Goal: Task Accomplishment & Management: Manage account settings

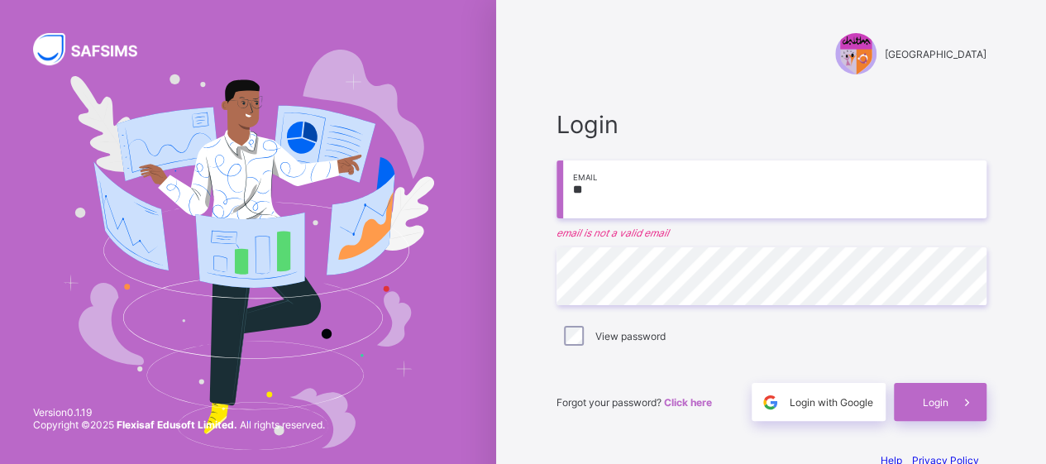
type input "**********"
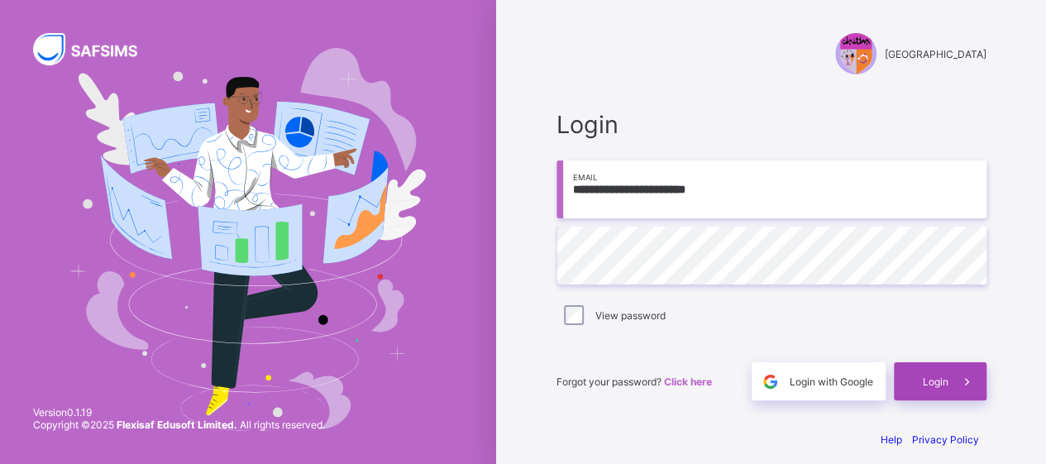
click at [953, 388] on div "Login" at bounding box center [940, 381] width 93 height 38
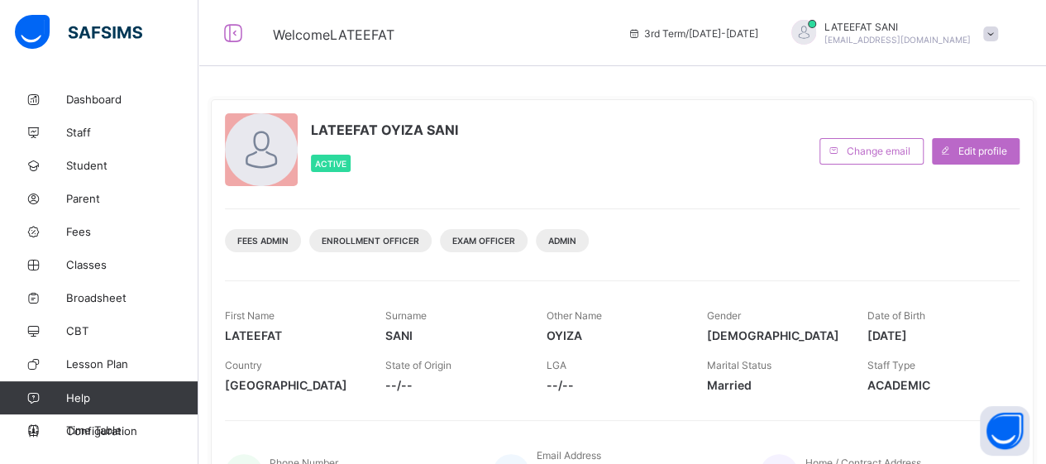
click at [805, 244] on div "Fees Admin Enrollment Officer Exam Officer Admin" at bounding box center [622, 234] width 795 height 52
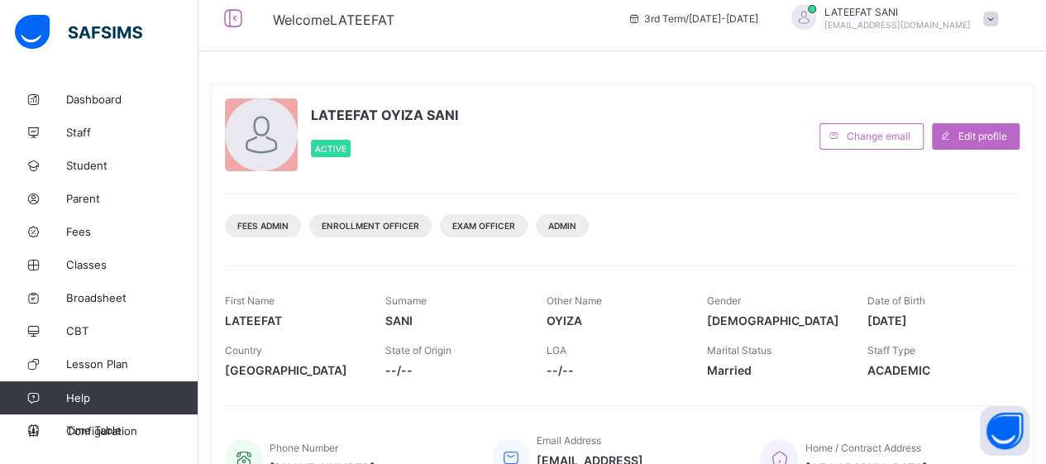
scroll to position [74, 0]
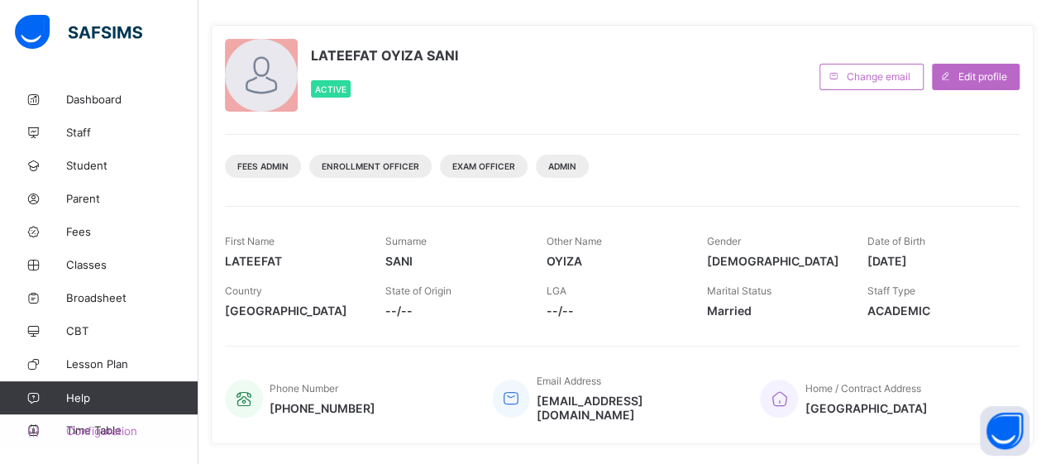
click at [130, 430] on span "Configuration" at bounding box center [131, 430] width 131 height 13
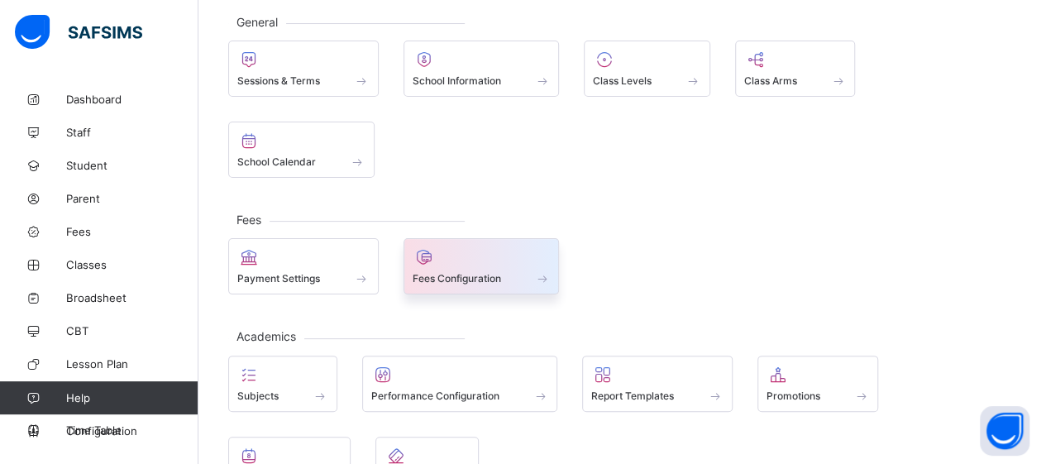
scroll to position [95, 0]
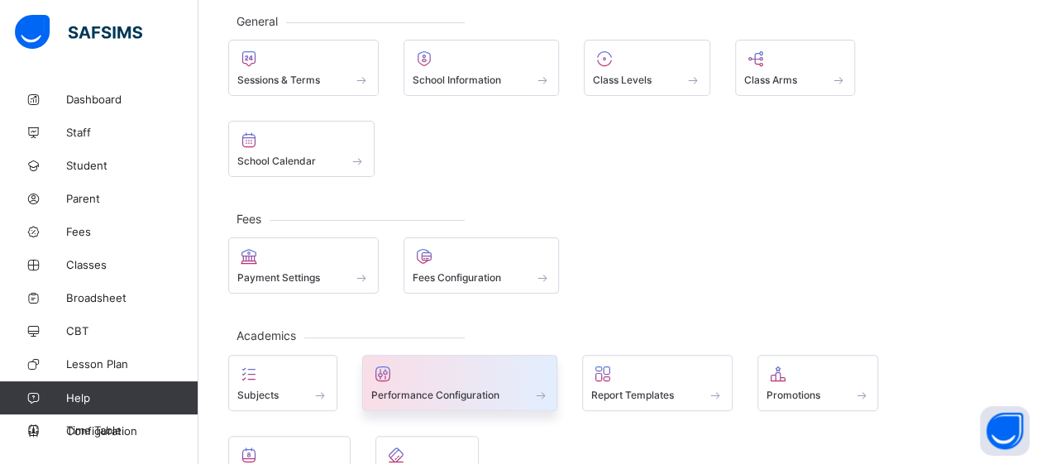
click at [490, 364] on div at bounding box center [460, 374] width 178 height 20
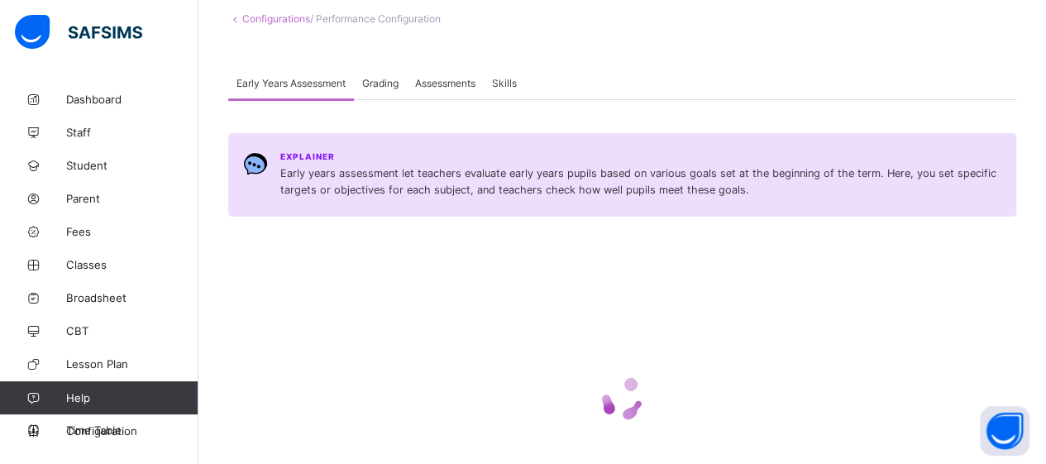
scroll to position [57, 0]
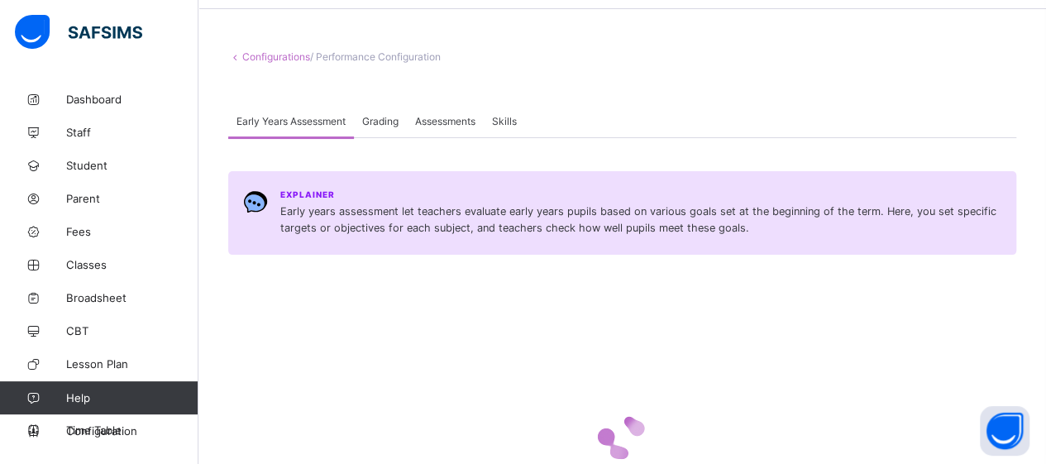
click at [468, 212] on span "Early years assessment let teachers evaluate early years pupils based on variou…" at bounding box center [640, 219] width 721 height 33
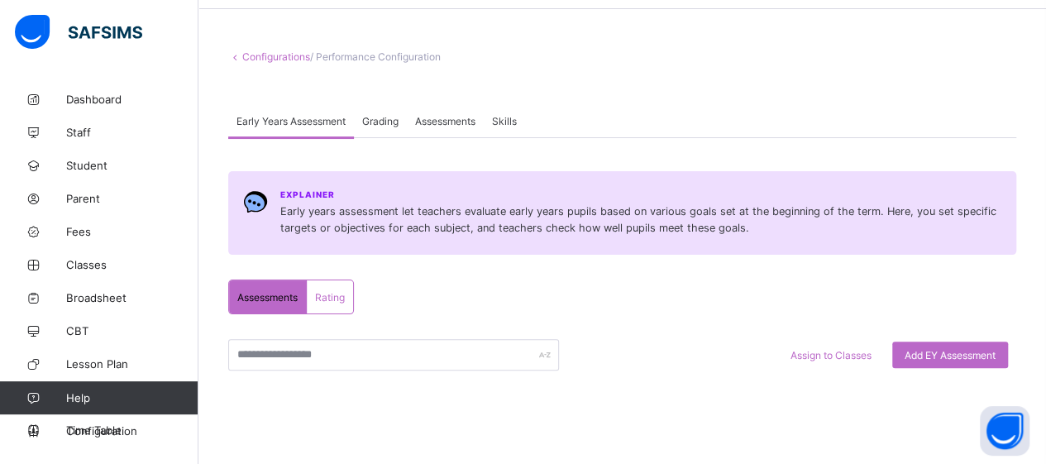
click at [382, 115] on span "Grading" at bounding box center [380, 121] width 36 height 12
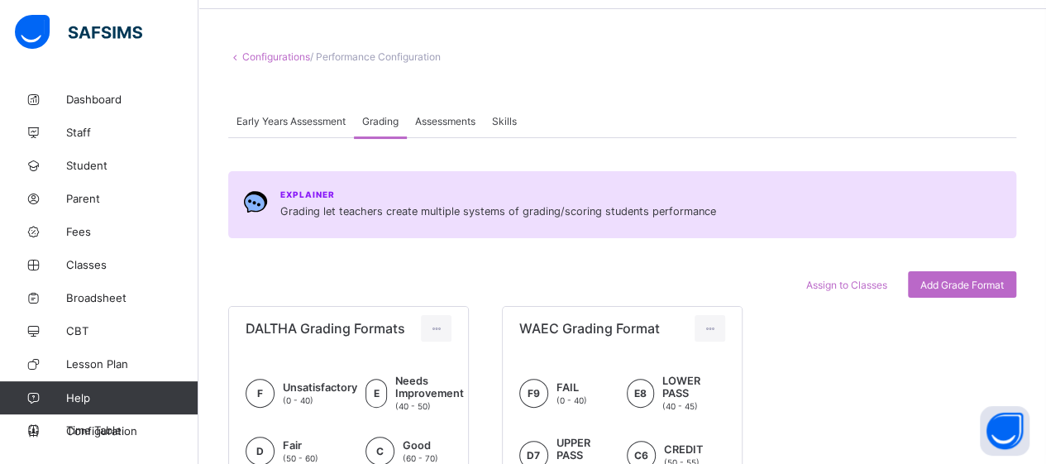
click at [382, 115] on span "Grading" at bounding box center [380, 121] width 36 height 12
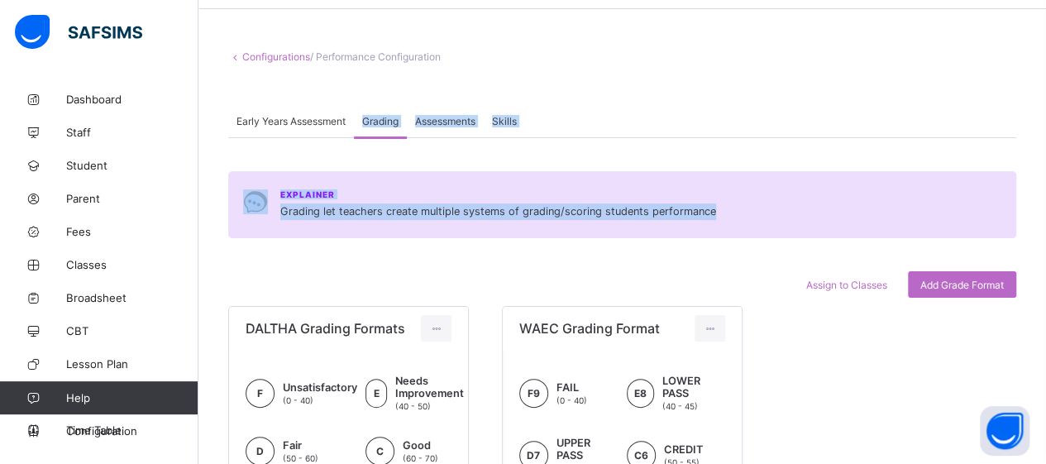
drag, startPoint x: 382, startPoint y: 115, endPoint x: 477, endPoint y: 146, distance: 100.2
click at [477, 146] on div "Early Years Assessment Grading Assessments Skills Grading More Options Explaine…" at bounding box center [622, 411] width 788 height 614
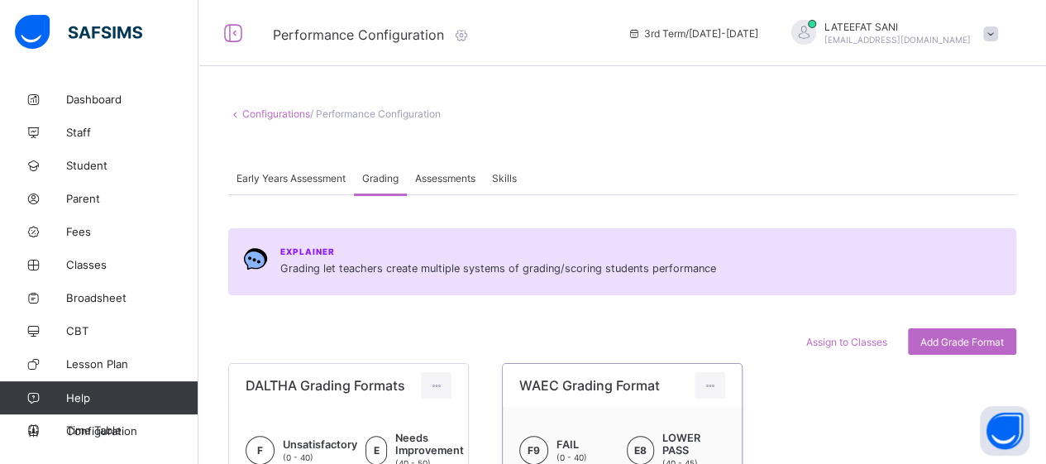
scroll to position [51, 0]
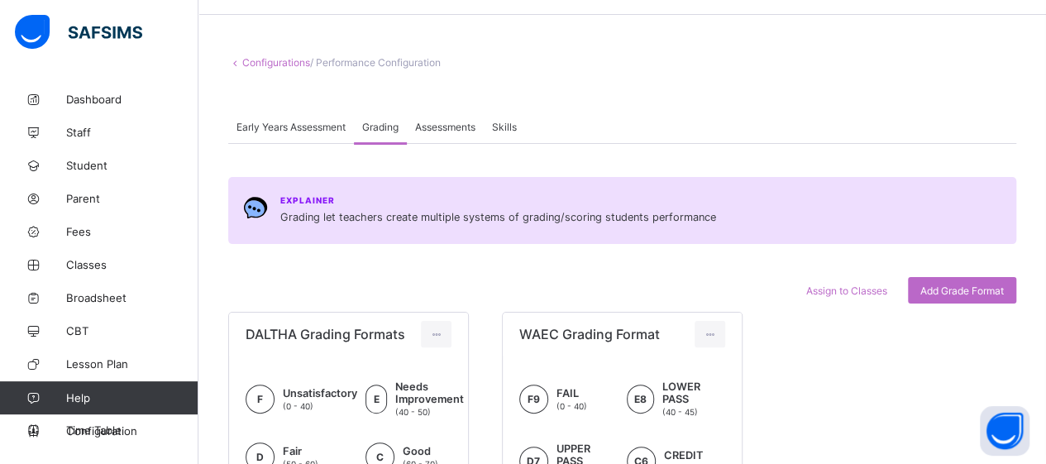
click at [461, 132] on div "Assessments" at bounding box center [445, 126] width 77 height 33
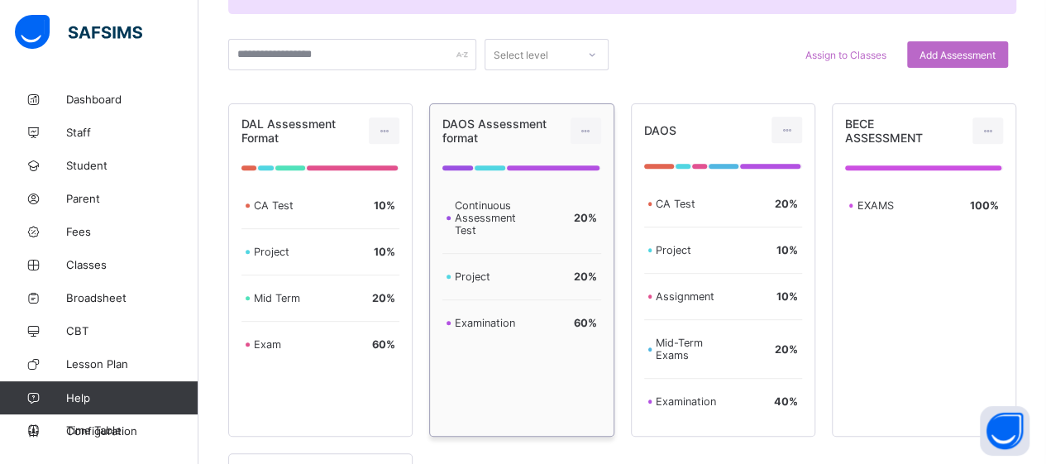
scroll to position [275, 0]
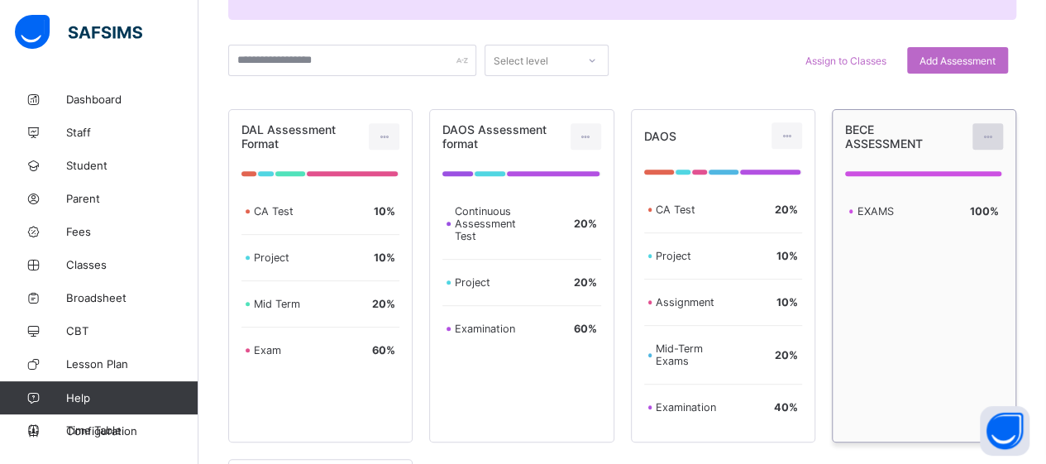
click at [995, 135] on icon at bounding box center [988, 137] width 14 height 12
click at [982, 179] on div "Edit Assessment" at bounding box center [951, 173] width 88 height 17
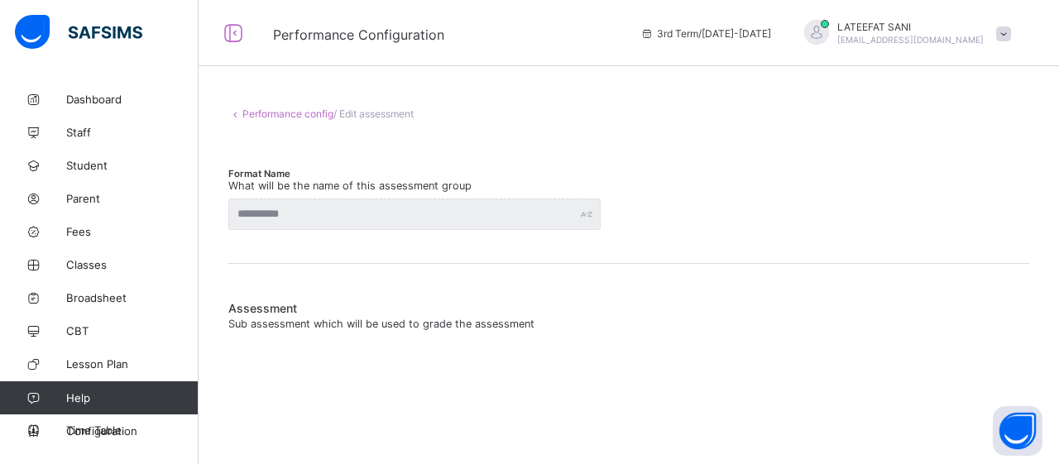
type input "**********"
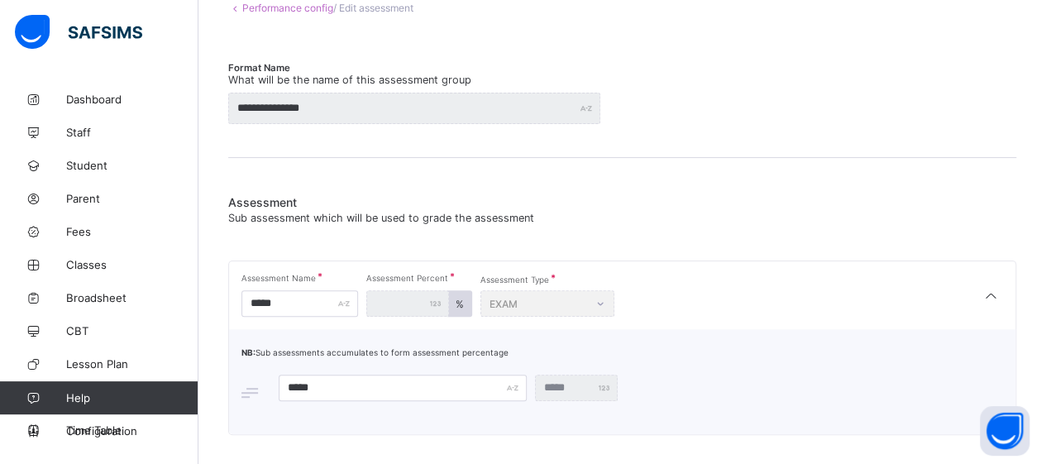
scroll to position [136, 0]
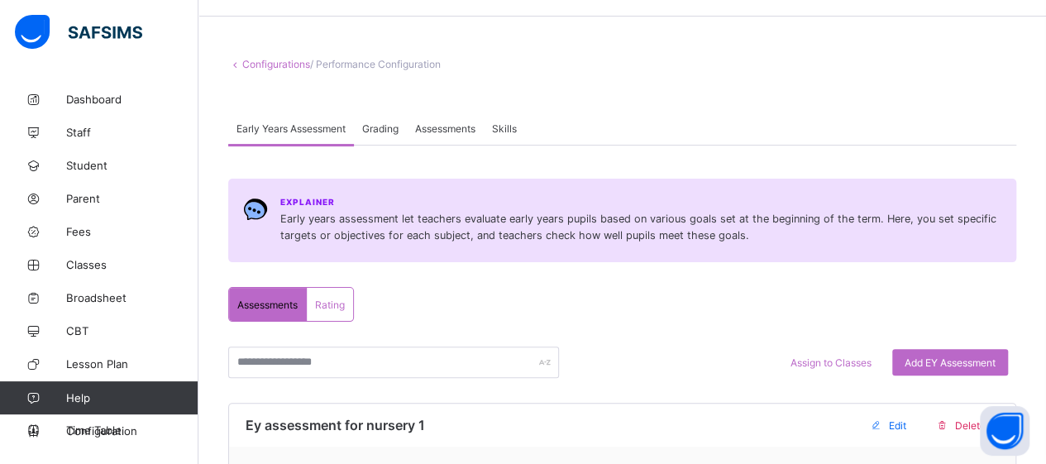
scroll to position [42, 0]
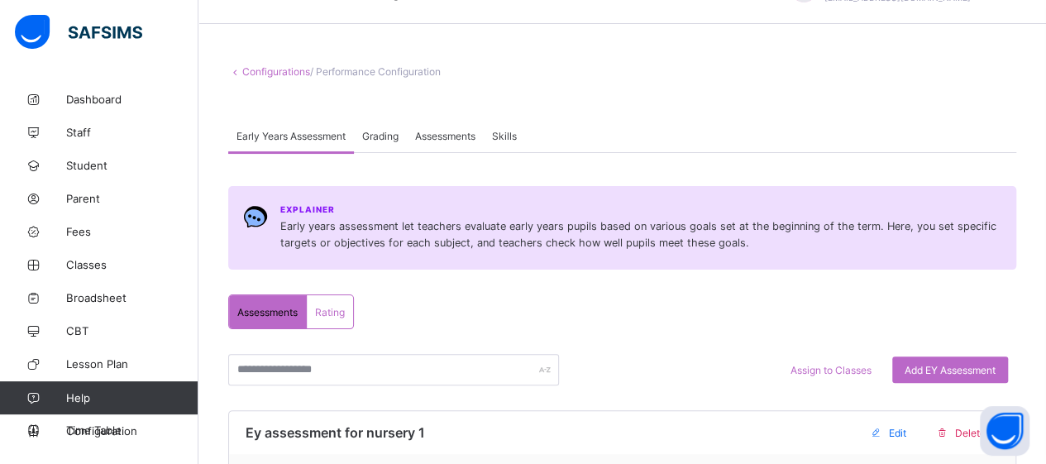
click at [393, 139] on span "Grading" at bounding box center [380, 136] width 36 height 12
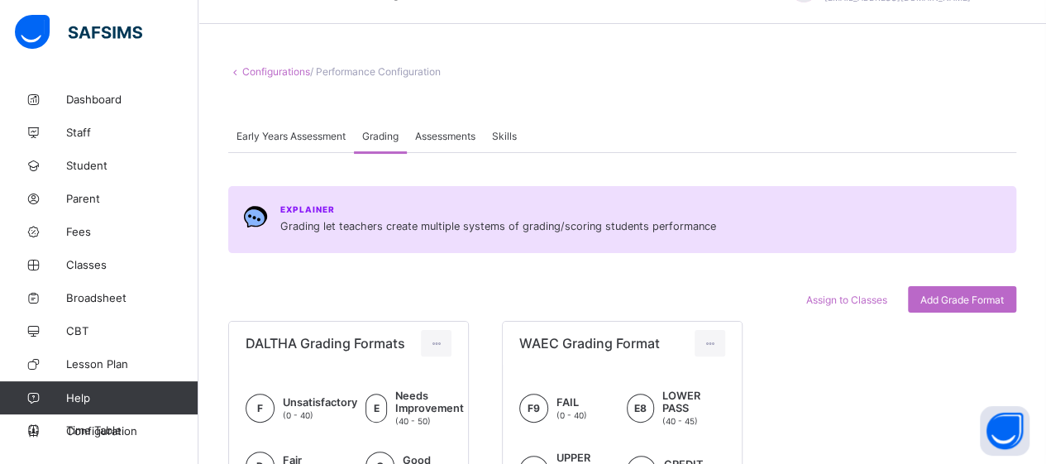
click at [452, 141] on div "Assessments" at bounding box center [445, 135] width 77 height 33
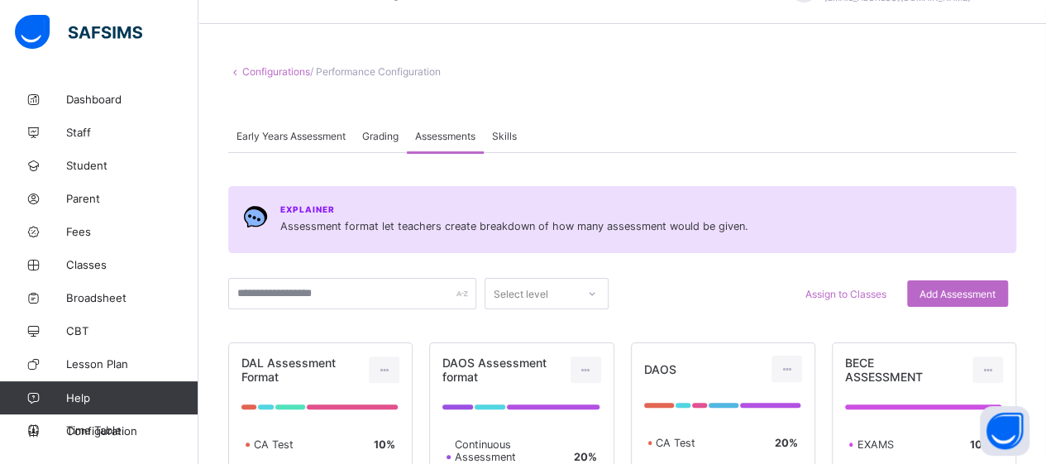
click at [449, 143] on div "Assessments" at bounding box center [445, 135] width 77 height 33
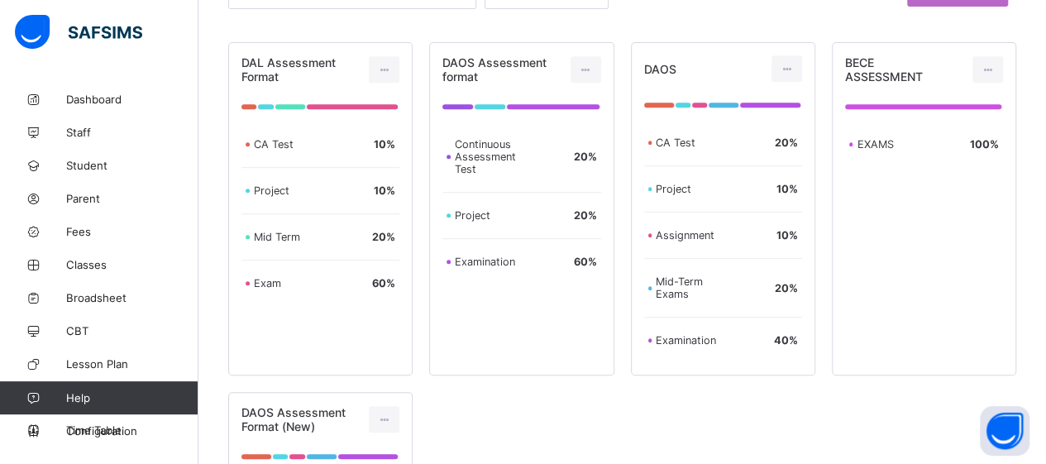
scroll to position [342, 0]
drag, startPoint x: 852, startPoint y: 46, endPoint x: 958, endPoint y: 413, distance: 382.1
click at [958, 413] on div "DAL Assessment Format CA Test 10 % Project 10 % Mid Term 20 % Exam 60 % DAOS As…" at bounding box center [622, 385] width 788 height 685
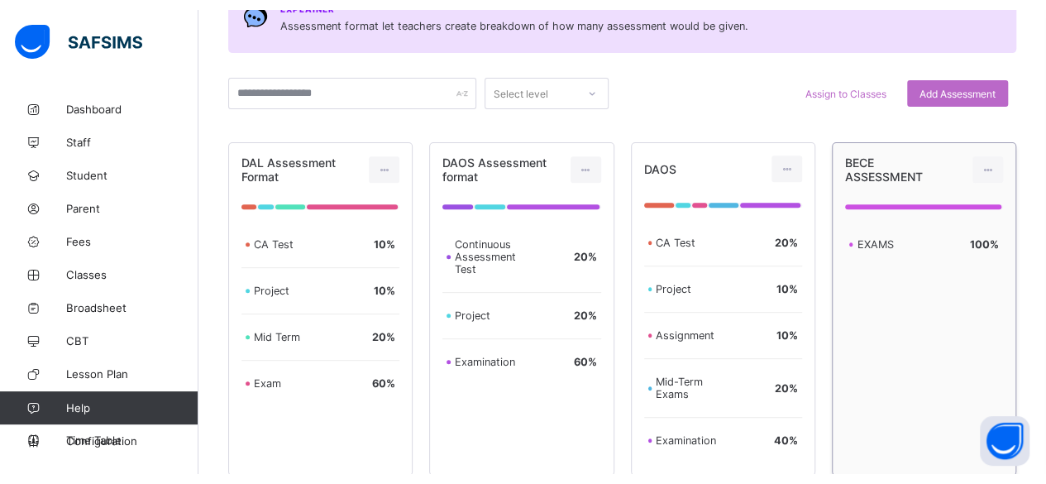
scroll to position [256, 0]
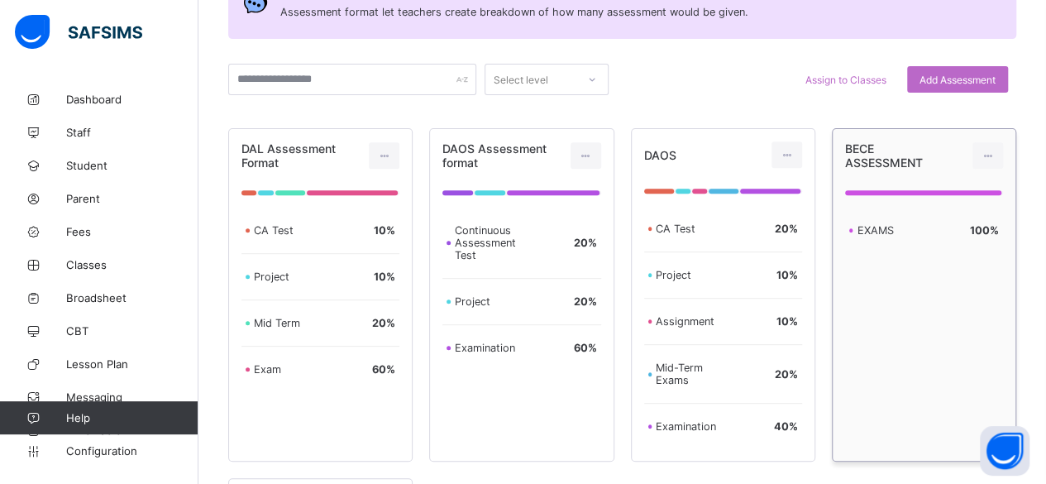
click at [845, 385] on div "BECE ASSESSMENT EXAMS 100 %" at bounding box center [924, 294] width 184 height 333
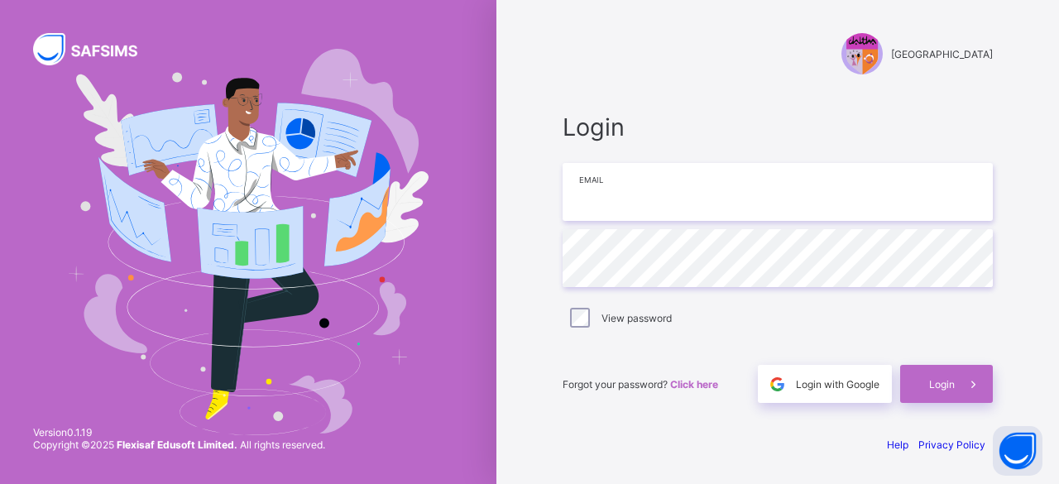
click at [615, 189] on input "email" at bounding box center [777, 192] width 430 height 58
type input "**********"
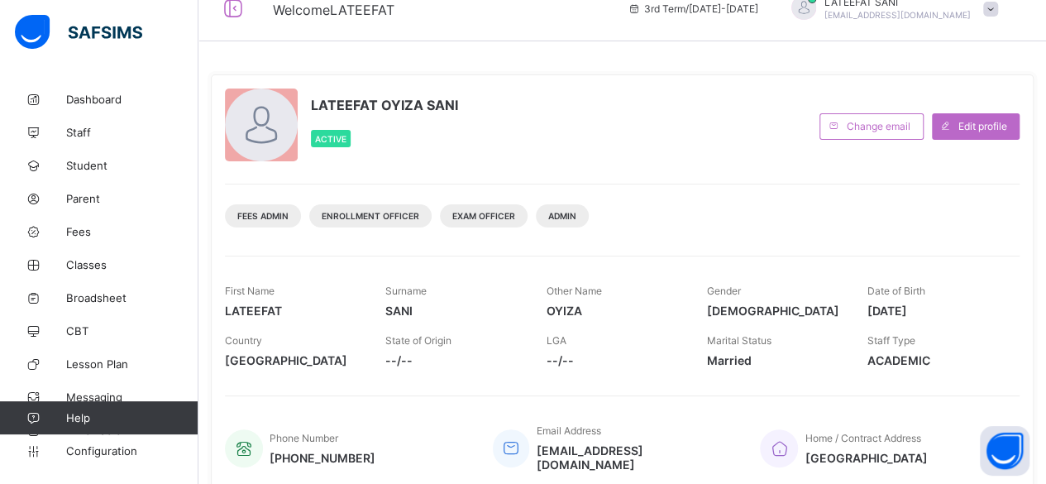
scroll to position [26, 0]
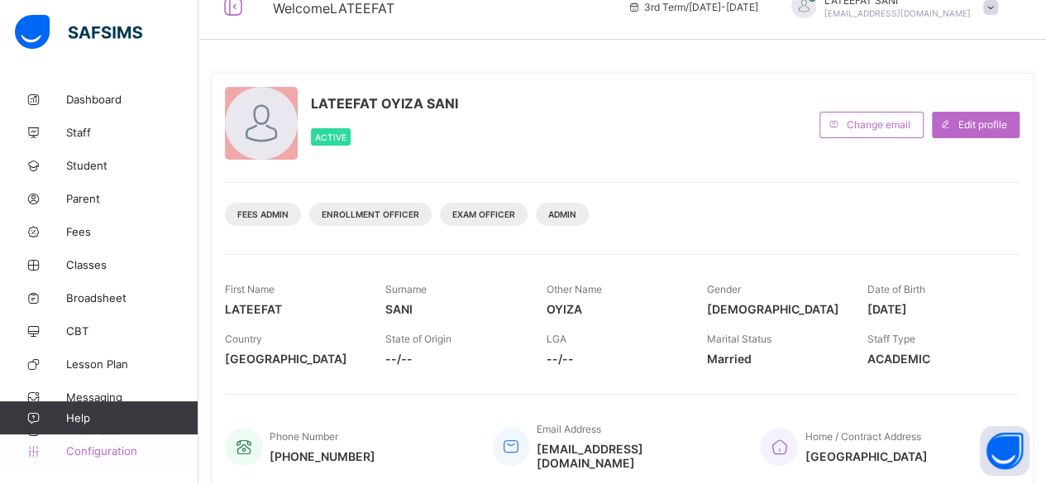
click at [124, 454] on span "Configuration" at bounding box center [131, 450] width 131 height 13
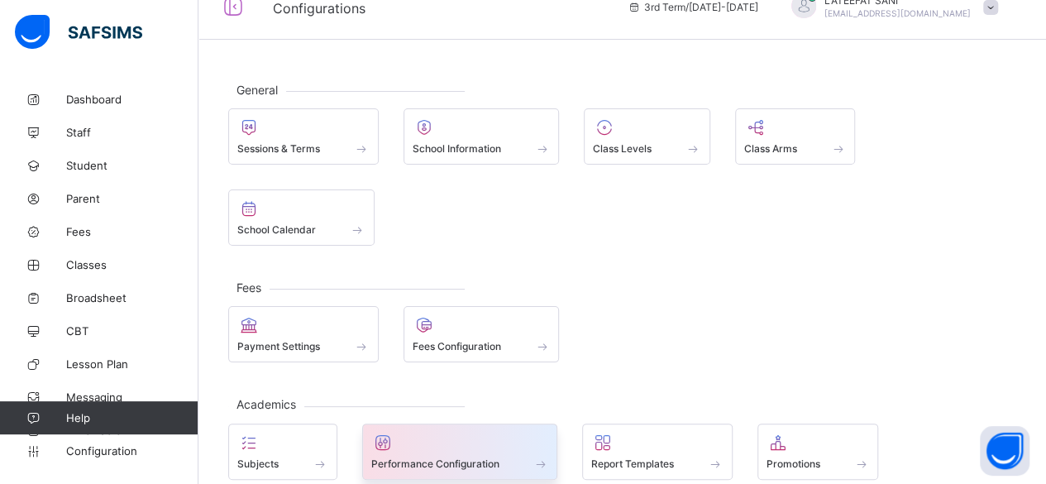
click at [437, 433] on div at bounding box center [460, 443] width 178 height 20
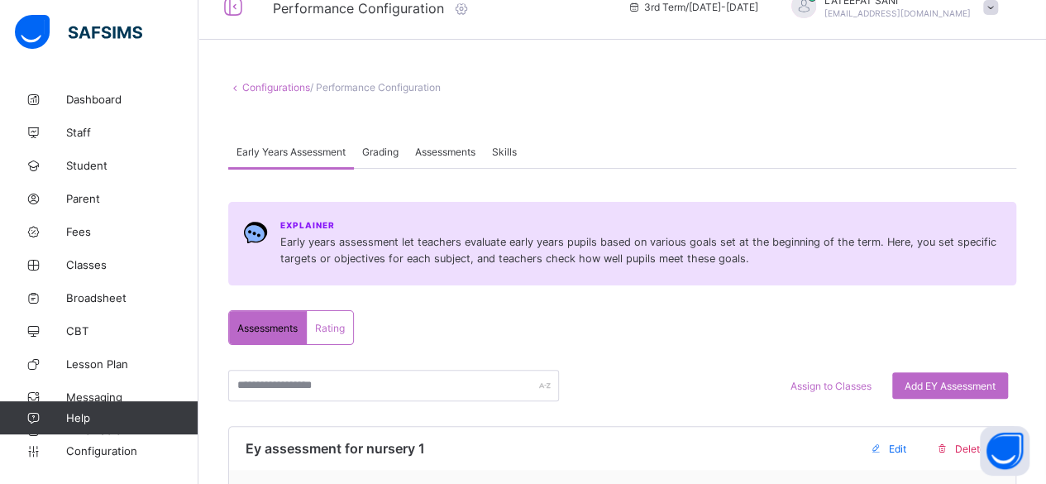
click at [437, 151] on span "Assessments" at bounding box center [445, 152] width 60 height 12
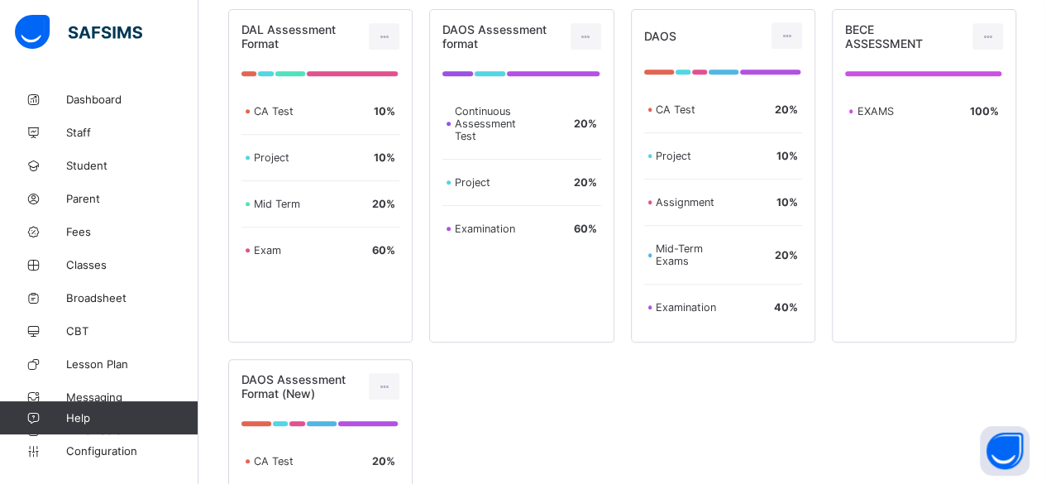
scroll to position [289, 0]
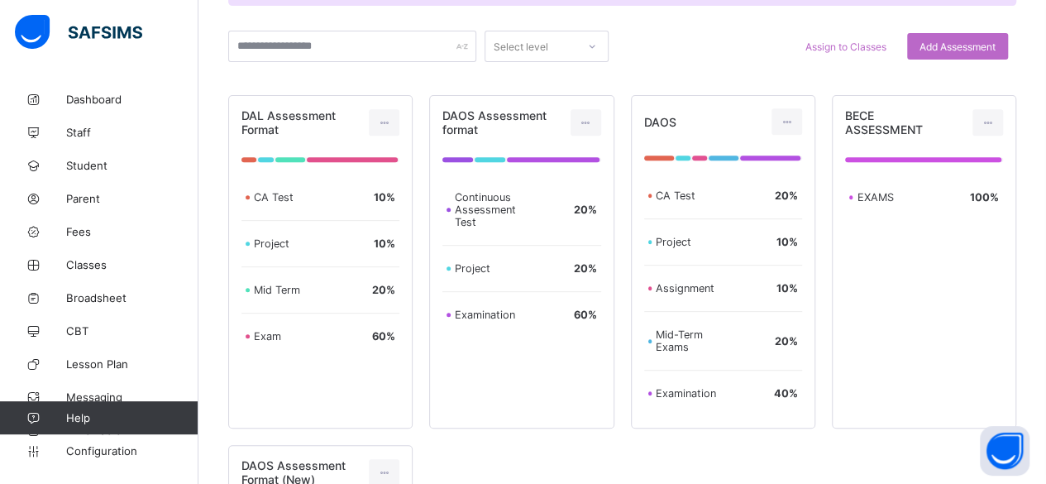
drag, startPoint x: 1006, startPoint y: 127, endPoint x: 1031, endPoint y: 185, distance: 64.1
click at [1031, 185] on div "Configurations / Performance Configuration Early Years Assessment Grading Asses…" at bounding box center [622, 348] width 848 height 1111
click at [995, 120] on icon at bounding box center [988, 123] width 14 height 12
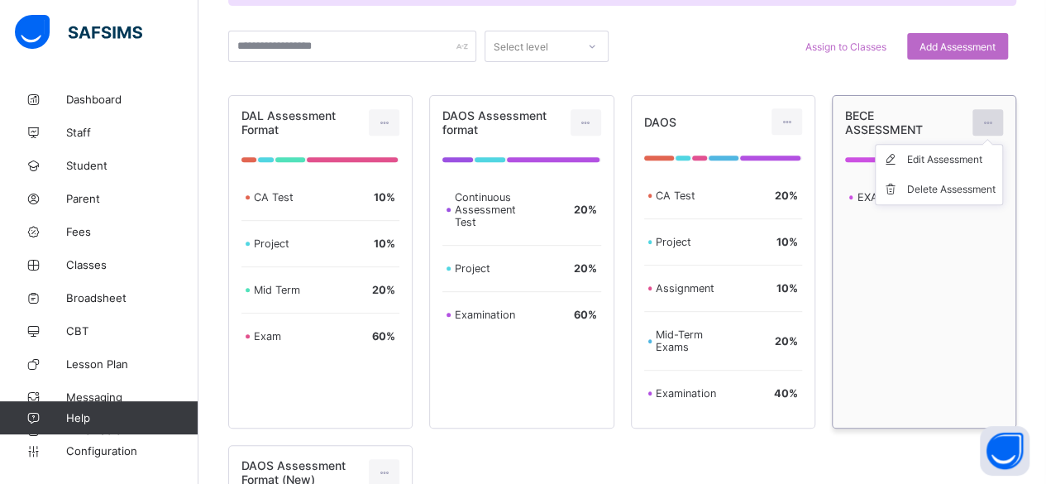
click at [995, 120] on icon at bounding box center [988, 123] width 14 height 12
click at [996, 155] on div "Edit Assessment" at bounding box center [951, 159] width 88 height 17
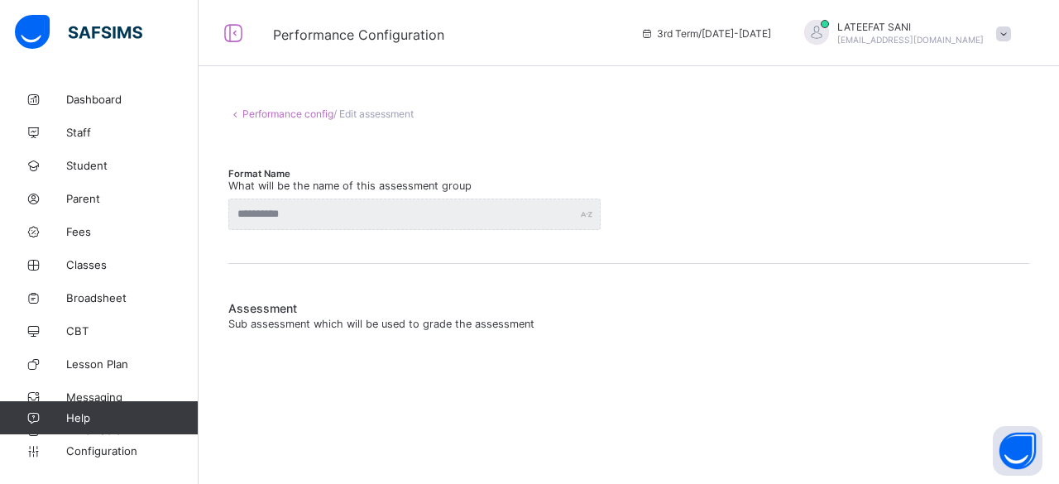
type input "**********"
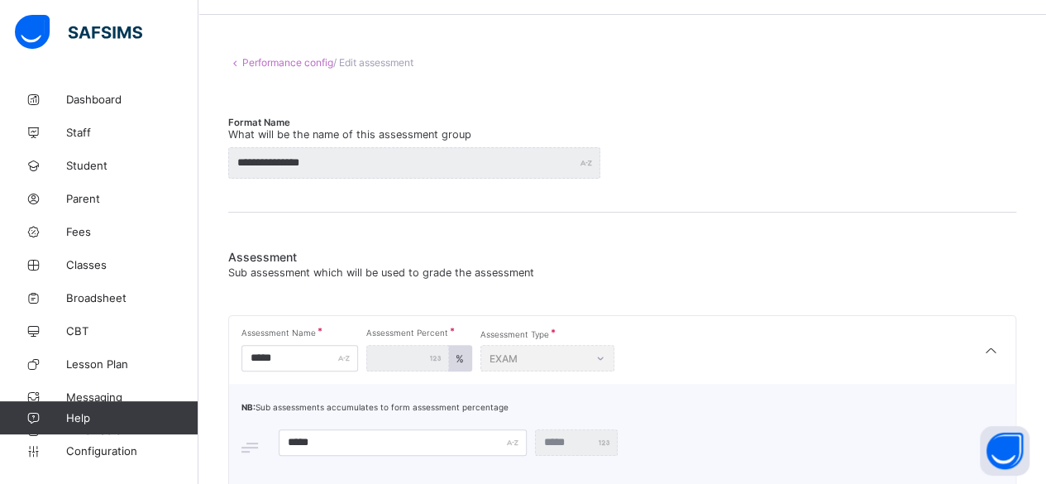
scroll to position [4, 0]
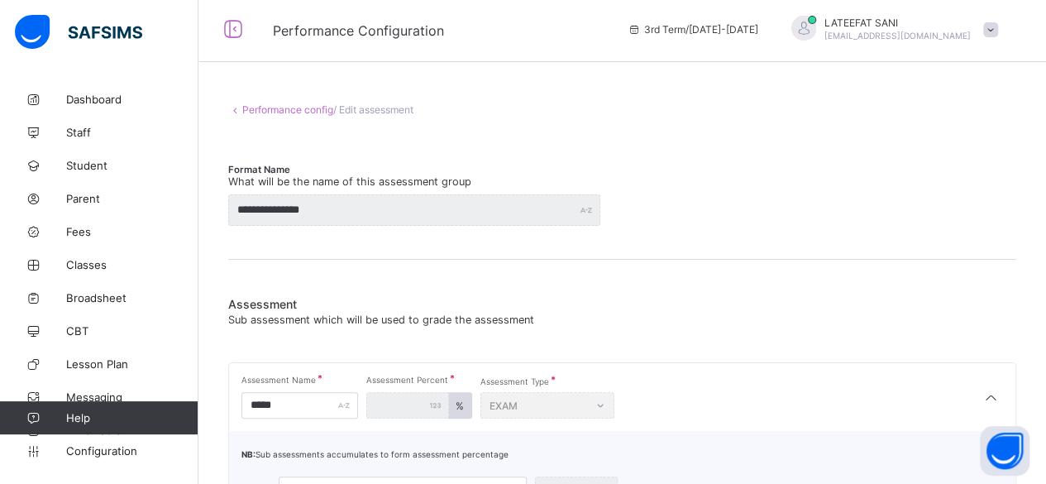
click at [550, 261] on div "Assessment Sub assessment which will be used to grade the assessment Assessment…" at bounding box center [622, 411] width 788 height 302
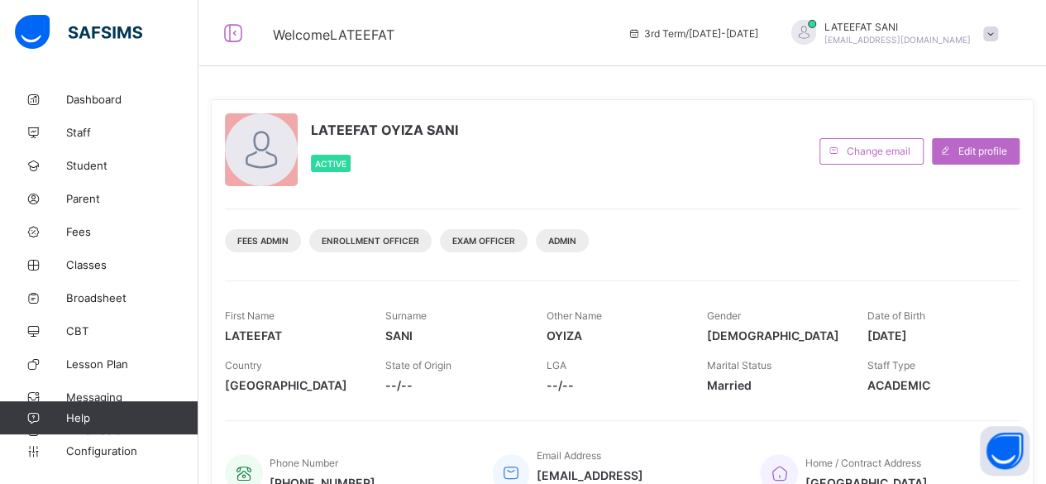
scroll to position [366, 0]
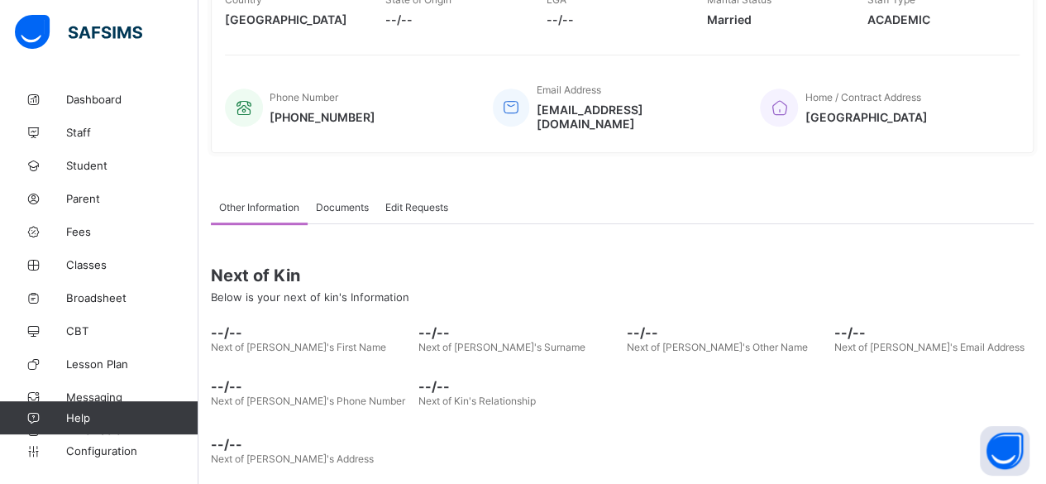
click at [580, 324] on span "--/--" at bounding box center [517, 332] width 199 height 17
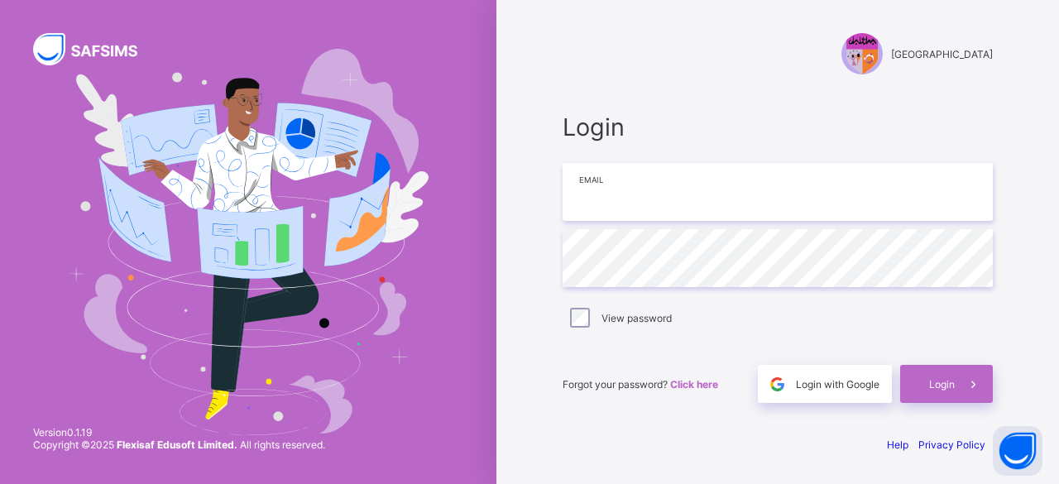
click at [751, 214] on input "email" at bounding box center [777, 192] width 430 height 58
type input "**********"
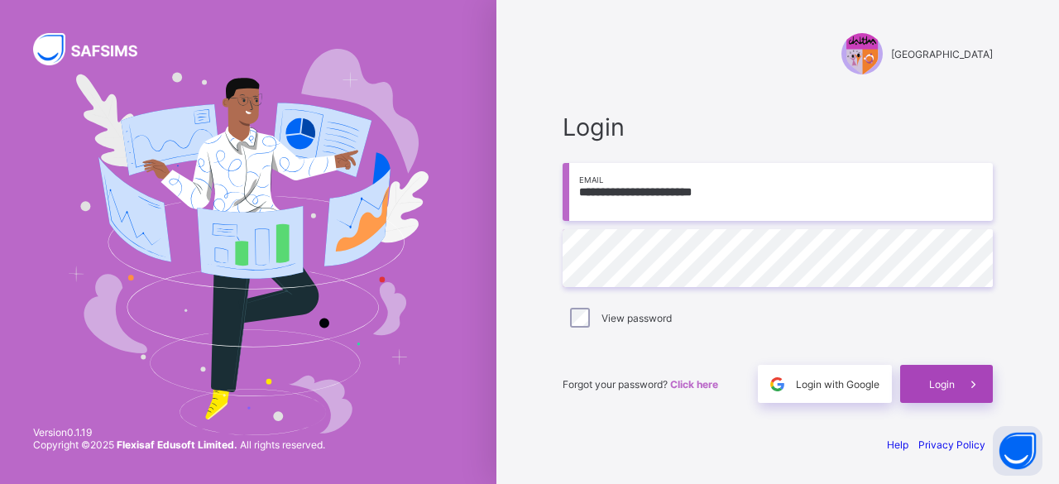
click at [954, 395] on span at bounding box center [973, 384] width 38 height 38
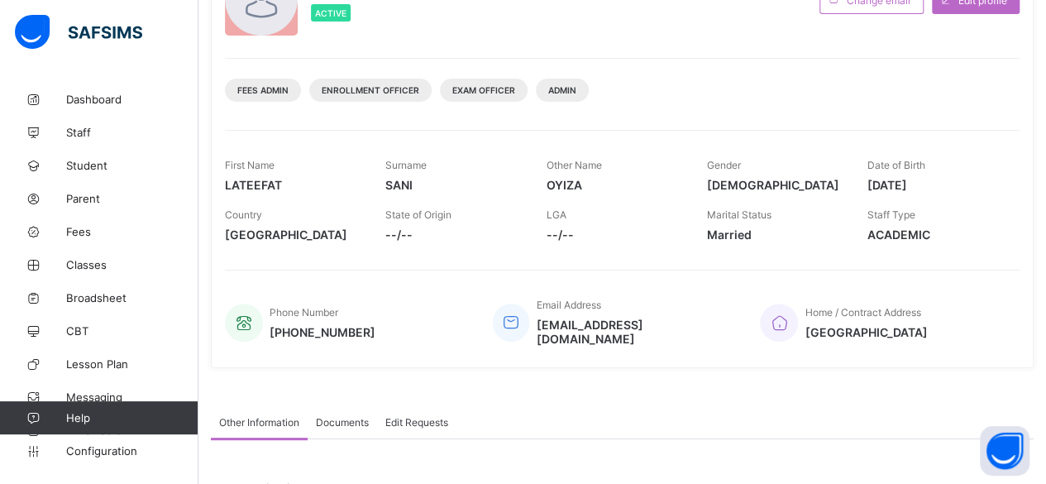
scroll to position [71, 0]
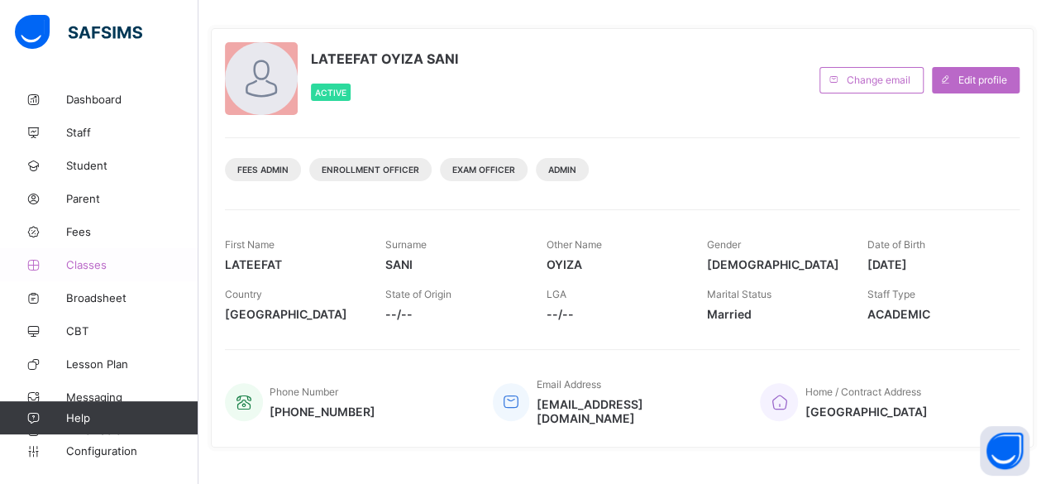
click at [92, 267] on span "Classes" at bounding box center [132, 264] width 132 height 13
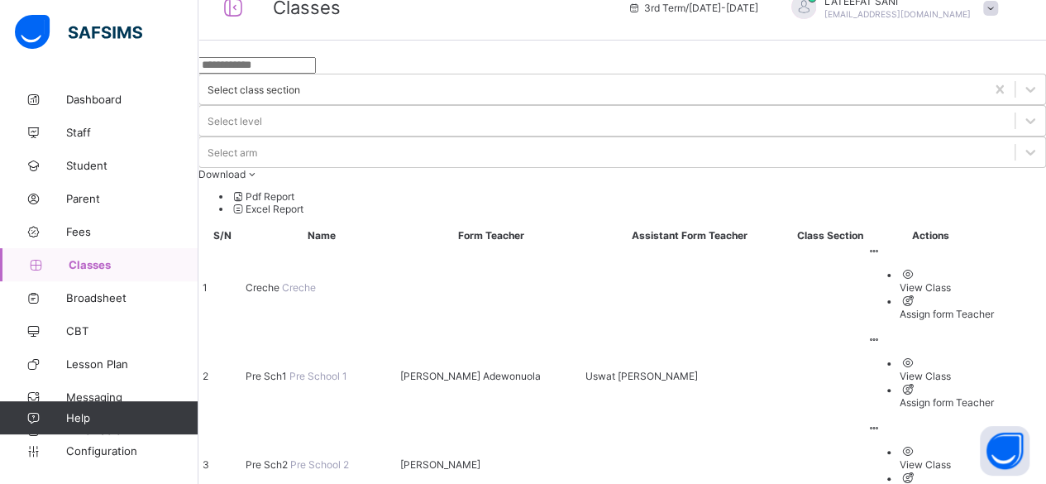
scroll to position [62, 0]
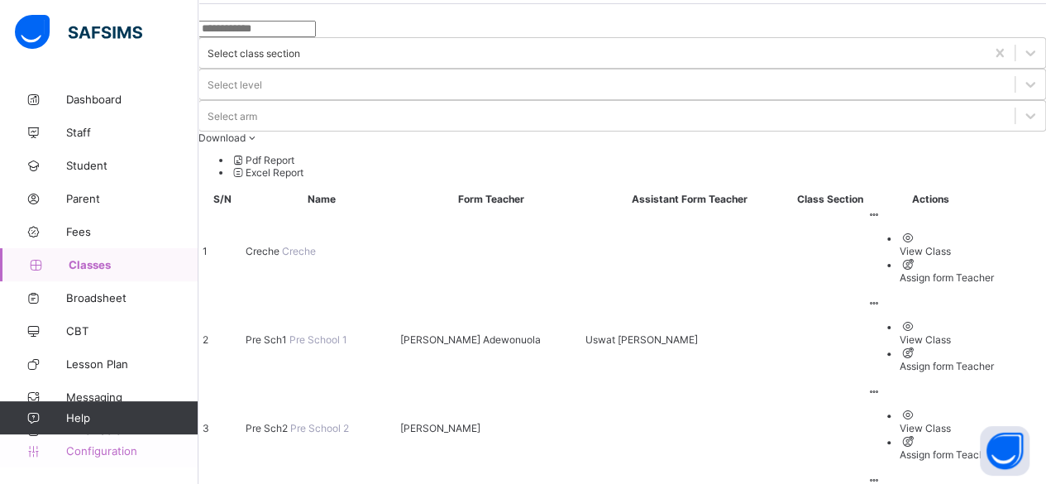
click at [131, 448] on span "Configuration" at bounding box center [131, 450] width 131 height 13
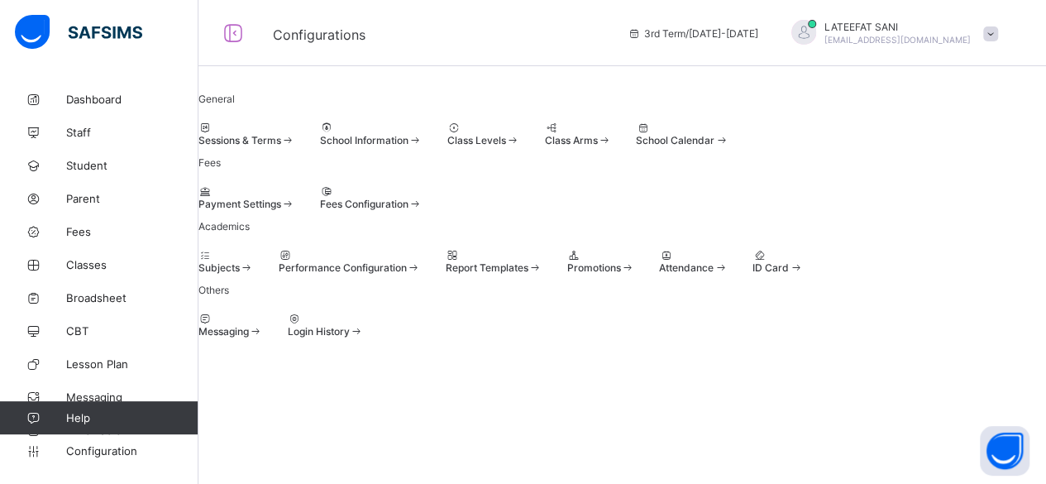
click at [295, 134] on div "Sessions & Terms" at bounding box center [246, 140] width 97 height 12
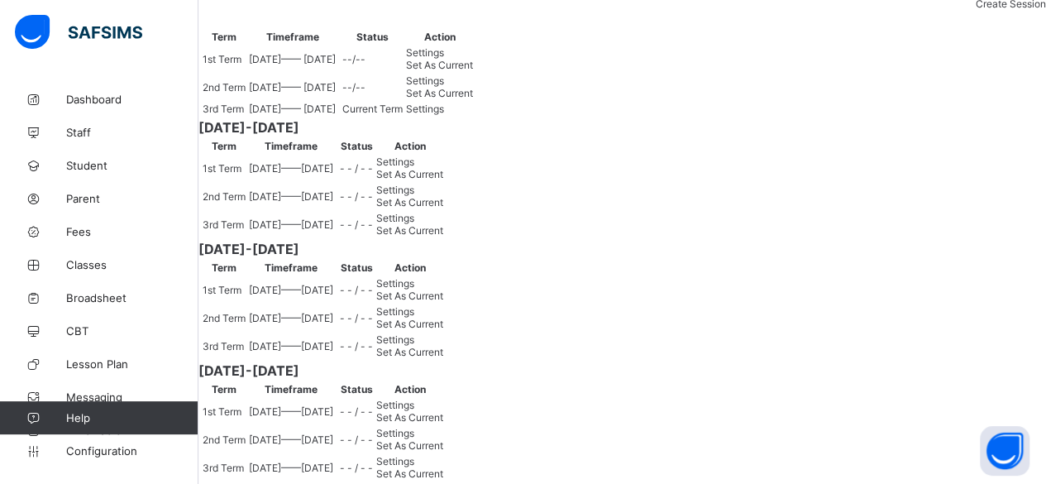
scroll to position [50, 0]
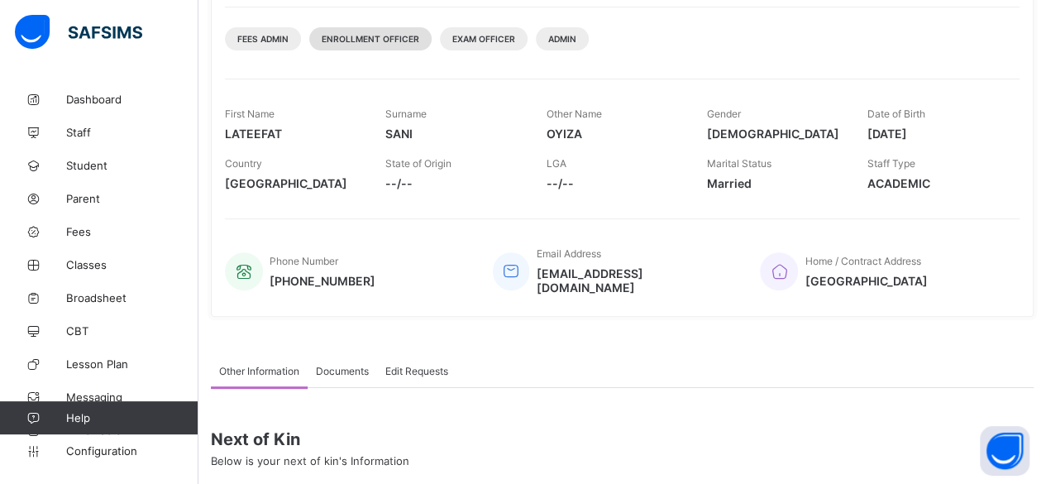
scroll to position [326, 0]
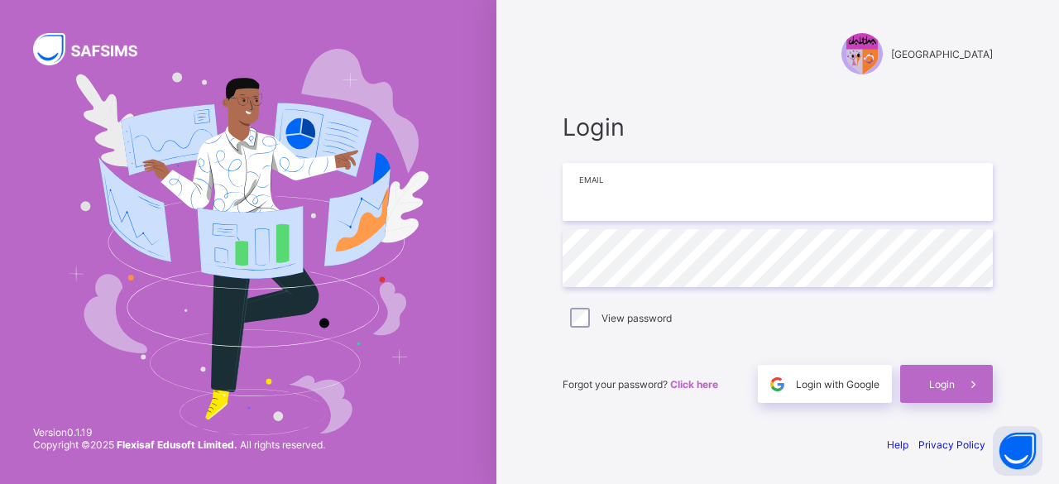
click at [693, 203] on input "email" at bounding box center [777, 192] width 430 height 58
type input "**********"
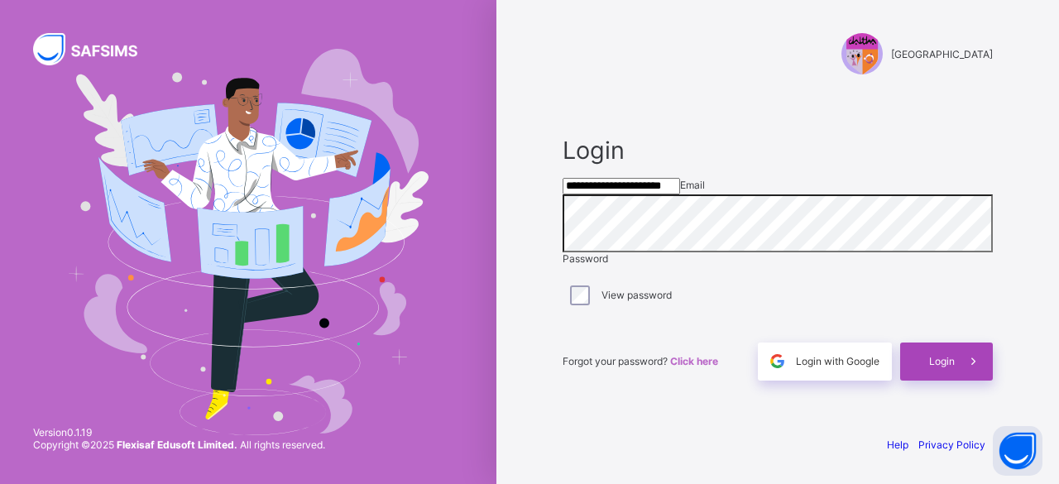
click at [938, 380] on div "Login" at bounding box center [946, 361] width 93 height 38
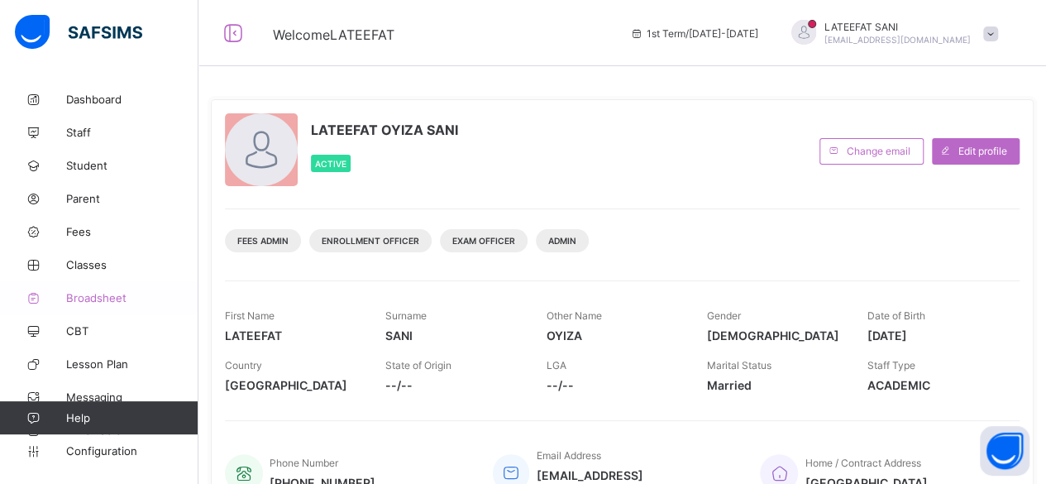
click at [112, 294] on span "Broadsheet" at bounding box center [132, 297] width 132 height 13
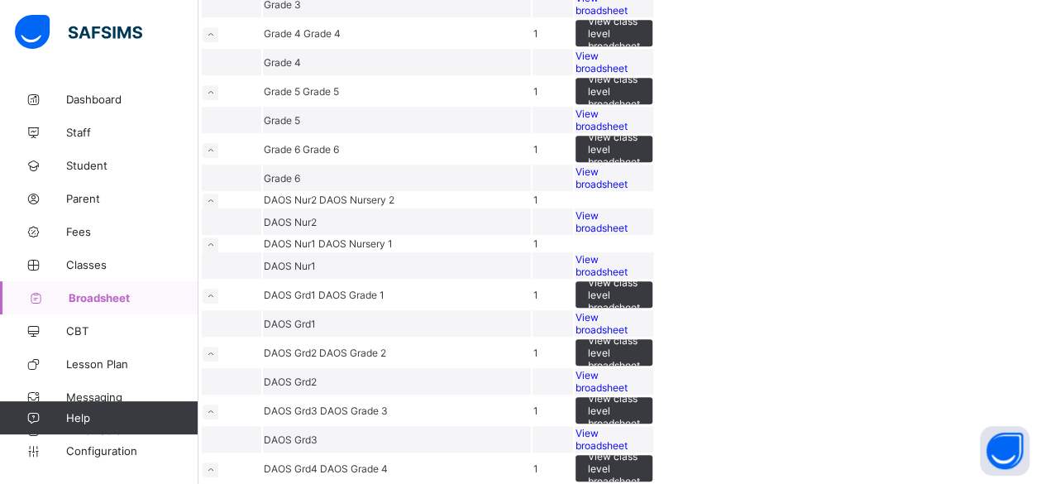
scroll to position [578, 0]
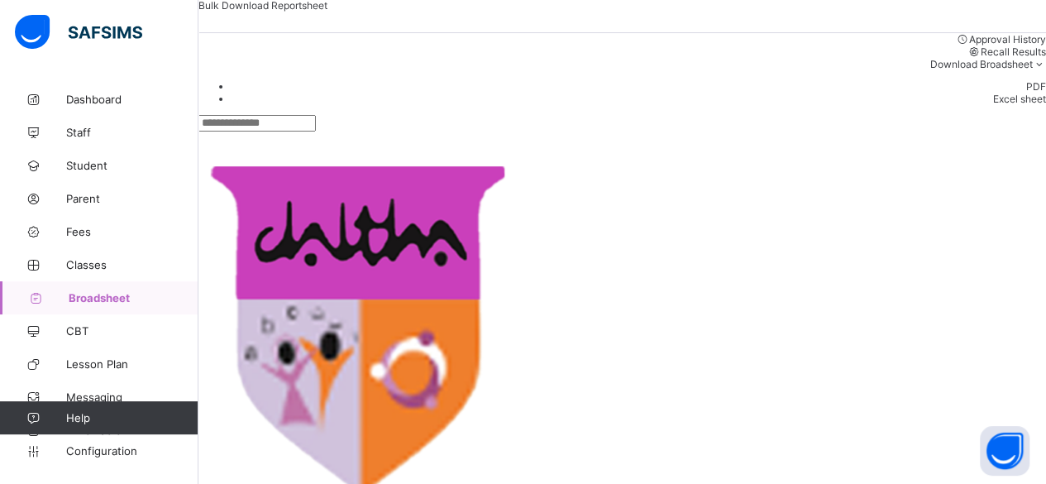
scroll to position [138, 0]
click at [102, 265] on span "Classes" at bounding box center [132, 264] width 132 height 13
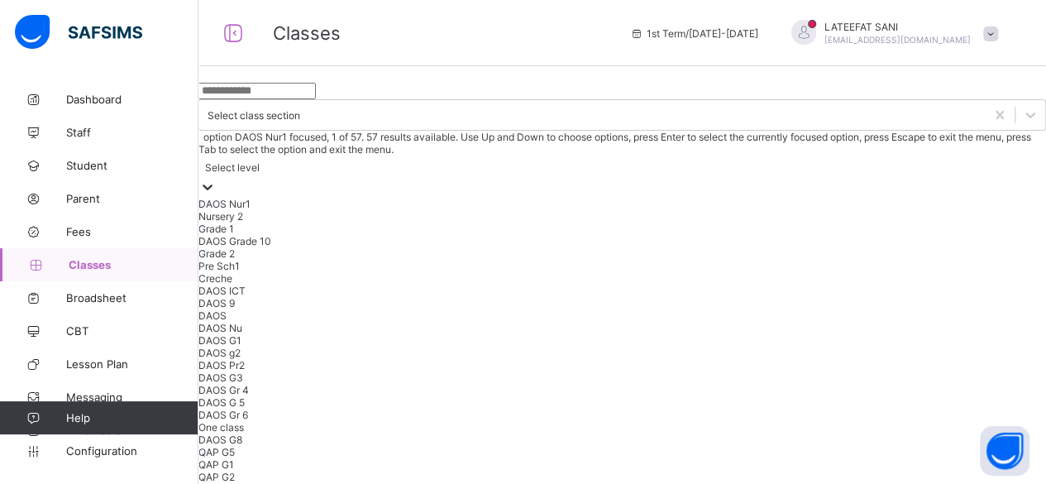
click at [216, 179] on icon at bounding box center [207, 187] width 17 height 17
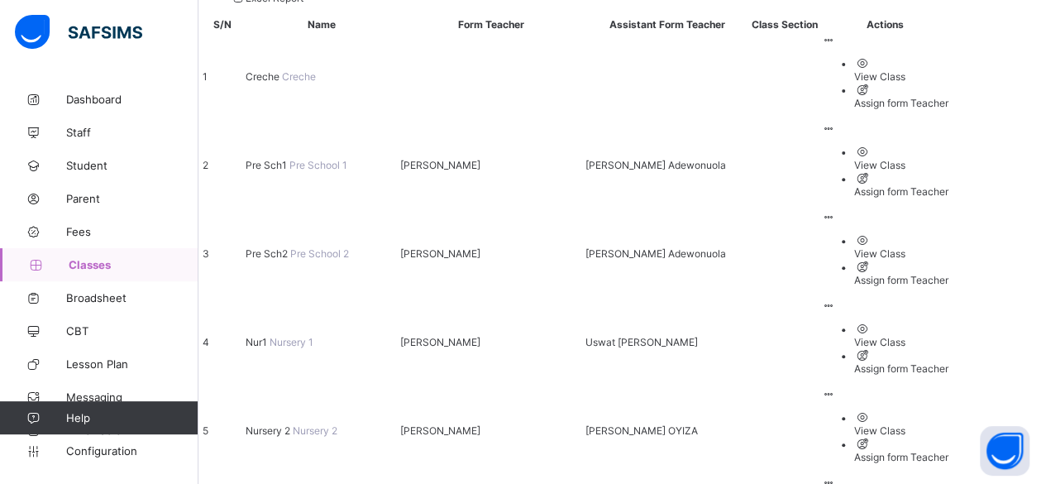
scroll to position [371, 0]
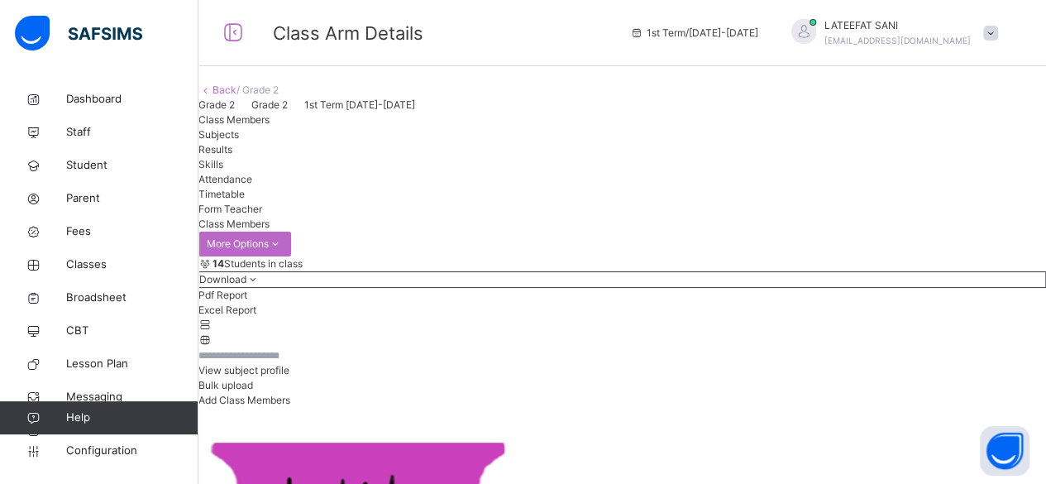
click at [252, 185] on span "Attendance" at bounding box center [225, 179] width 54 height 12
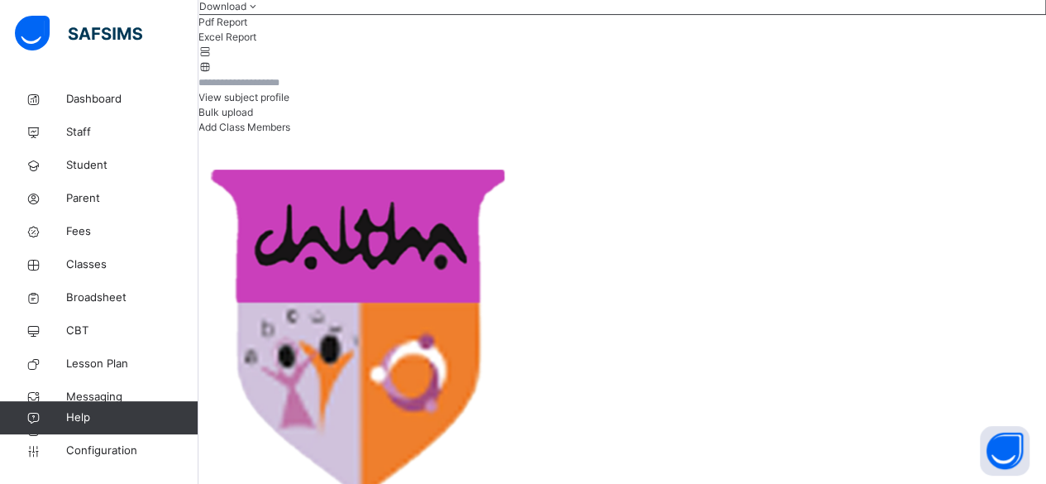
scroll to position [320, 0]
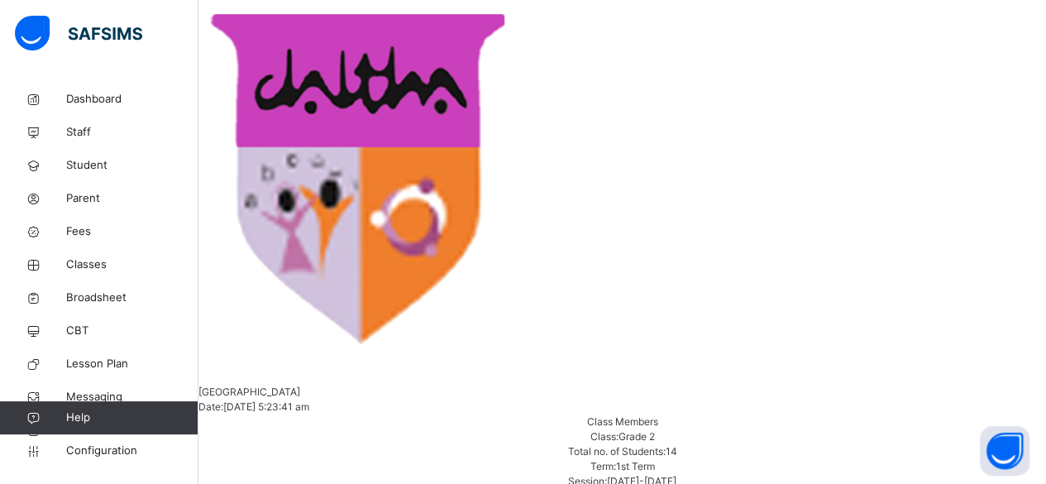
scroll to position [428, 0]
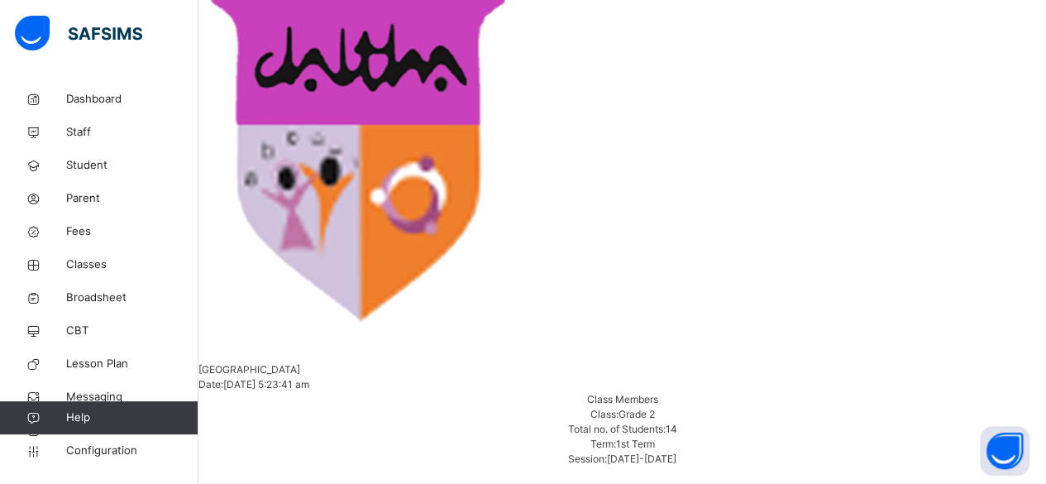
scroll to position [502, 0]
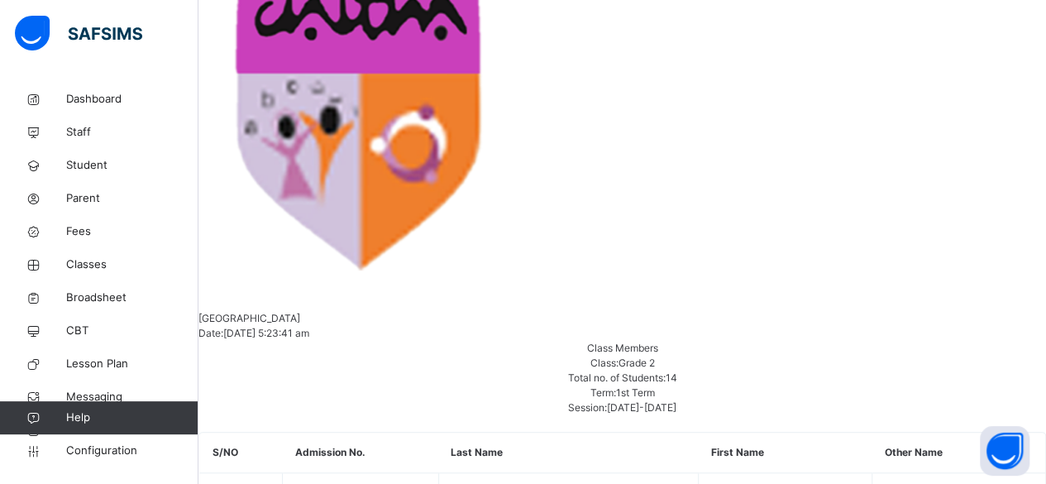
type input "***"
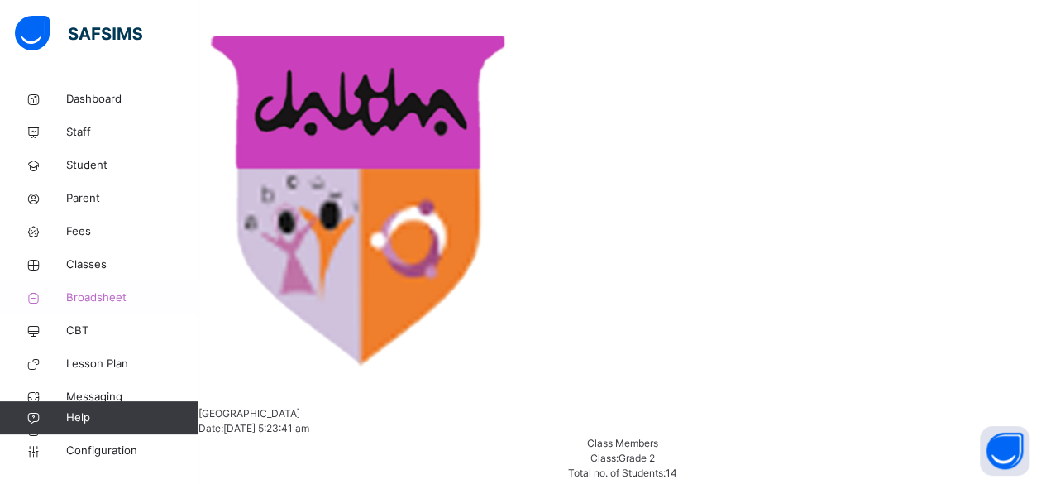
click at [112, 292] on span "Broadsheet" at bounding box center [132, 297] width 132 height 17
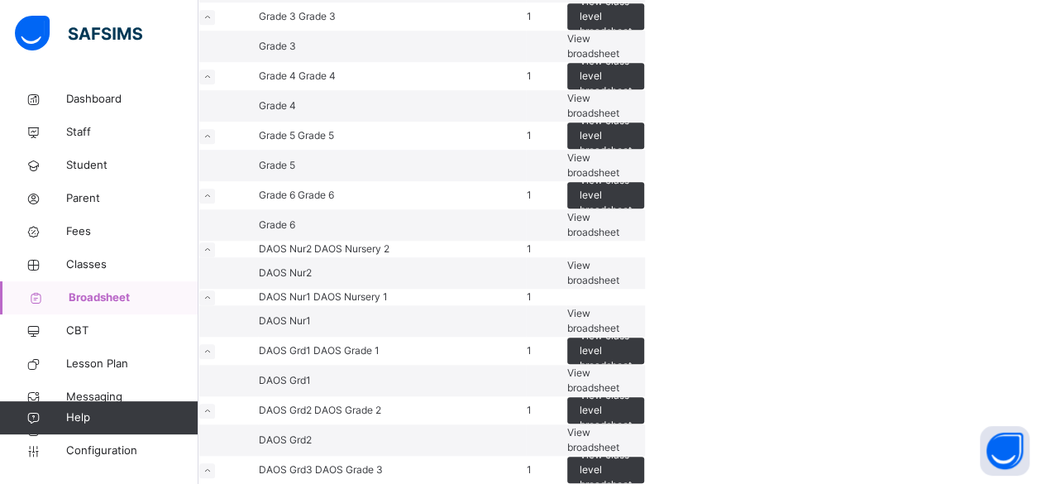
scroll to position [562, 0]
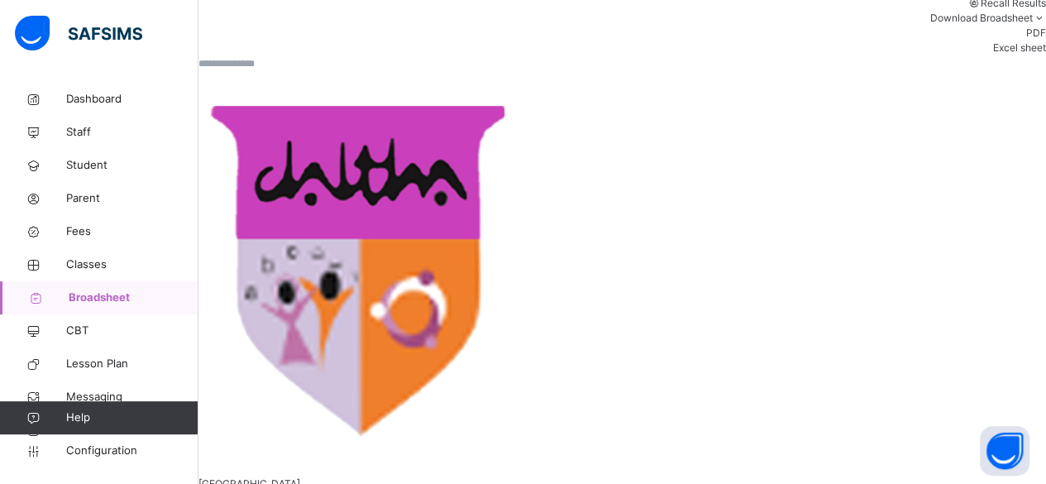
scroll to position [88, 0]
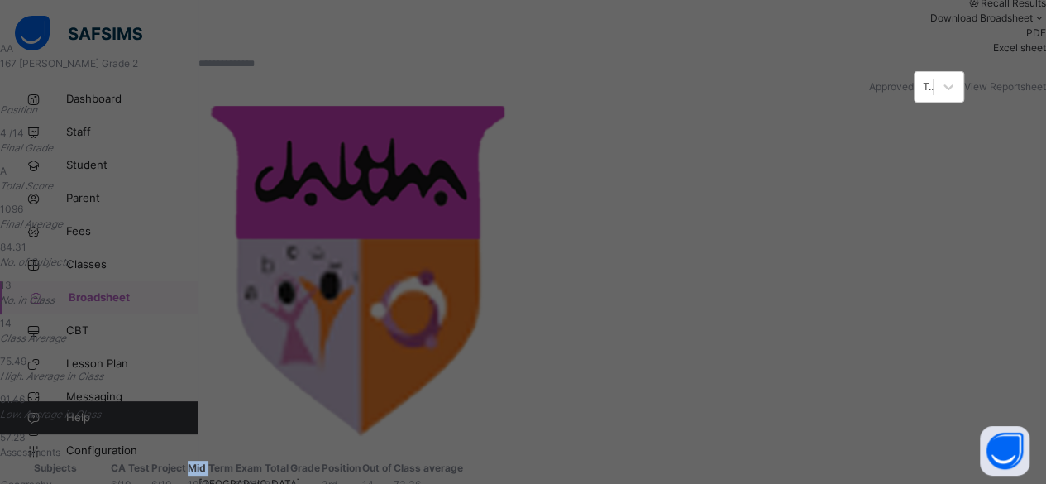
click at [234, 460] on th "Mid Term" at bounding box center [210, 468] width 47 height 17
click at [964, 93] on span "View Reportsheet" at bounding box center [1005, 86] width 82 height 12
click at [610, 27] on div "AA 167 Ameenah Adiamo Grade 2 Approved Term Report View Reportsheet Position 4 …" at bounding box center [523, 242] width 1046 height 484
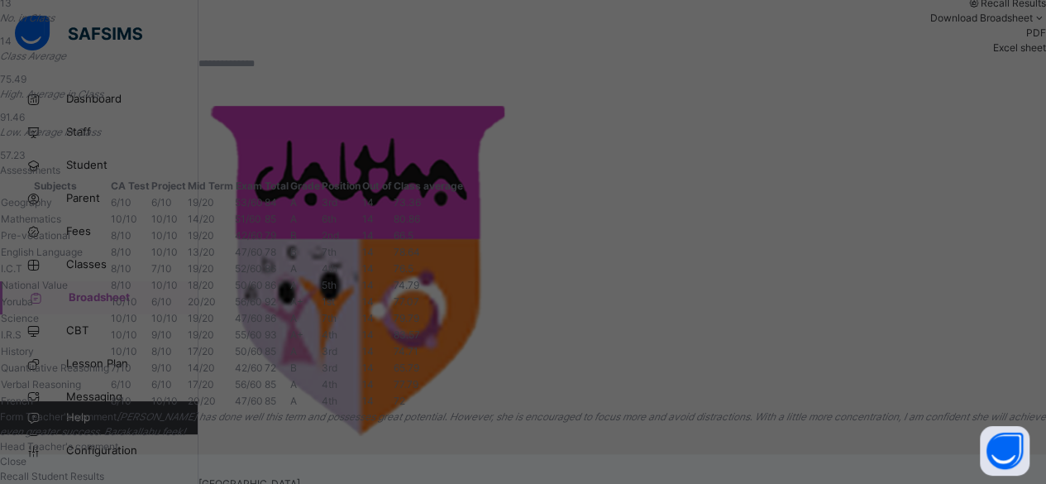
scroll to position [645, 0]
click at [26, 455] on span "Close" at bounding box center [13, 461] width 26 height 12
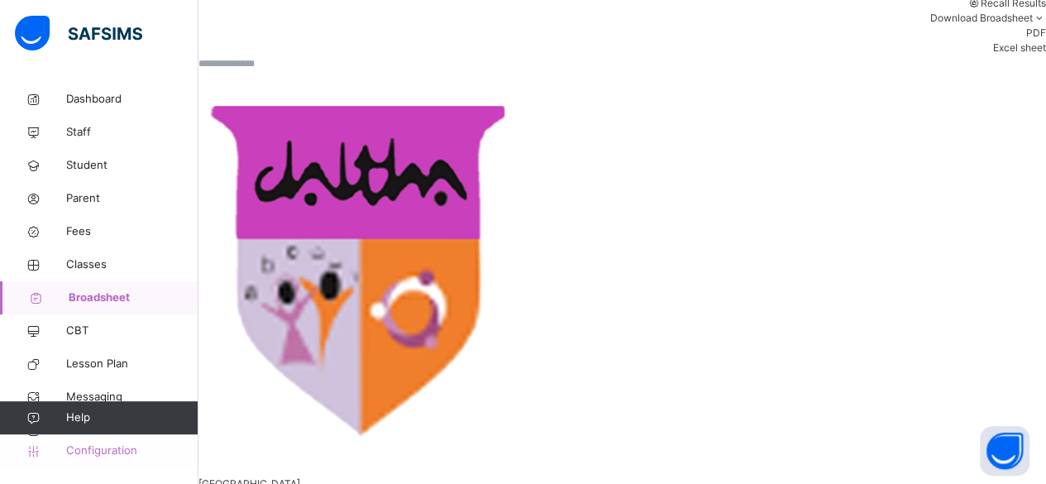
click at [112, 456] on span "Configuration" at bounding box center [131, 450] width 131 height 17
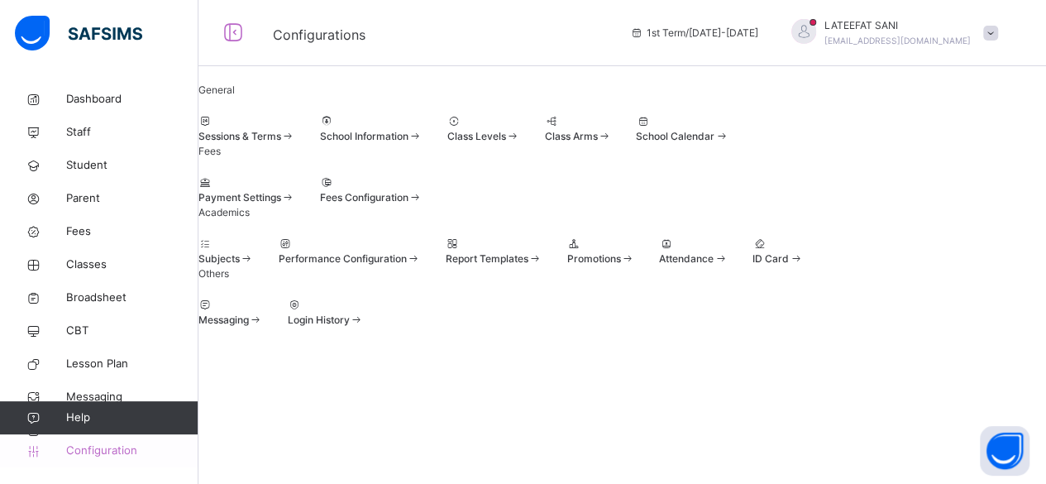
scroll to position [199, 0]
click at [421, 237] on div at bounding box center [350, 244] width 142 height 15
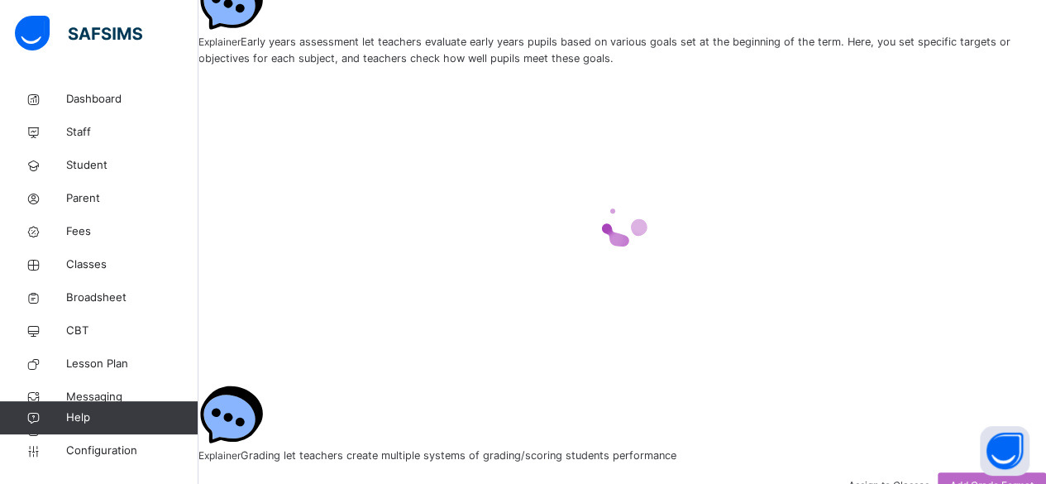
scroll to position [302, 0]
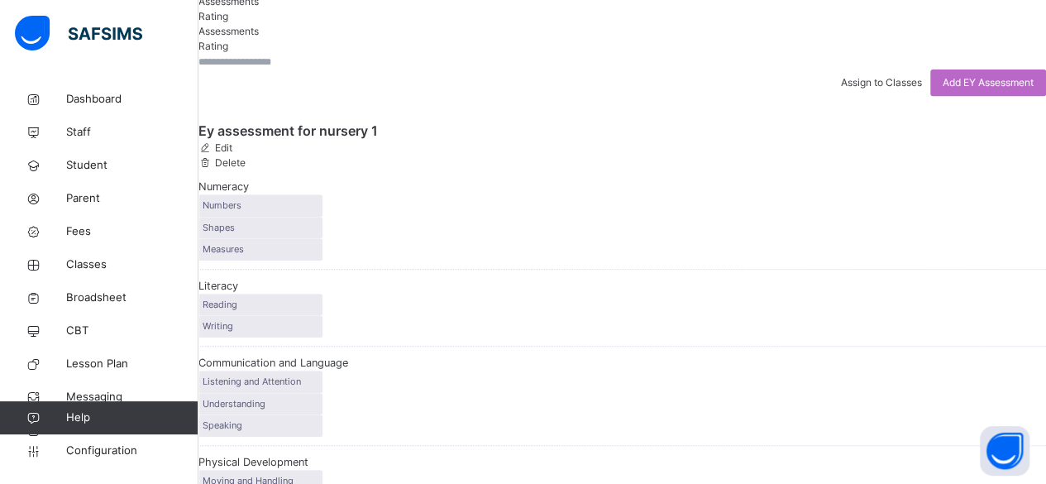
click at [228, 22] on span "Rating" at bounding box center [213, 16] width 30 height 12
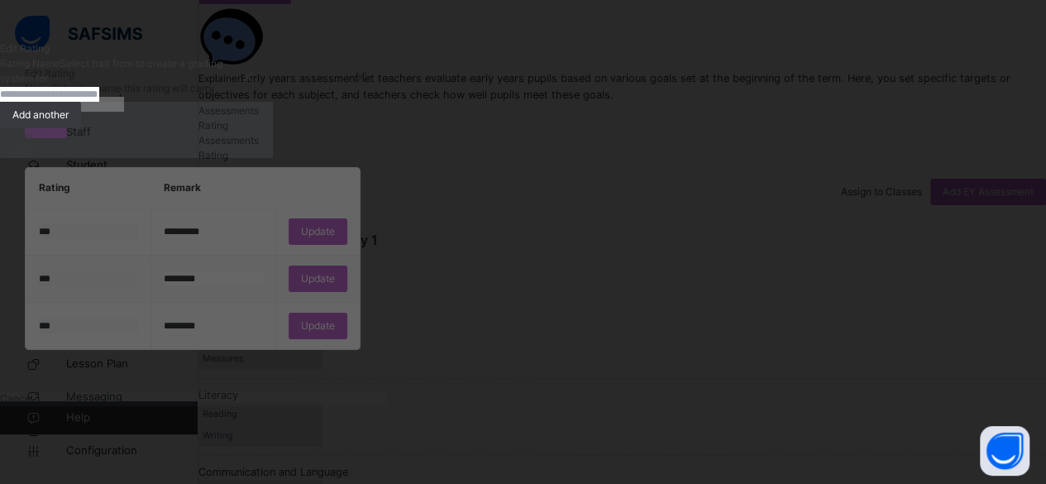
type input "**********"
click at [369, 75] on div "×" at bounding box center [361, 75] width 16 height 35
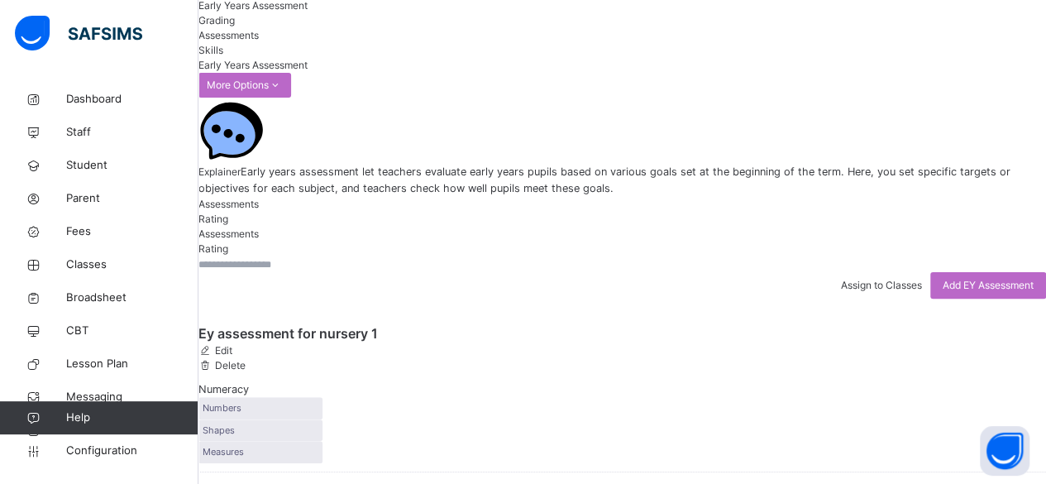
scroll to position [97, 0]
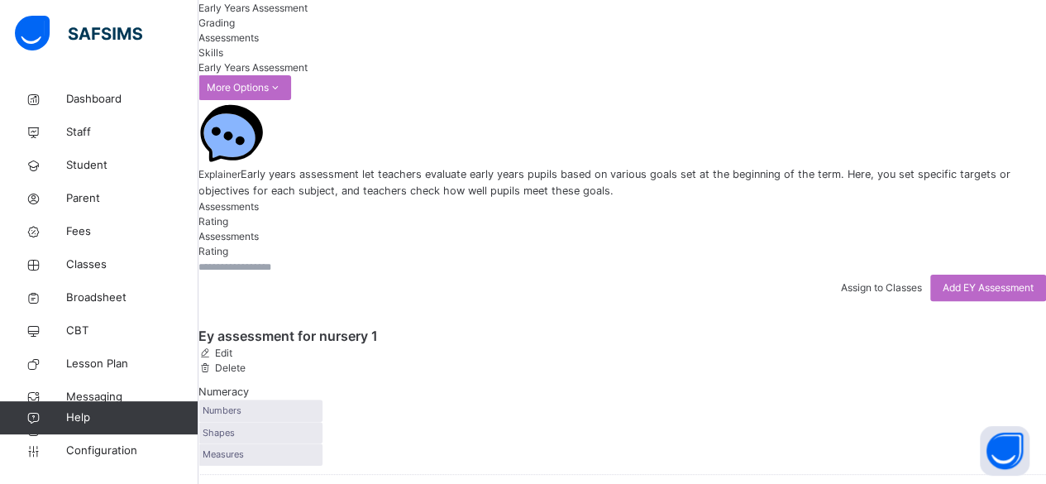
click at [235, 29] on span "Grading" at bounding box center [216, 23] width 36 height 12
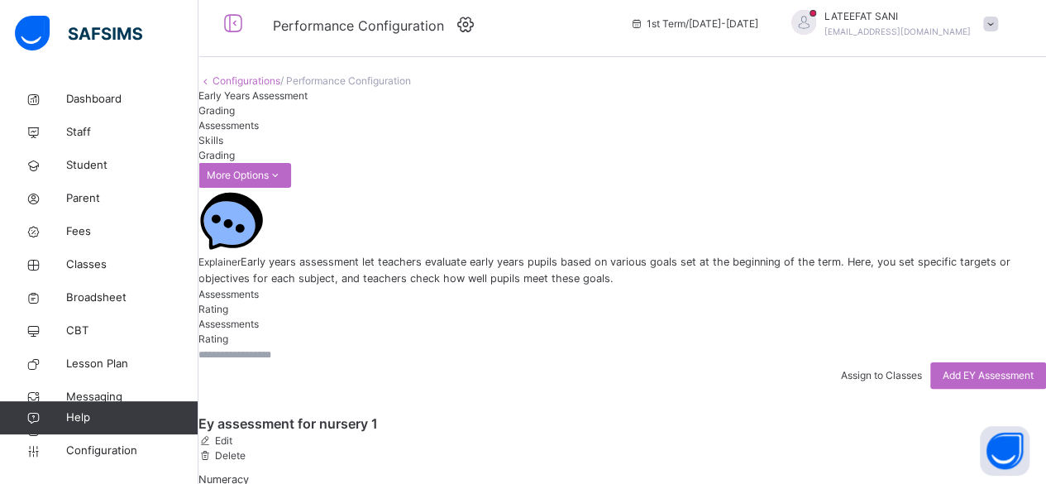
scroll to position [0, 0]
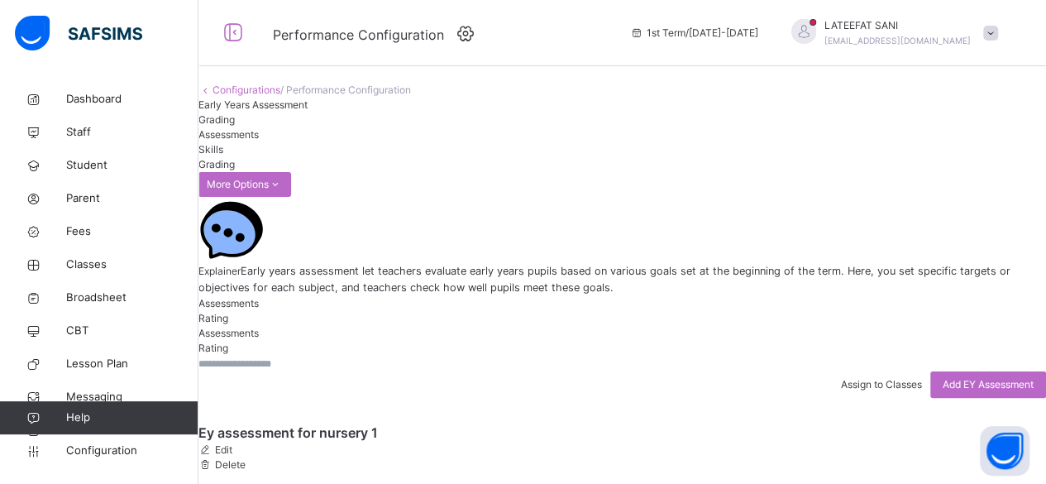
click at [259, 141] on span "Assessments" at bounding box center [228, 134] width 60 height 12
click at [223, 155] on span "Skills" at bounding box center [210, 149] width 25 height 12
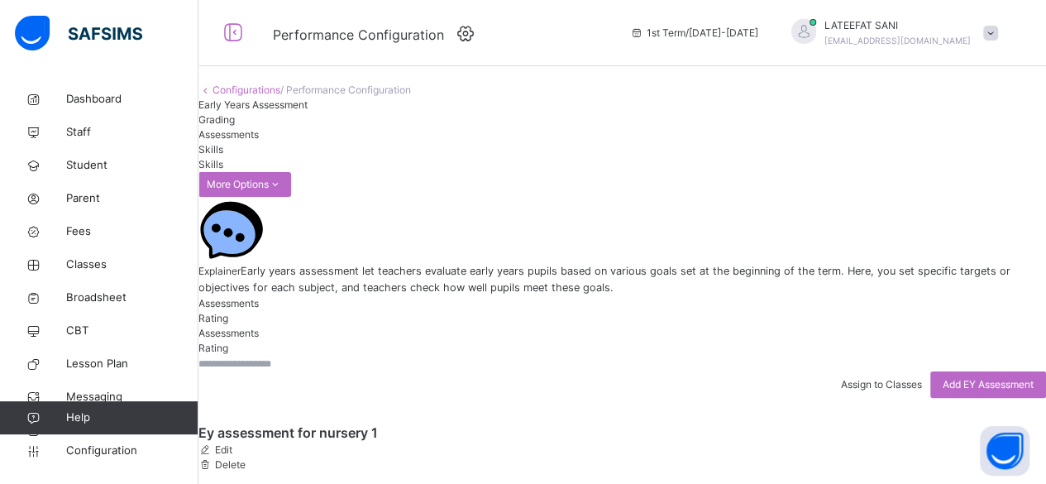
scroll to position [179, 0]
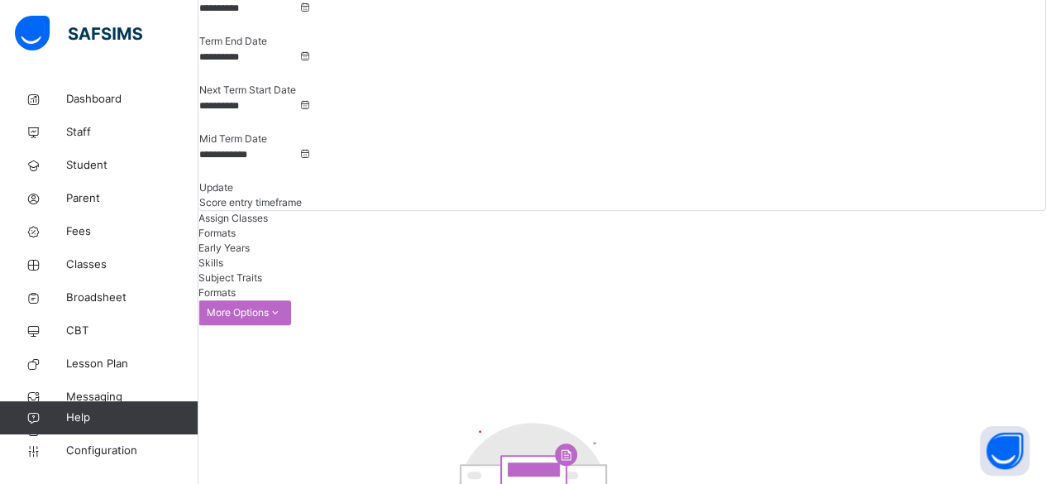
scroll to position [214, 0]
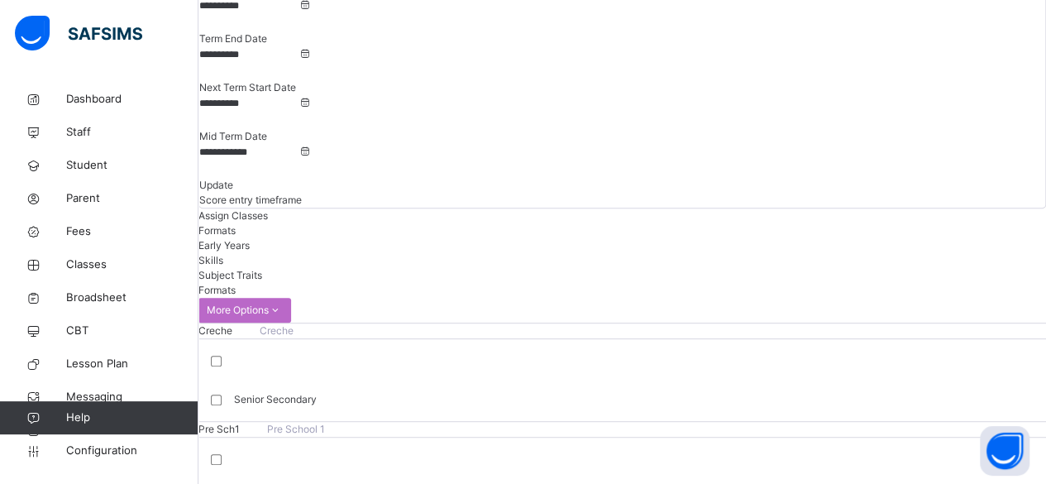
click at [223, 254] on span "Skills" at bounding box center [210, 260] width 25 height 12
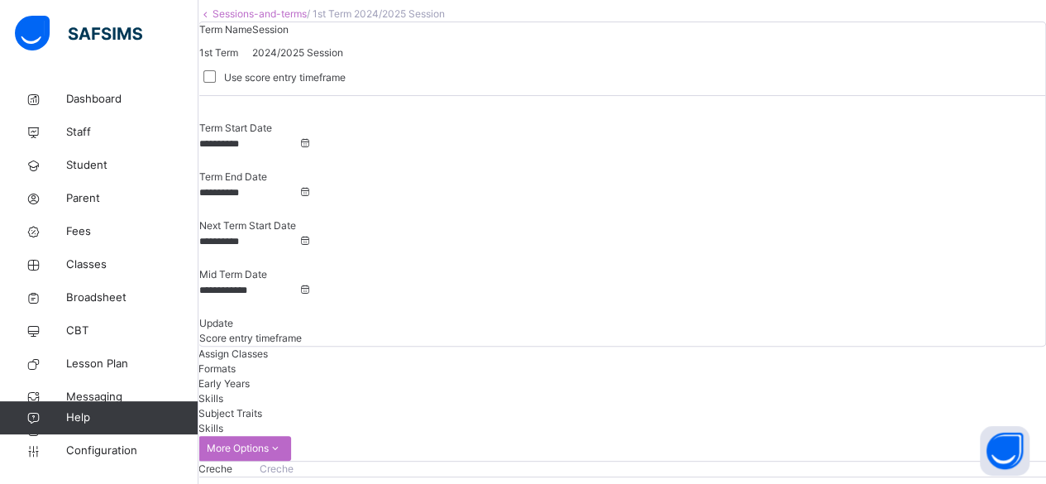
scroll to position [0, 0]
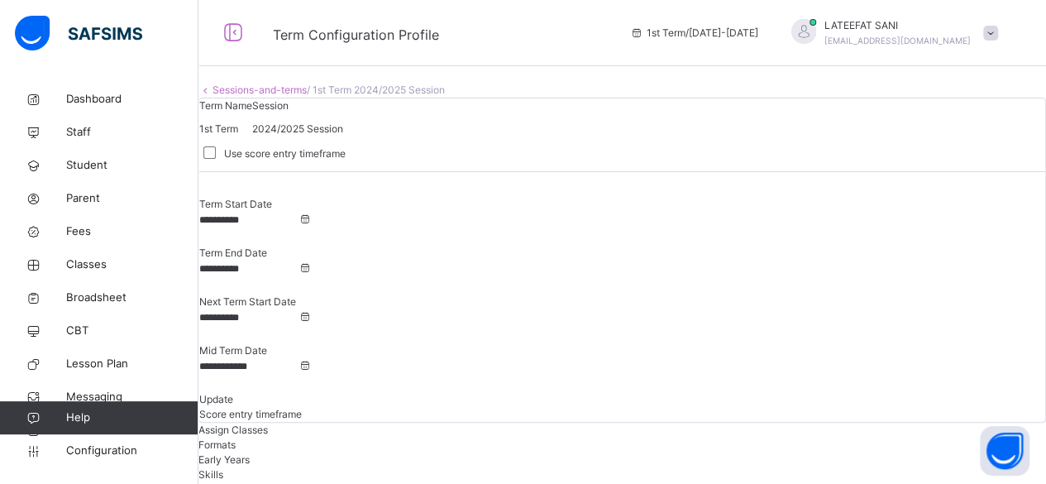
click at [262, 483] on span "Subject Traits" at bounding box center [230, 489] width 64 height 12
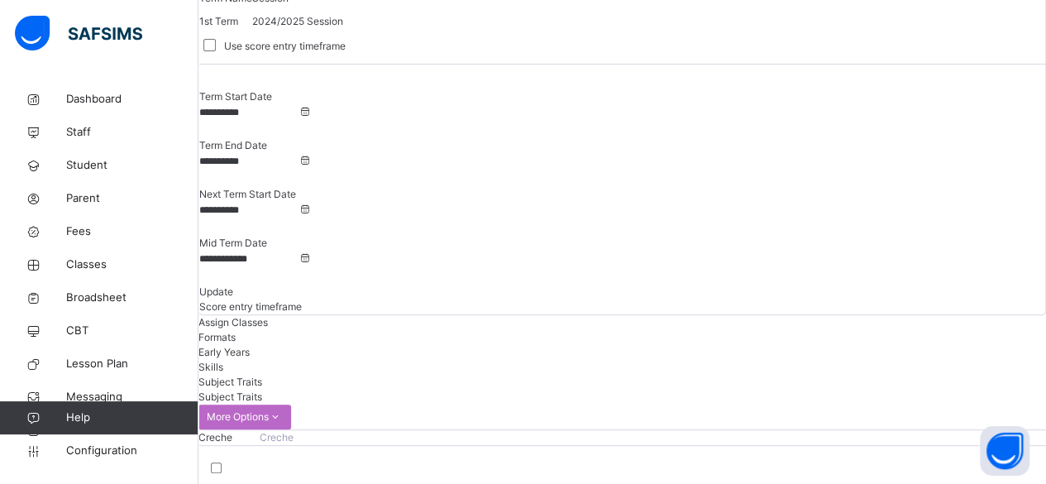
scroll to position [307, 0]
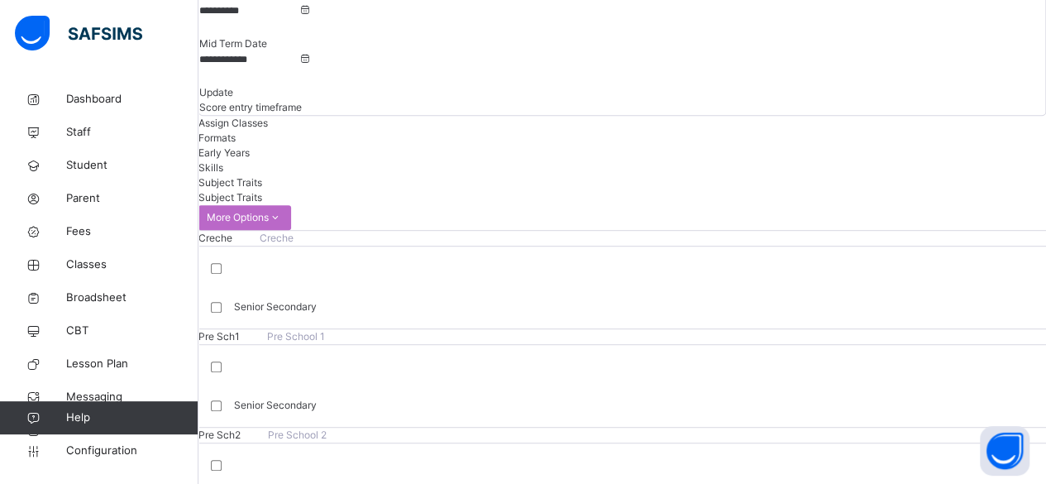
click at [268, 117] on span "Assign Classes" at bounding box center [232, 123] width 69 height 12
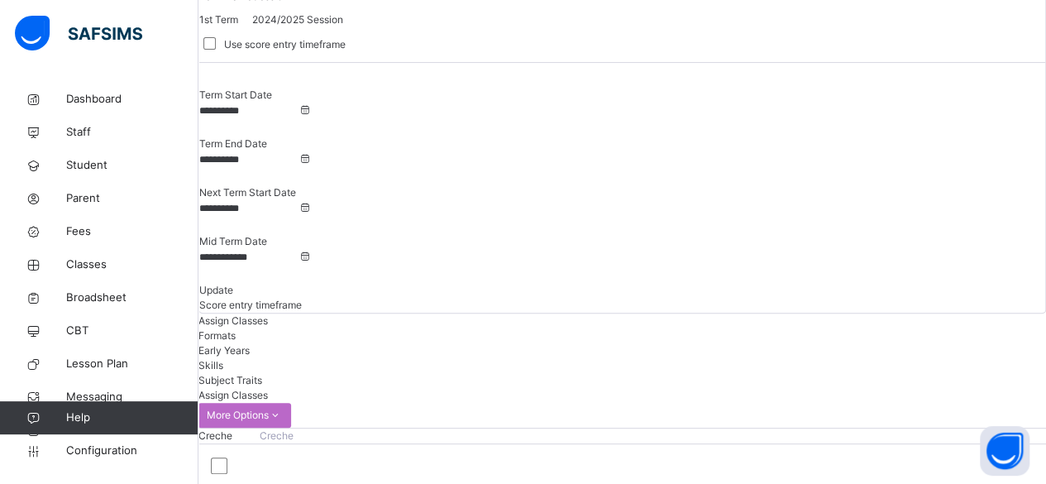
scroll to position [108, 0]
click at [223, 360] on span "Skills" at bounding box center [210, 366] width 25 height 12
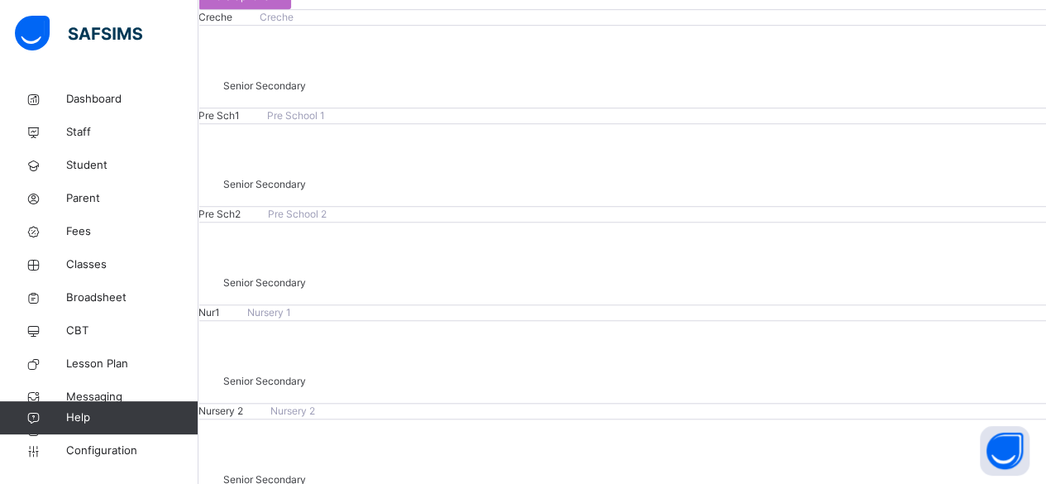
scroll to position [524, 0]
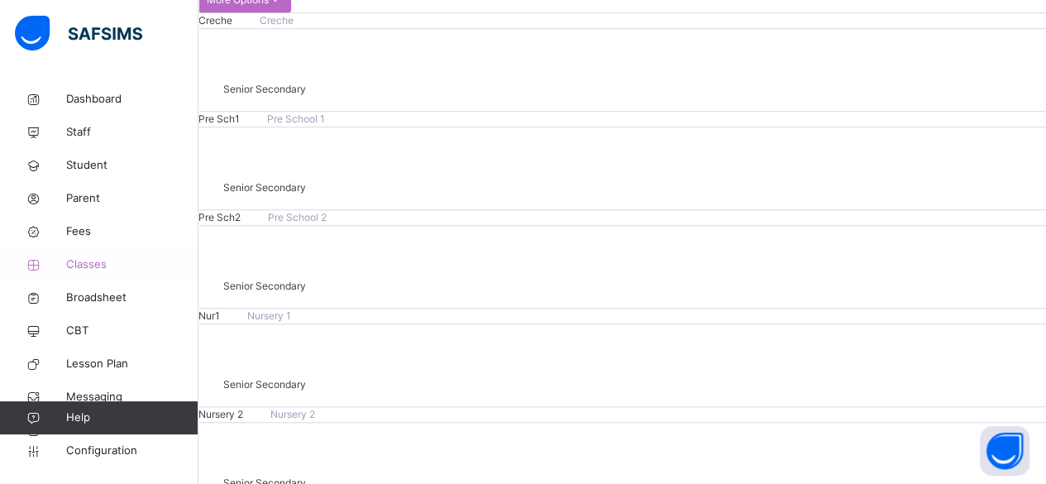
click at [108, 262] on span "Classes" at bounding box center [132, 264] width 132 height 17
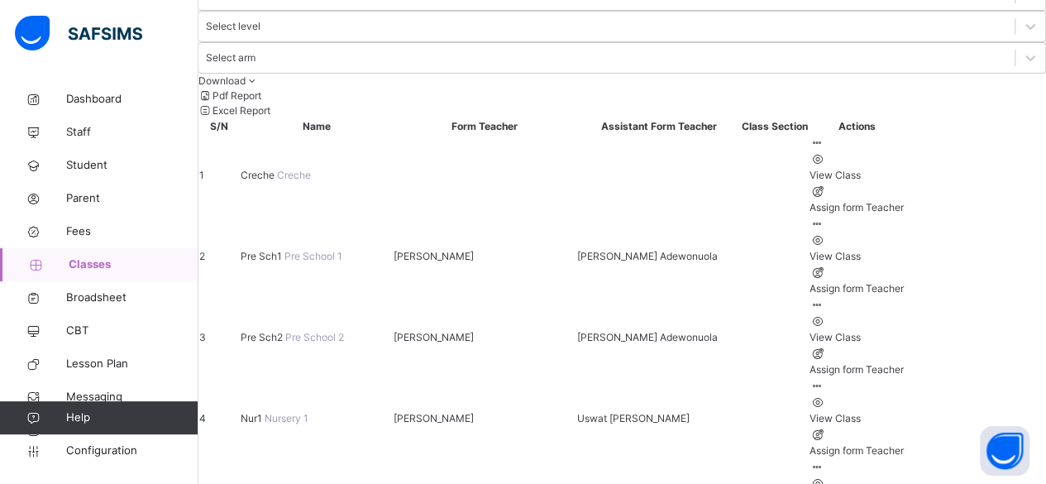
scroll to position [256, 0]
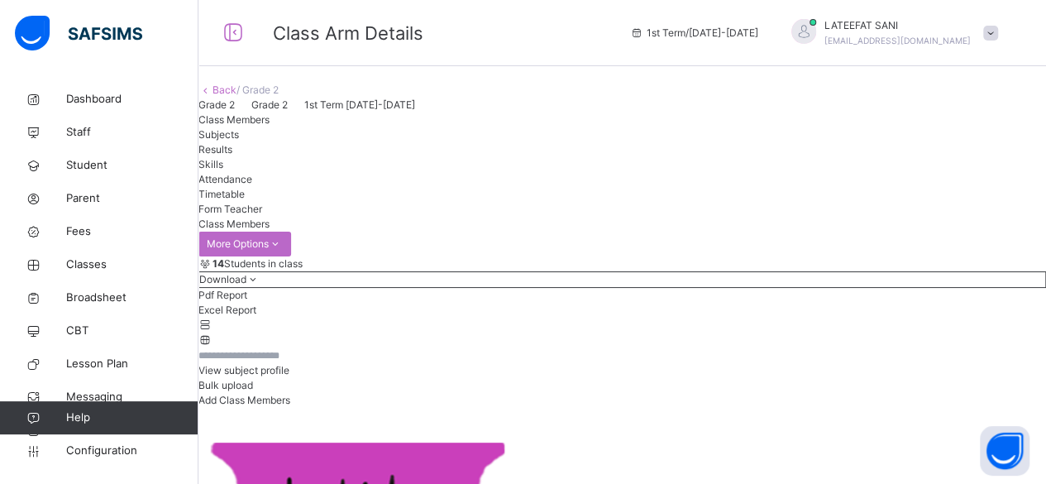
click at [223, 170] on span "Skills" at bounding box center [210, 164] width 25 height 12
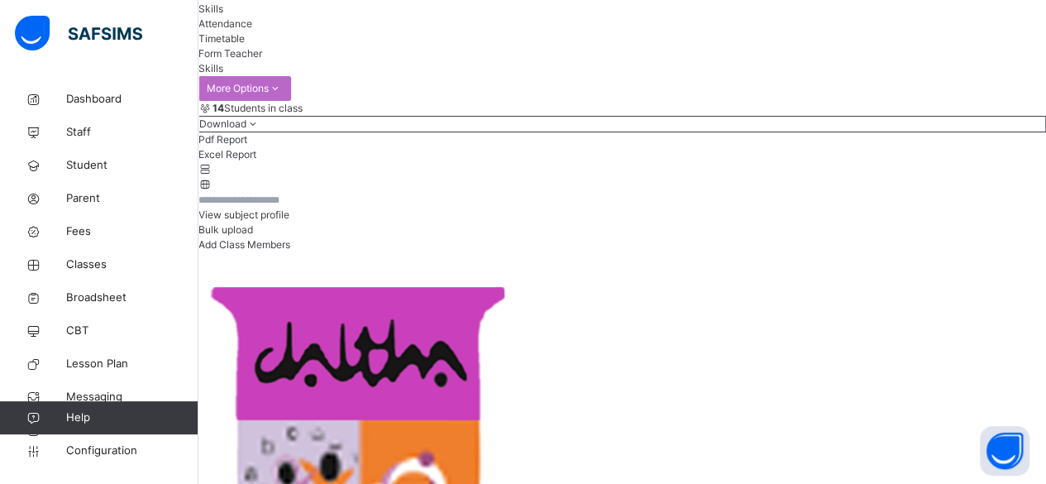
scroll to position [170, 0]
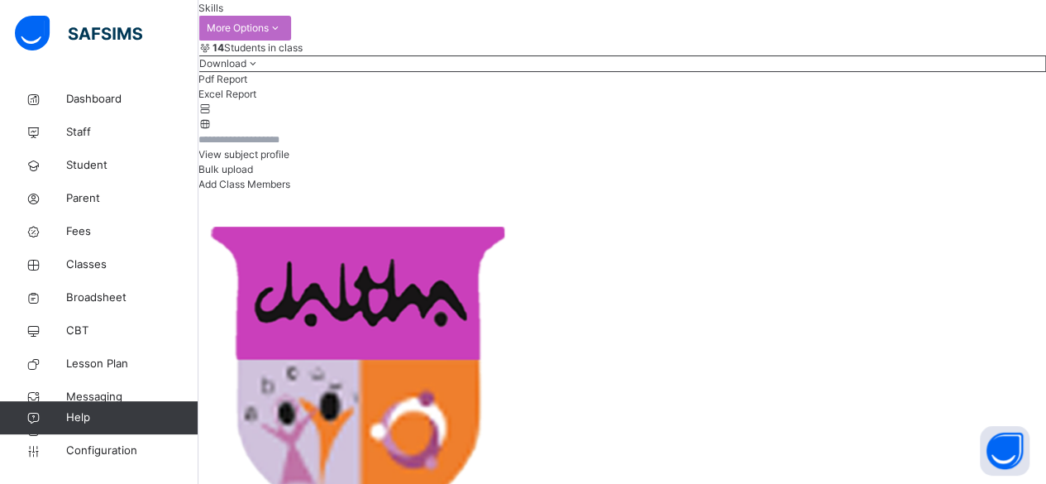
scroll to position [0, 0]
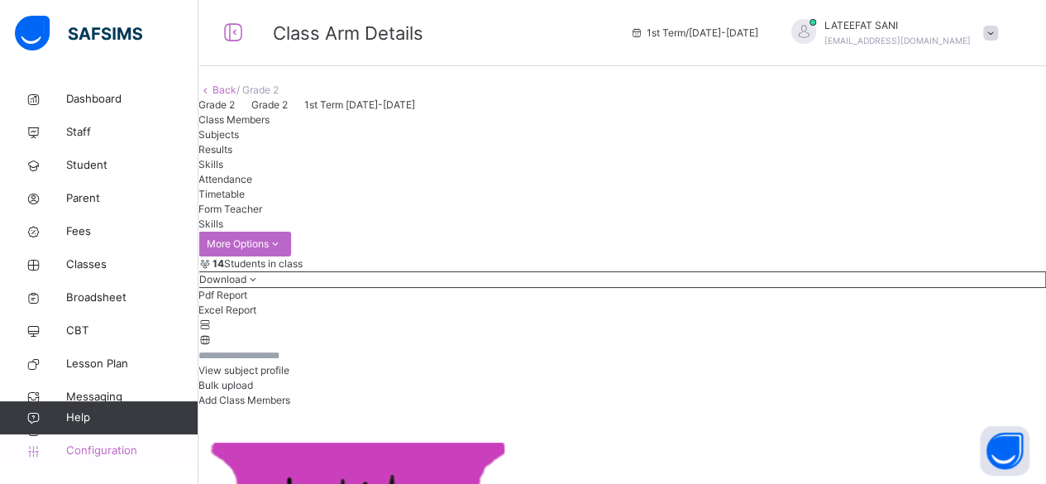
click at [121, 448] on span "Configuration" at bounding box center [131, 450] width 131 height 17
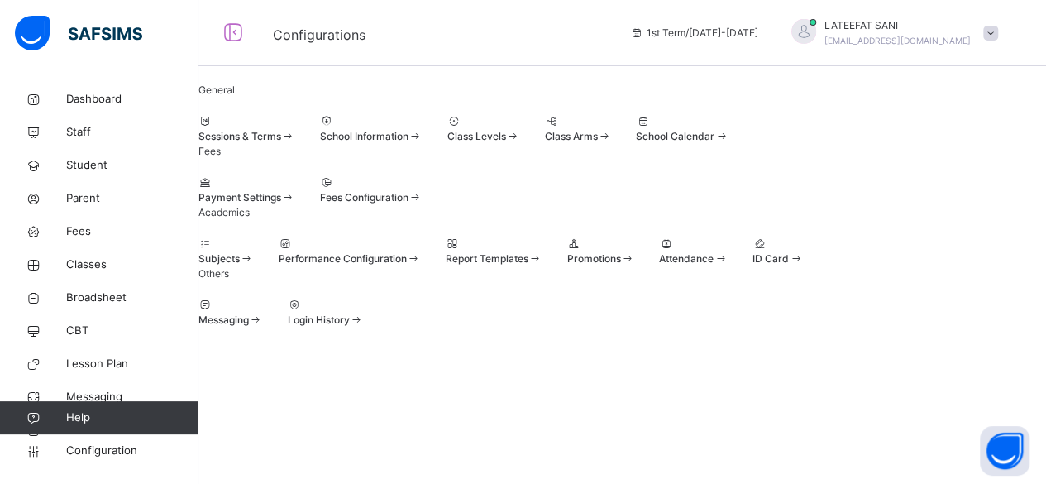
scroll to position [61, 0]
click at [421, 251] on div at bounding box center [350, 244] width 142 height 15
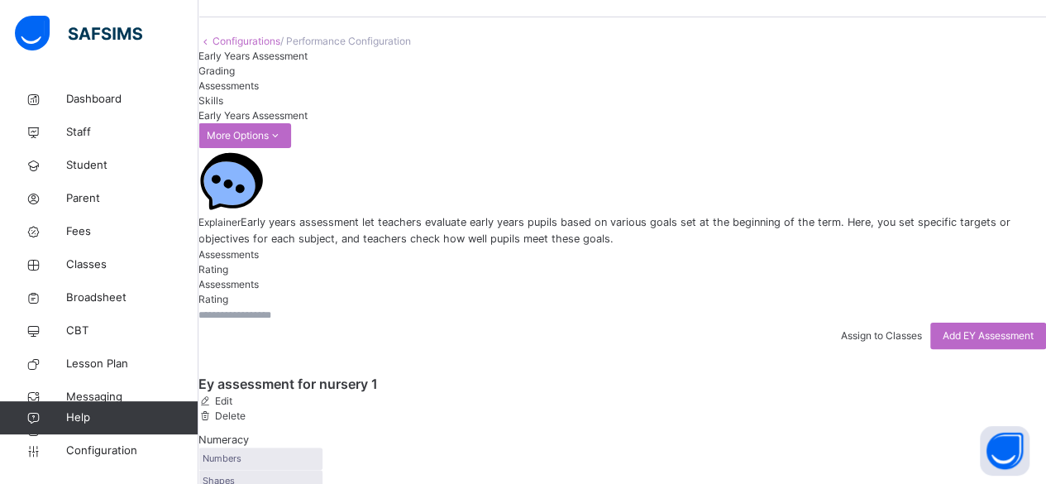
scroll to position [48, 0]
click at [228, 276] on span "Rating" at bounding box center [213, 270] width 30 height 12
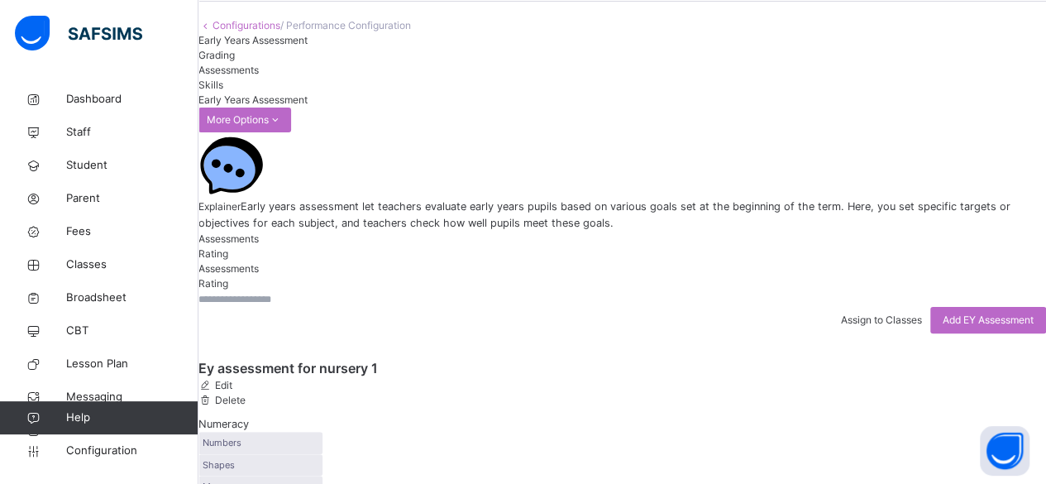
scroll to position [0, 0]
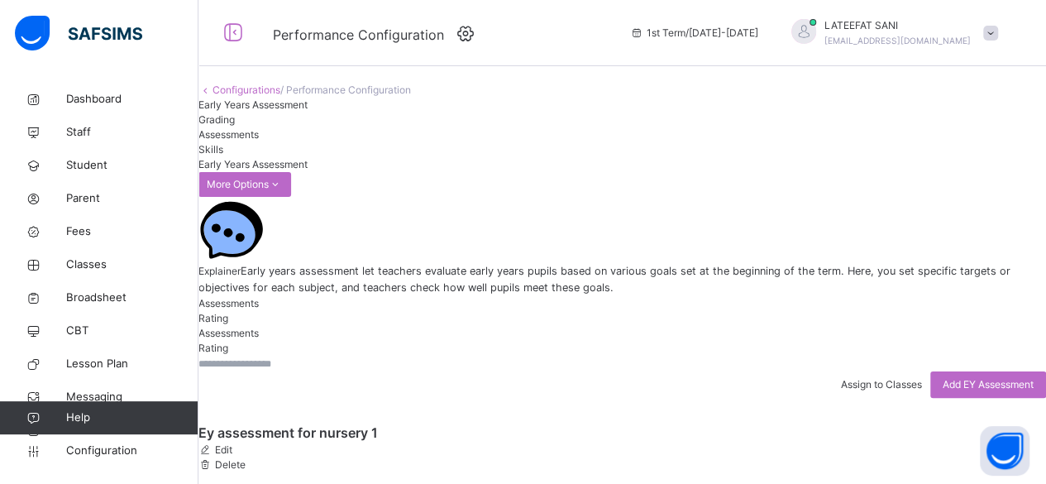
click at [223, 155] on span "Skills" at bounding box center [210, 149] width 25 height 12
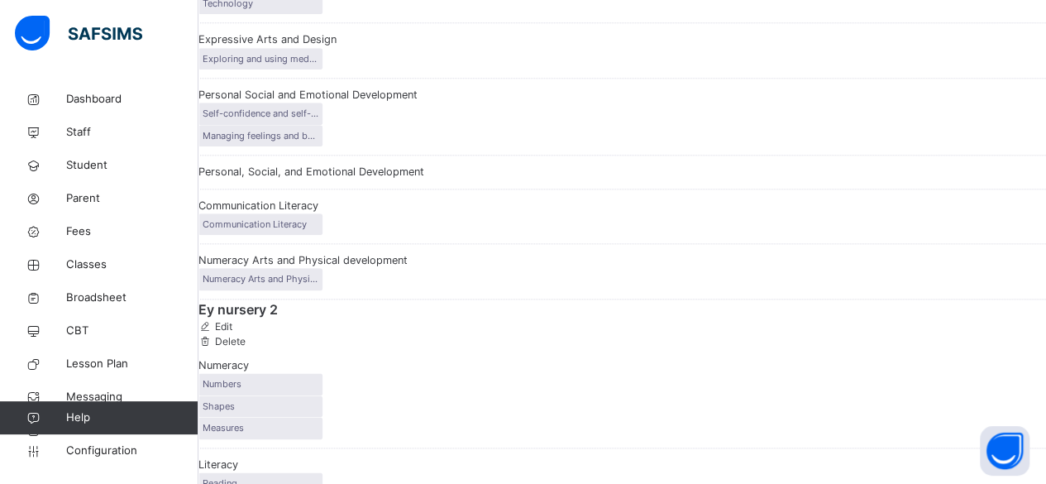
scroll to position [986, 0]
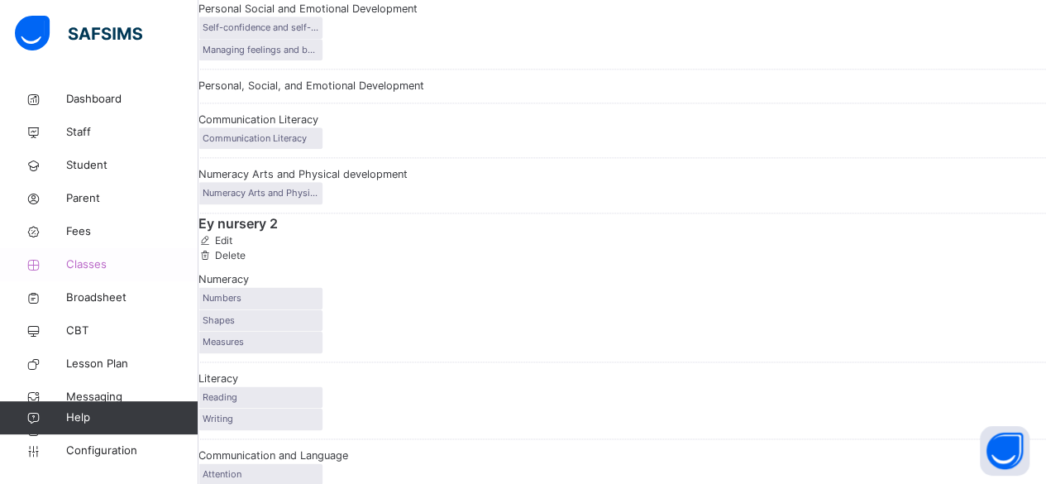
click at [101, 259] on span "Classes" at bounding box center [132, 264] width 132 height 17
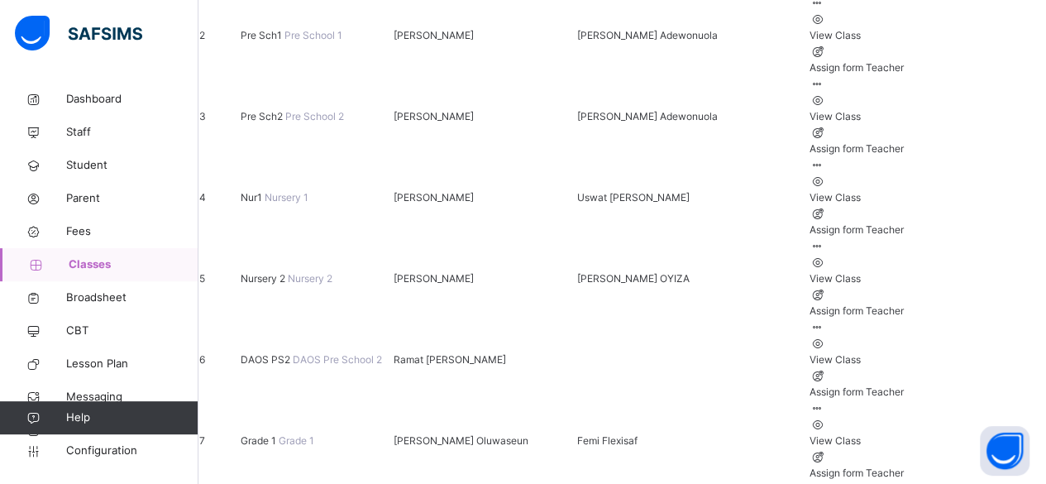
scroll to position [341, 0]
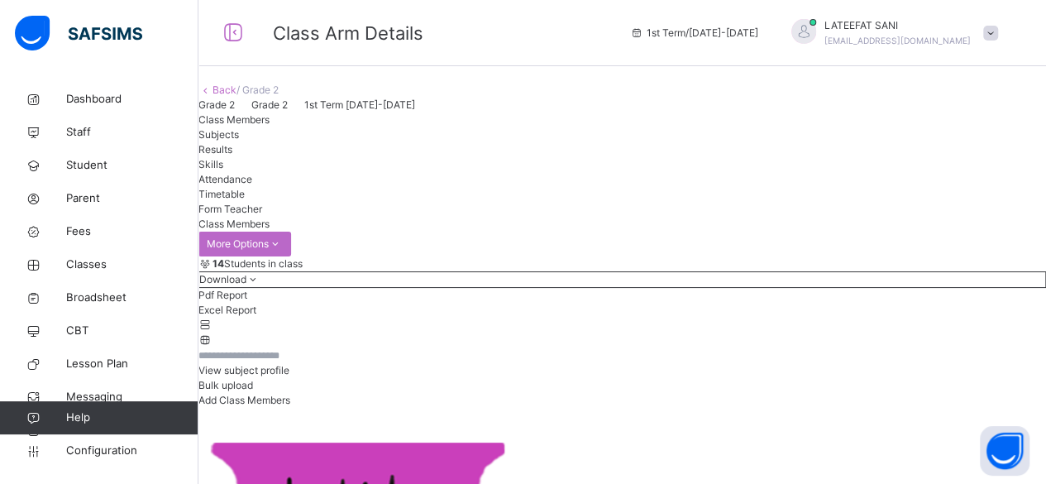
click at [223, 170] on span "Skills" at bounding box center [210, 164] width 25 height 12
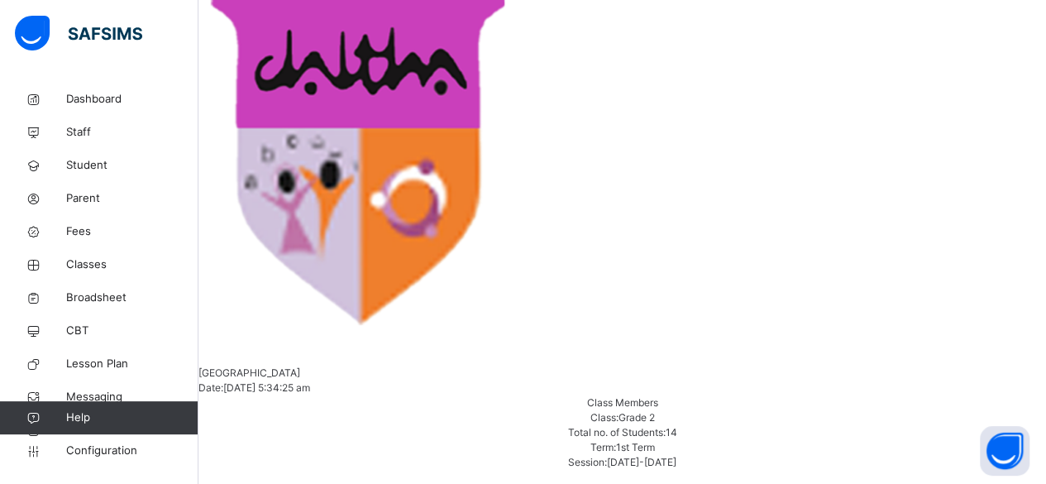
scroll to position [448, 0]
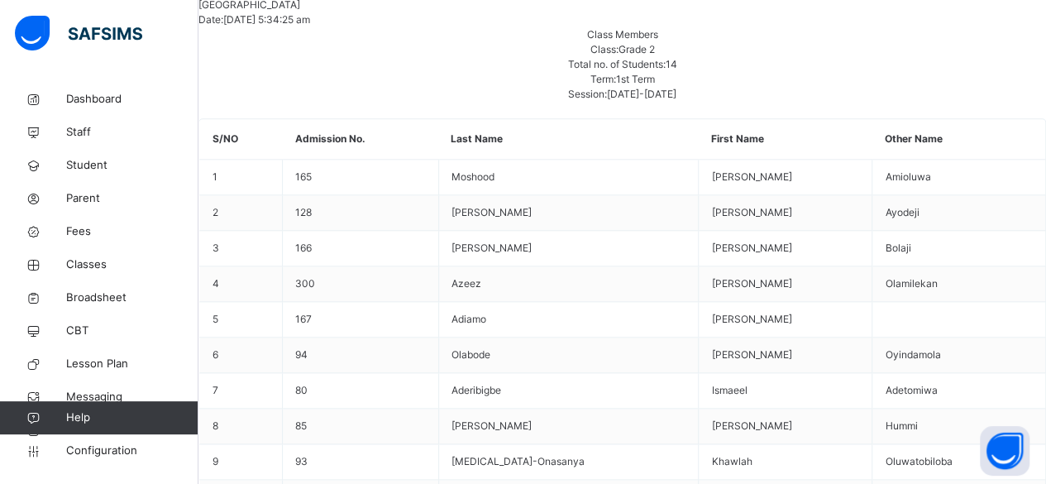
scroll to position [824, 0]
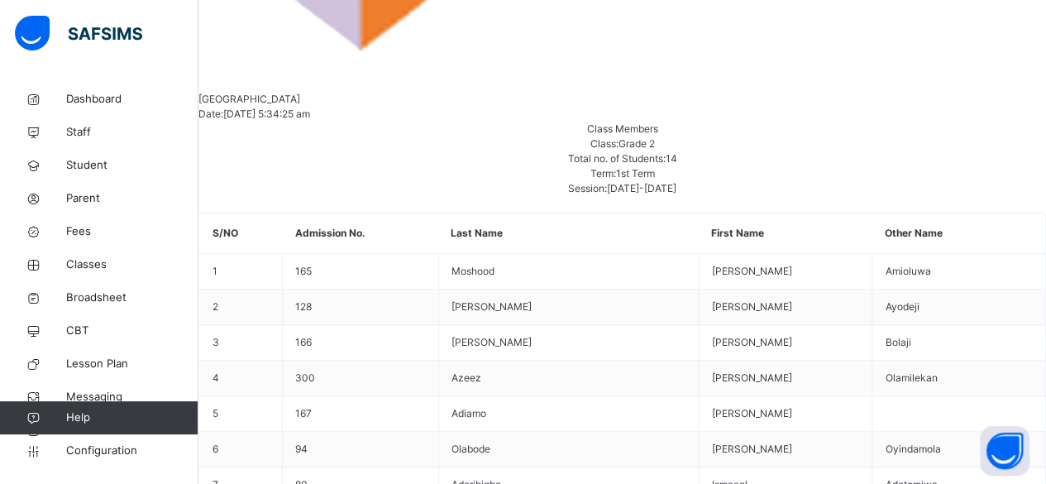
scroll to position [957, 0]
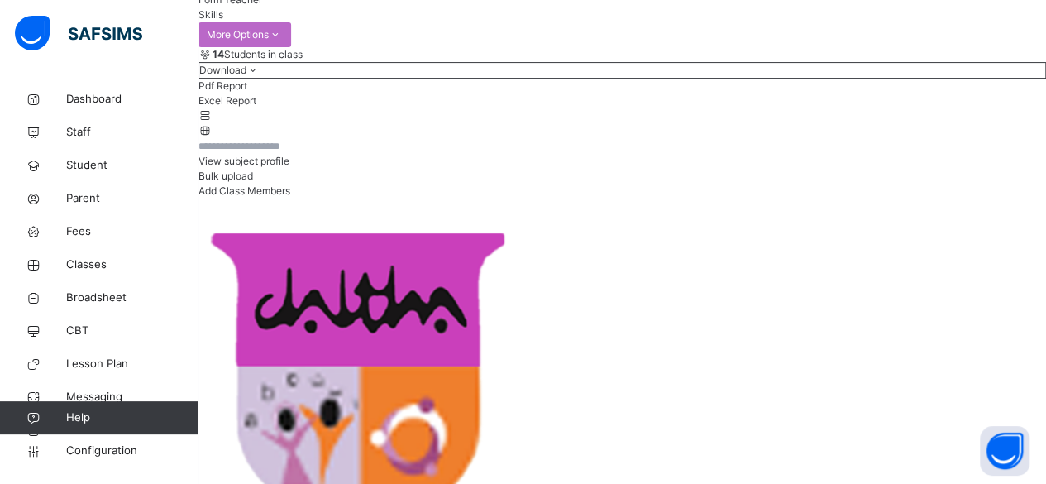
scroll to position [229, 0]
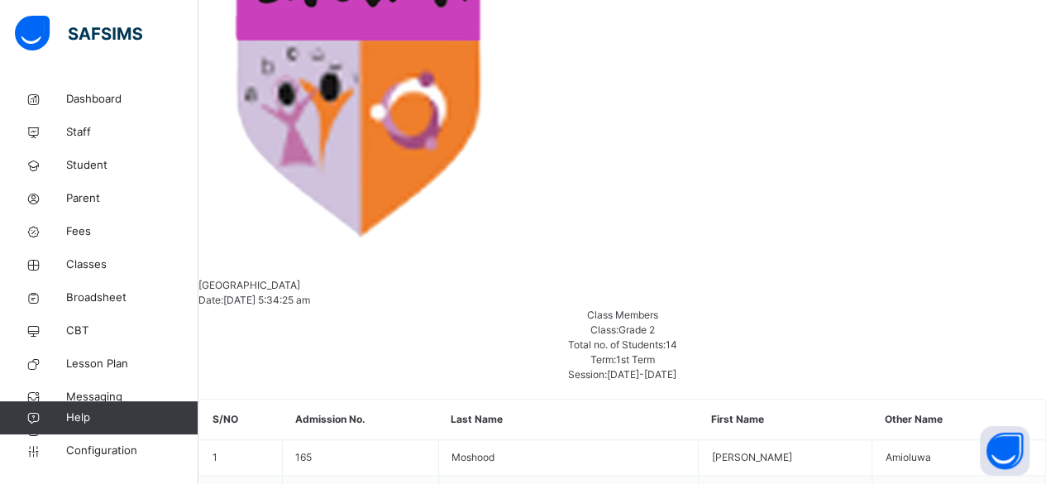
scroll to position [536, 0]
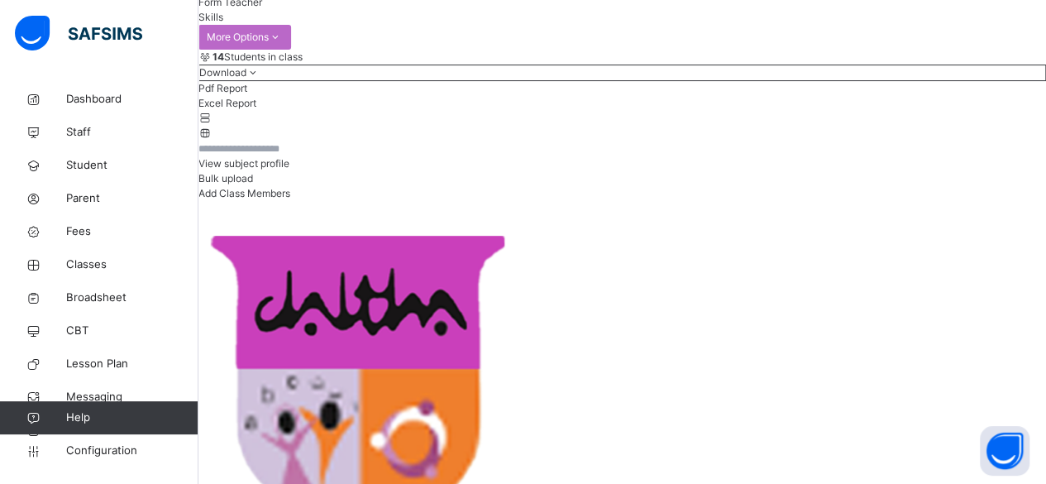
scroll to position [203, 0]
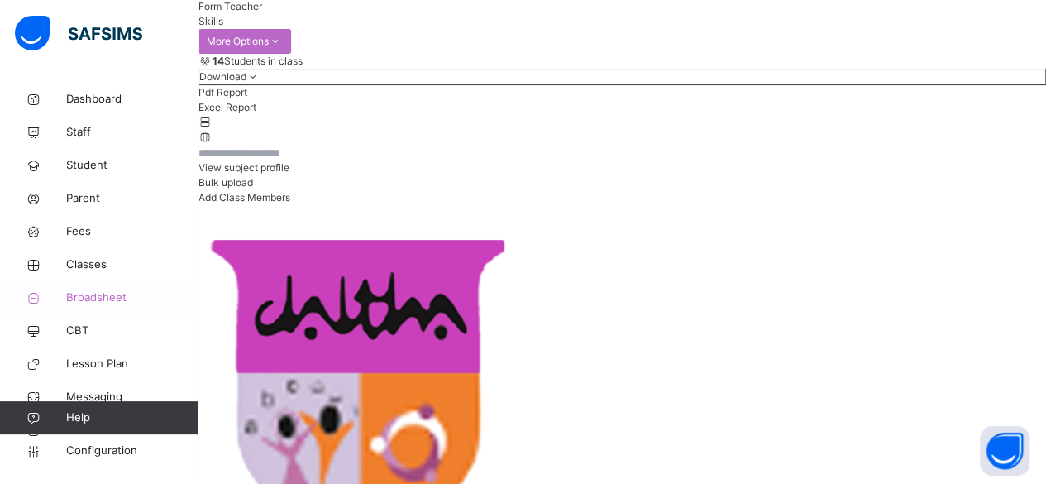
click at [124, 295] on span "Broadsheet" at bounding box center [132, 297] width 132 height 17
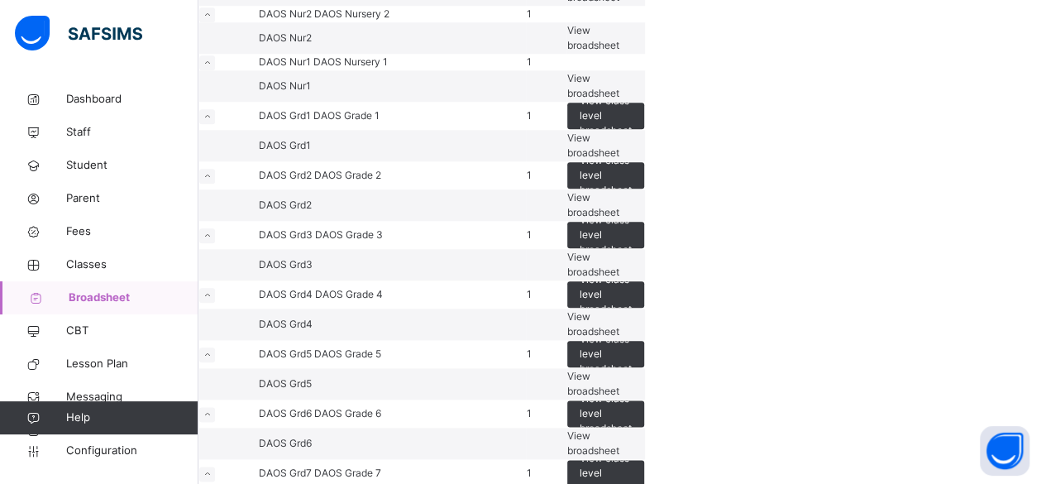
scroll to position [797, 0]
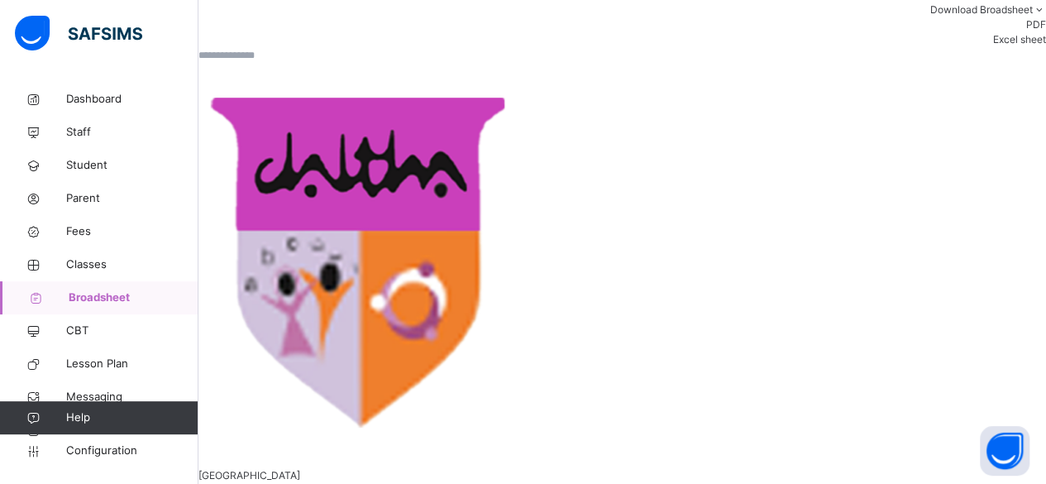
scroll to position [317, 0]
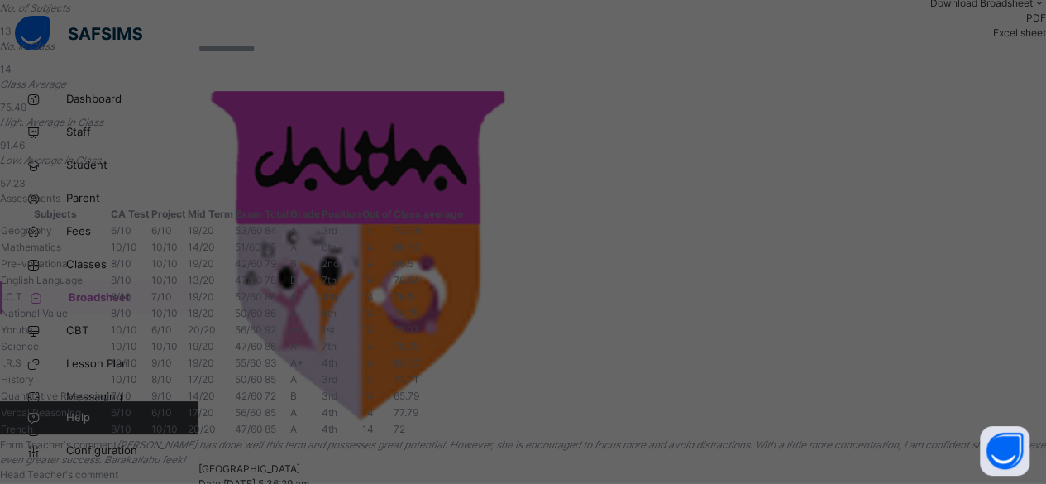
scroll to position [0, 0]
click at [964, 93] on span "View Reportsheet" at bounding box center [1005, 86] width 82 height 12
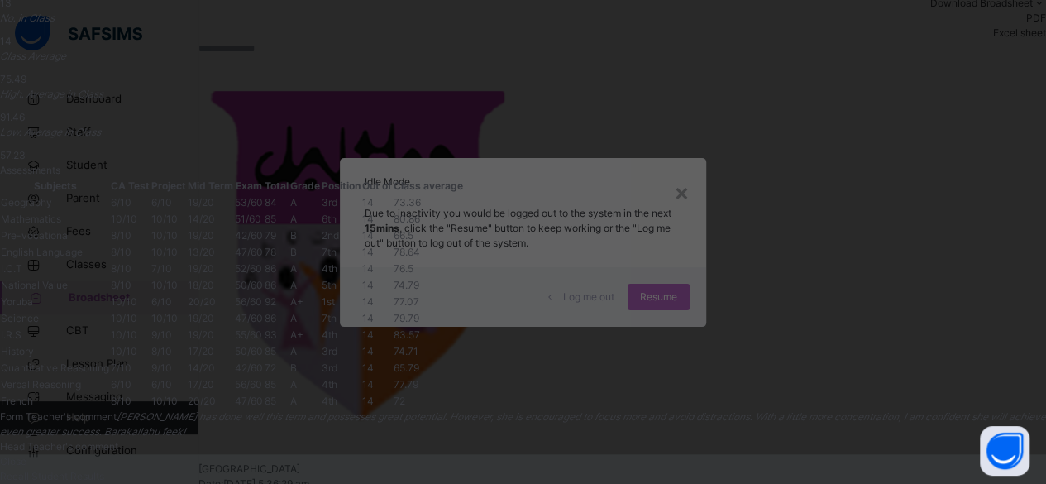
scroll to position [645, 0]
click at [26, 455] on span "Close" at bounding box center [13, 461] width 26 height 12
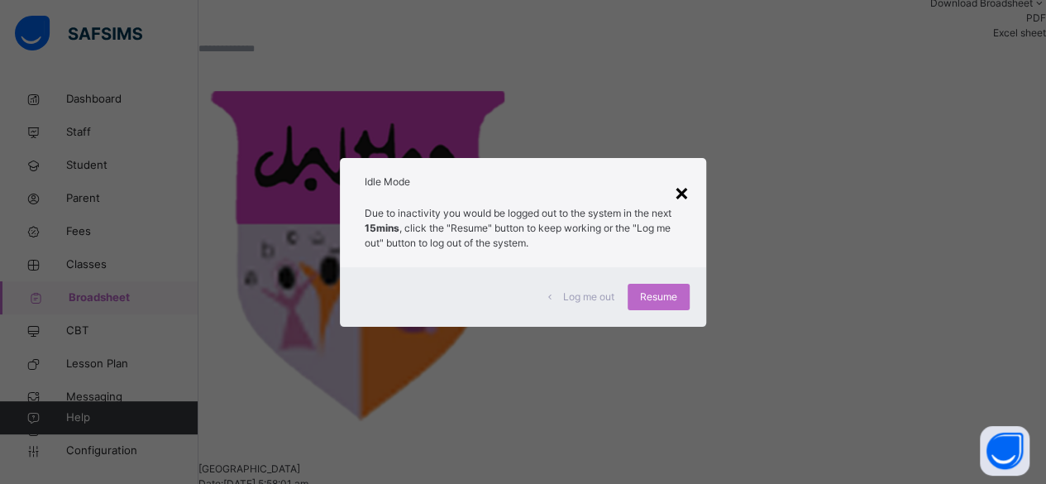
click at [685, 191] on div "×" at bounding box center [682, 191] width 16 height 35
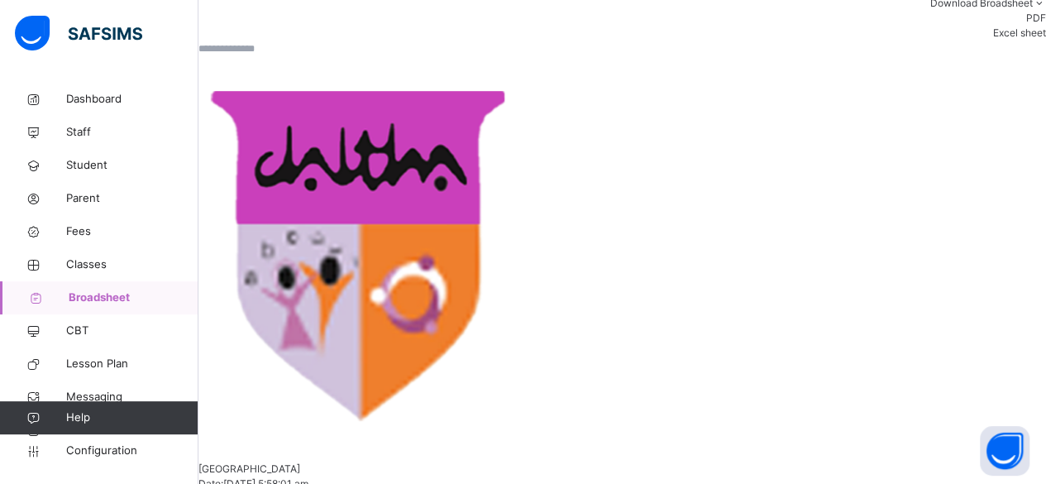
scroll to position [64, 58]
click at [99, 261] on span "Classes" at bounding box center [132, 264] width 132 height 17
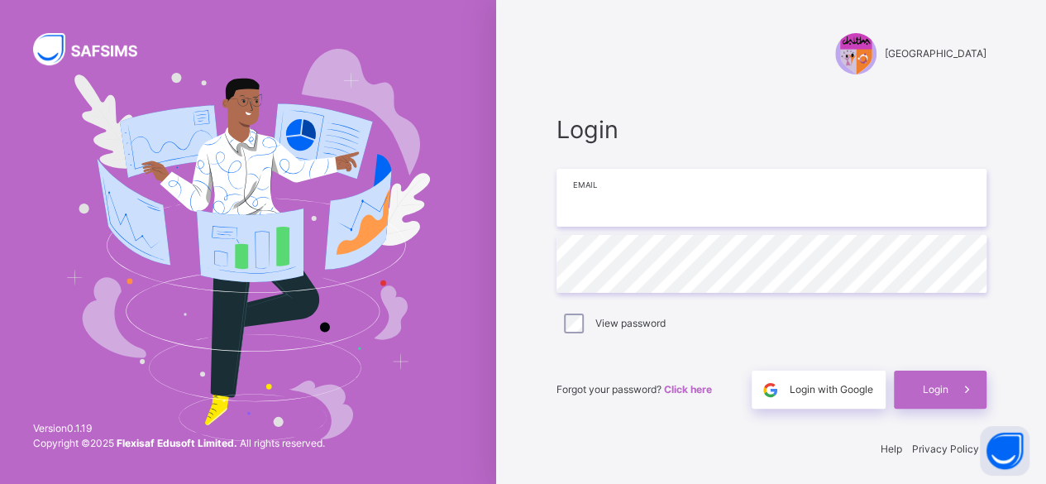
click at [643, 204] on input "email" at bounding box center [772, 198] width 430 height 58
type input "**********"
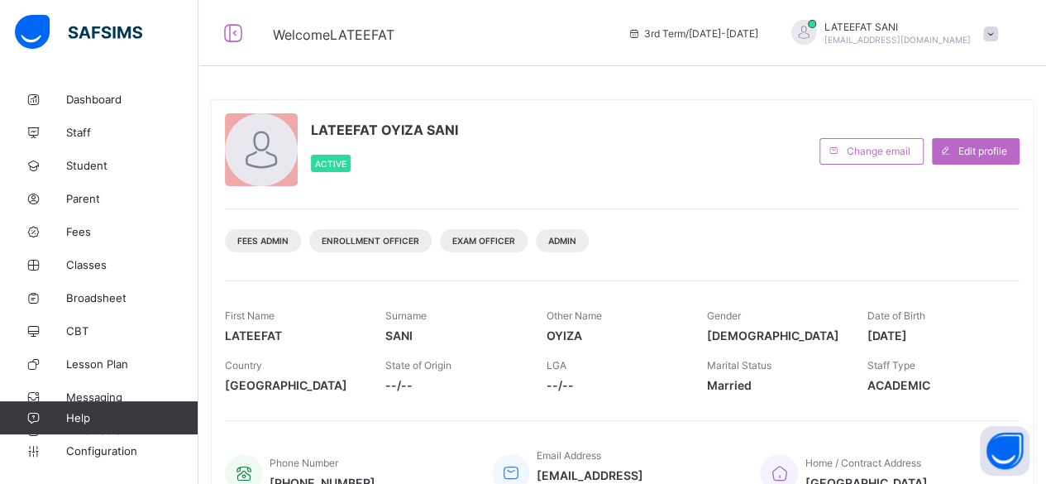
click at [589, 25] on span "Welcome LATEEFAT" at bounding box center [438, 33] width 330 height 22
click at [691, 123] on div "LATEEFAT OYIZA SANI Active" at bounding box center [518, 150] width 586 height 75
click at [621, 114] on div "LATEEFAT OYIZA SANI Active" at bounding box center [518, 150] width 586 height 75
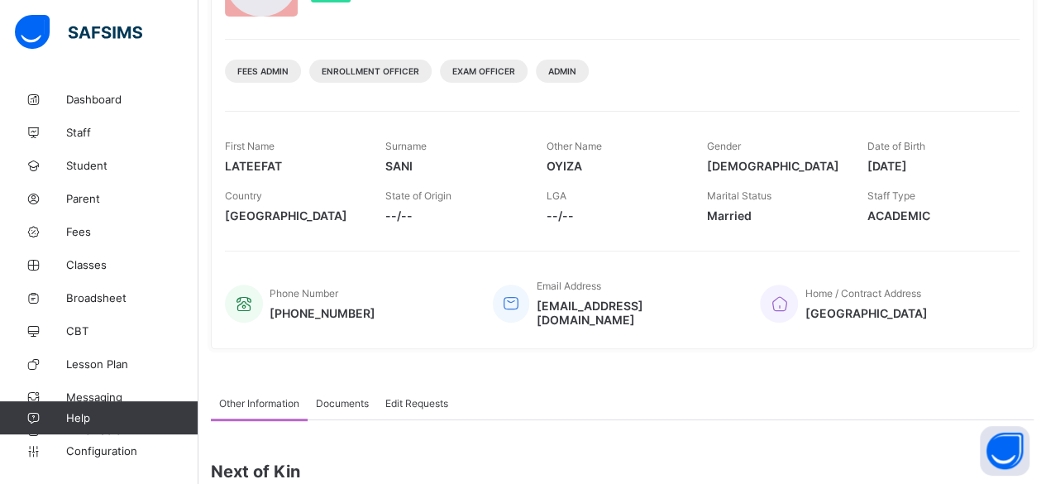
scroll to position [366, 0]
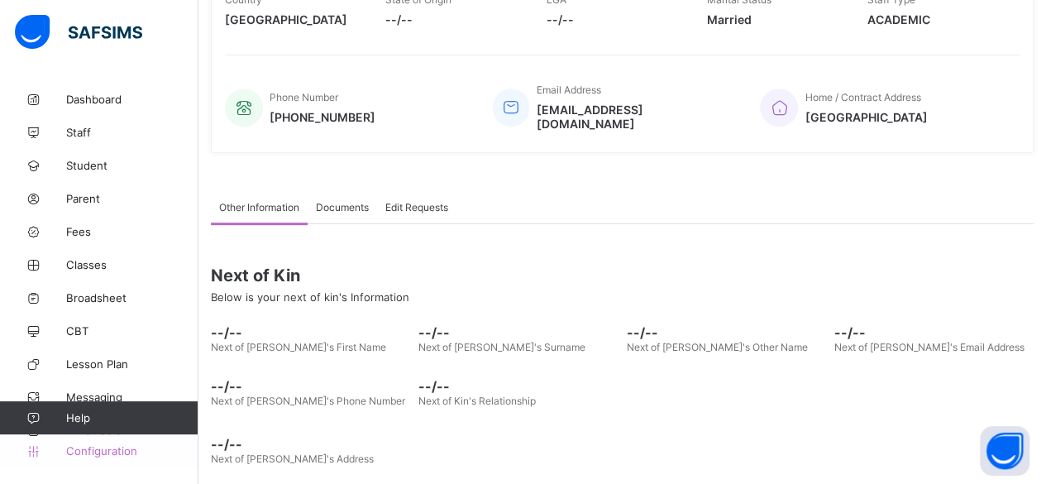
click at [122, 454] on span "Configuration" at bounding box center [131, 450] width 131 height 13
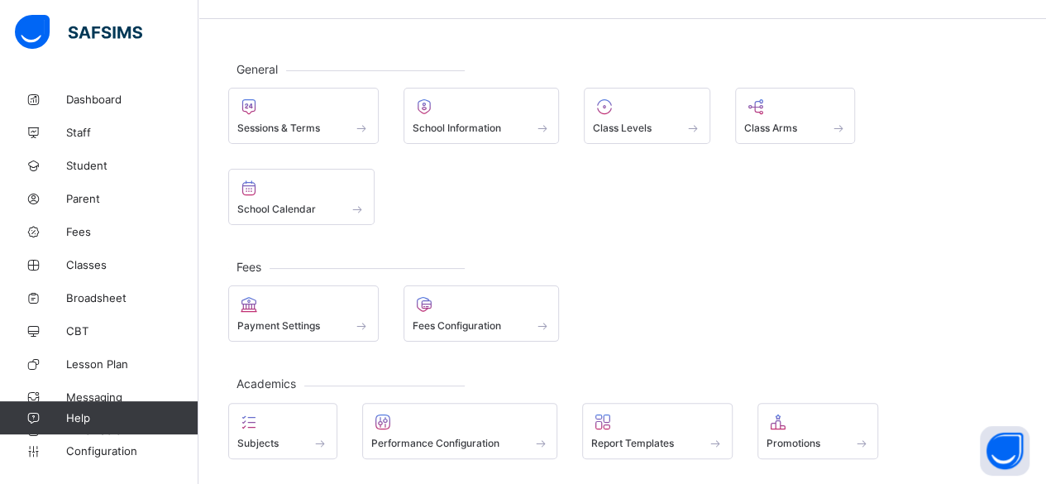
scroll to position [46, 0]
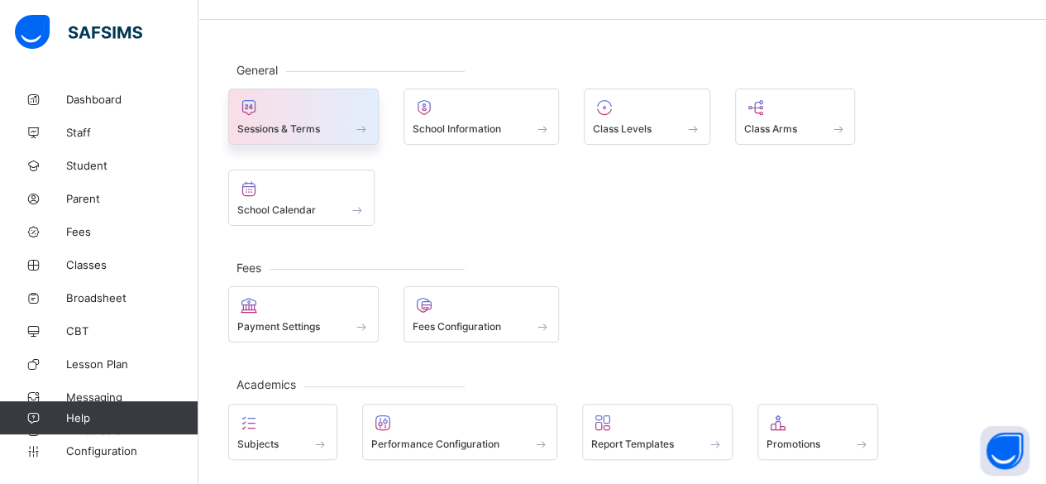
click at [330, 122] on div "Sessions & Terms" at bounding box center [303, 129] width 132 height 14
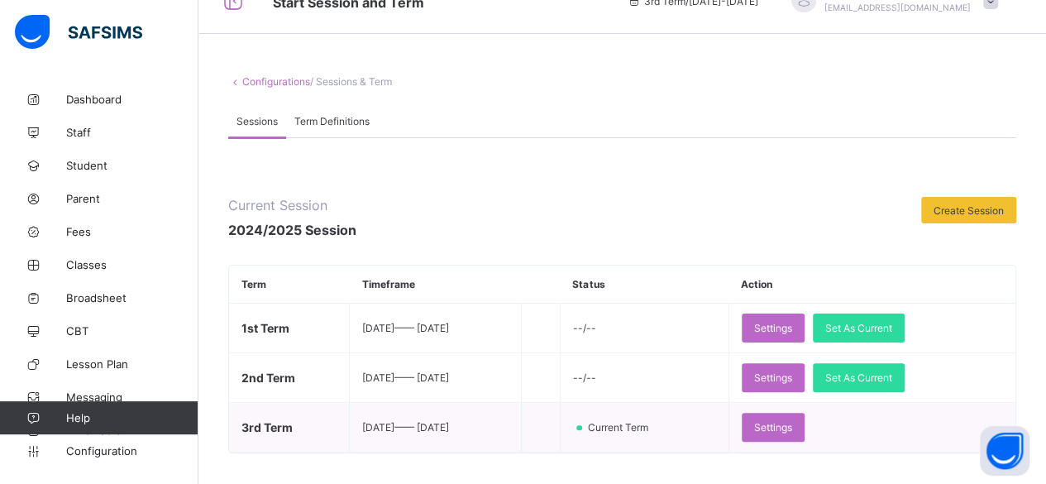
scroll to position [41, 0]
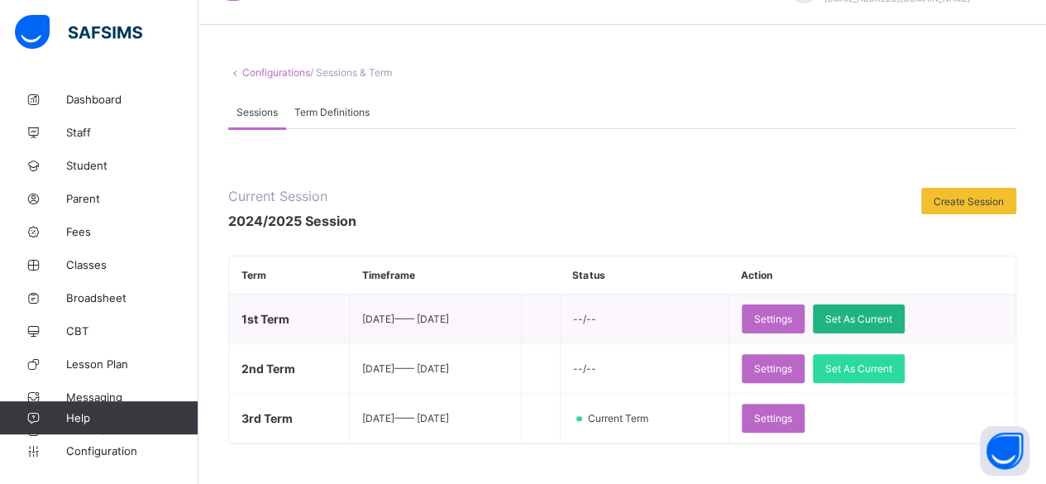
click at [892, 321] on span "Set As Current" at bounding box center [858, 319] width 67 height 12
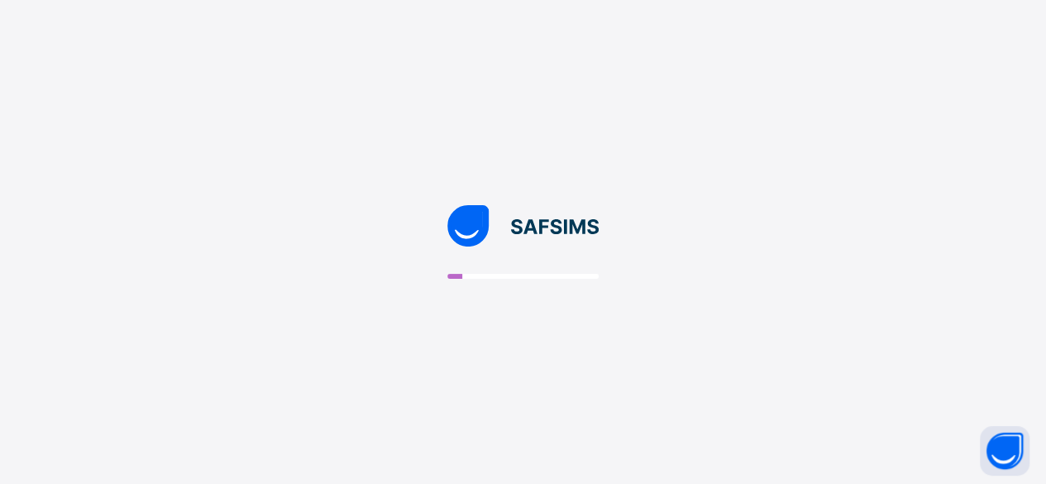
scroll to position [0, 0]
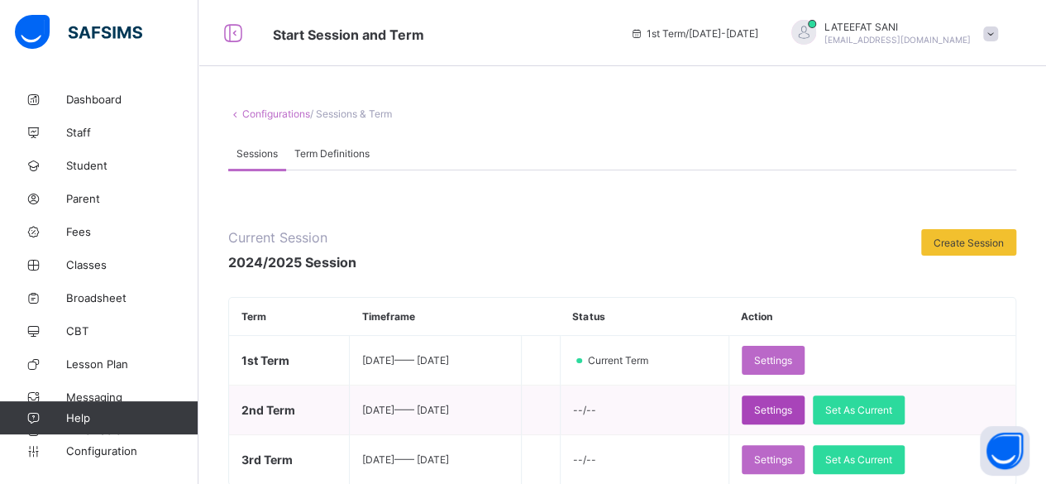
click at [792, 406] on span "Settings" at bounding box center [773, 410] width 38 height 12
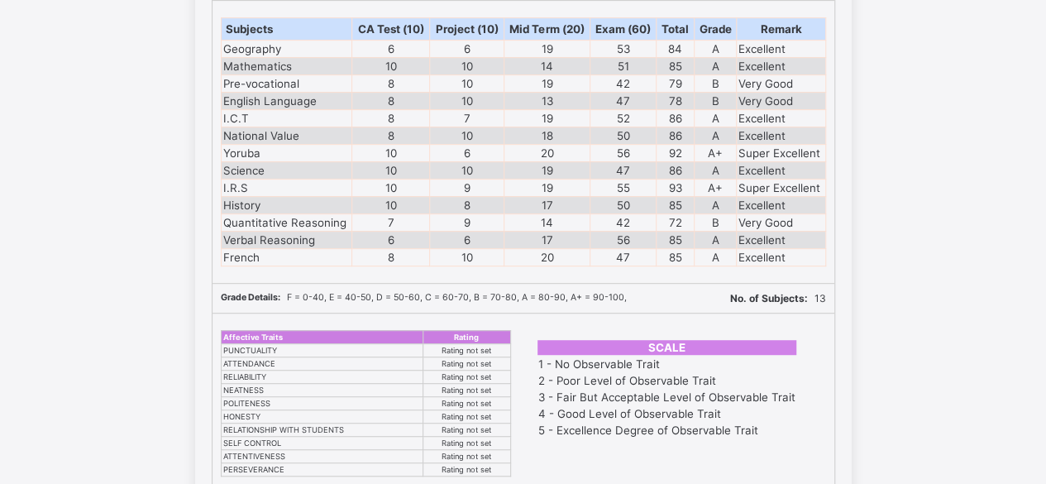
scroll to position [584, 0]
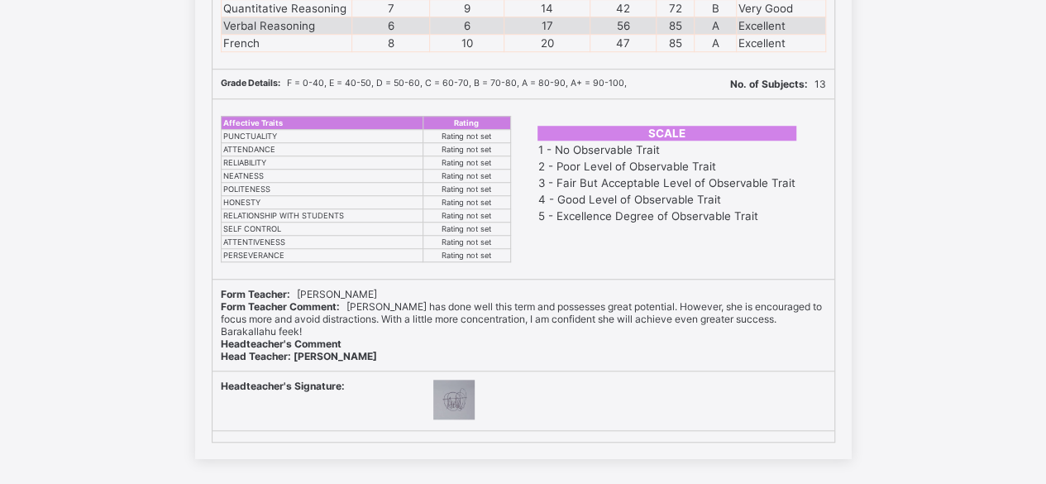
scroll to position [483, 0]
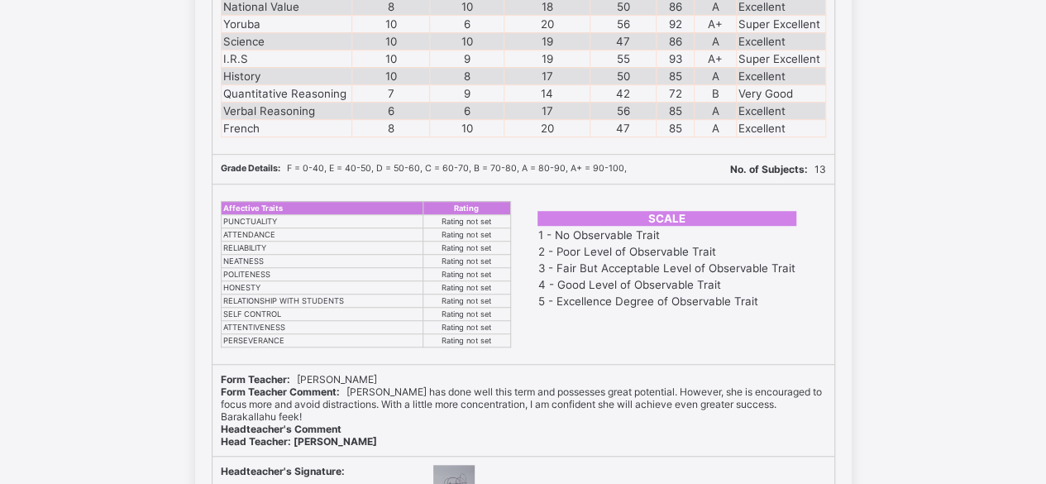
click at [495, 333] on td "Rating not set" at bounding box center [466, 339] width 87 height 13
click at [471, 320] on td "Rating not set" at bounding box center [466, 326] width 87 height 13
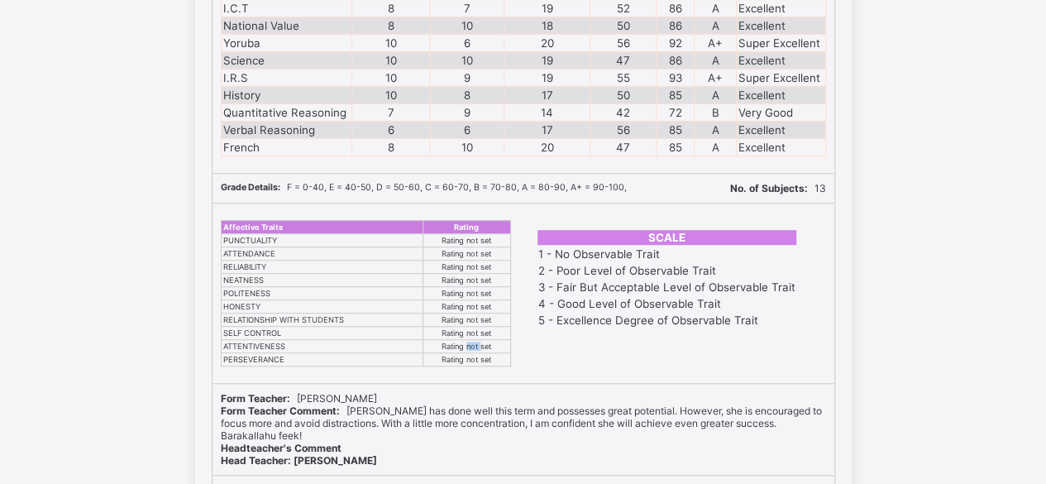
scroll to position [514, 0]
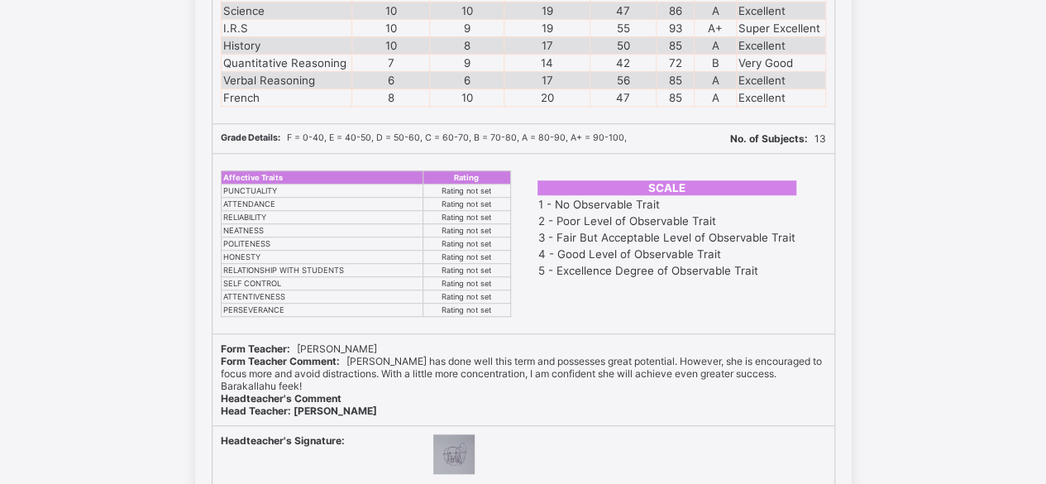
click at [566, 307] on div "SCALE 1 - No Observable Trait 2 - Poor Level of Observable Trait 3 - Fair But A…" at bounding box center [681, 243] width 307 height 179
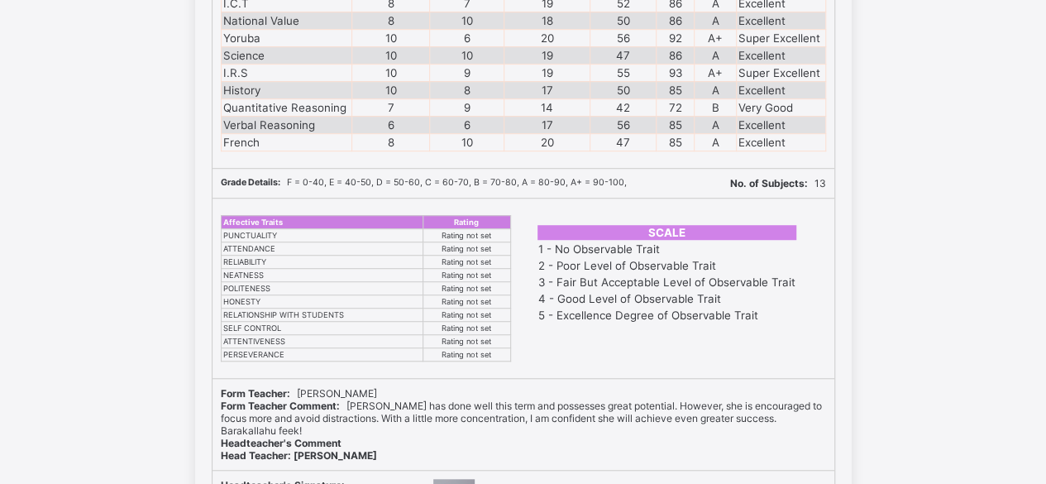
scroll to position [551, 0]
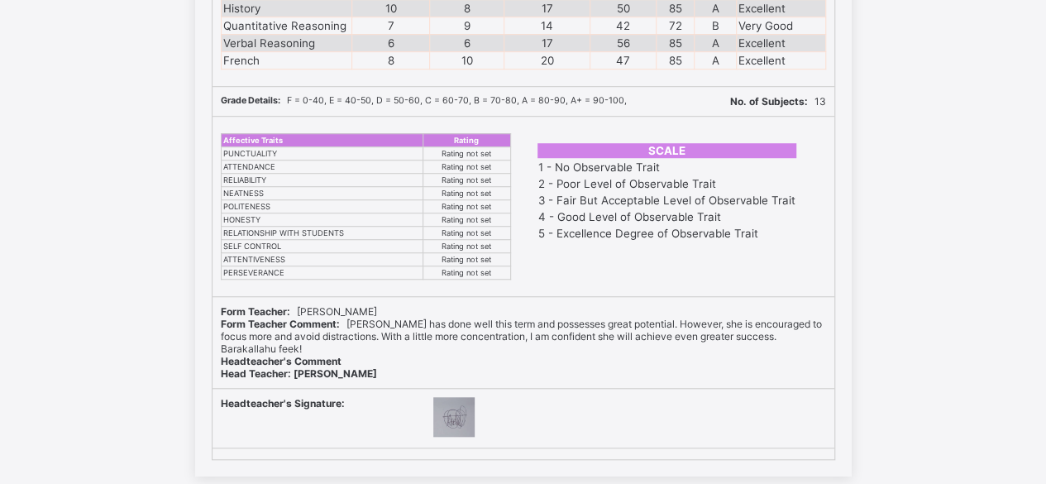
click at [655, 244] on div "SCALE 1 - No Observable Trait 2 - Poor Level of Observable Trait 3 - Fair But A…" at bounding box center [681, 206] width 307 height 179
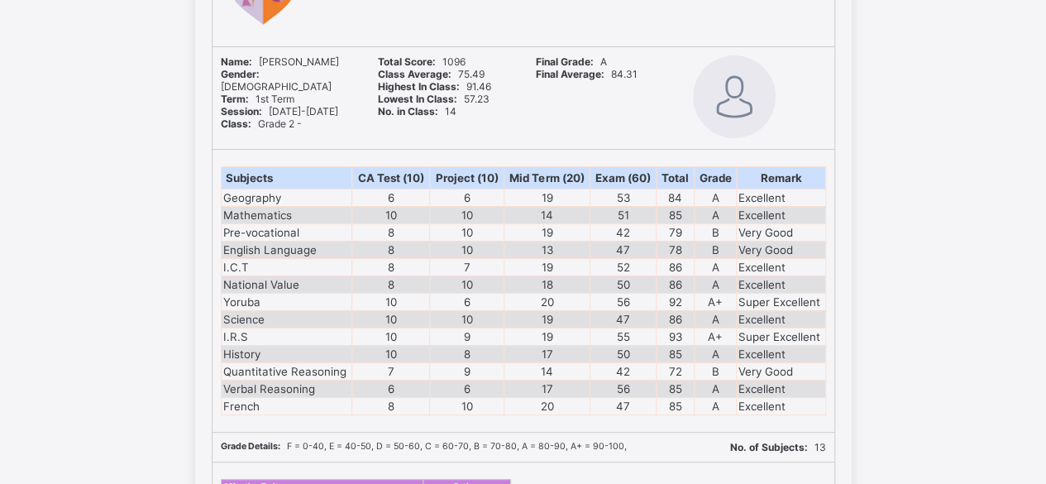
scroll to position [0, 0]
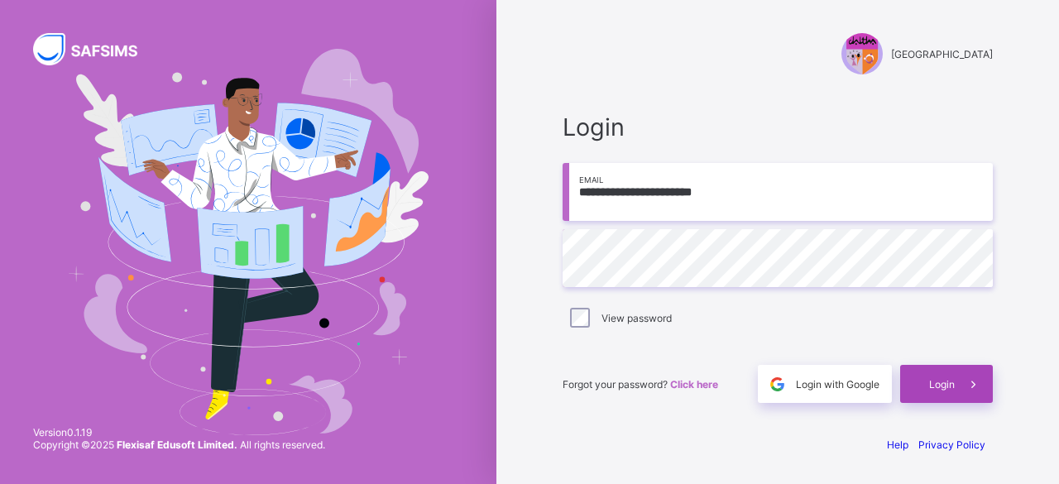
click at [933, 386] on span "Login" at bounding box center [942, 384] width 26 height 12
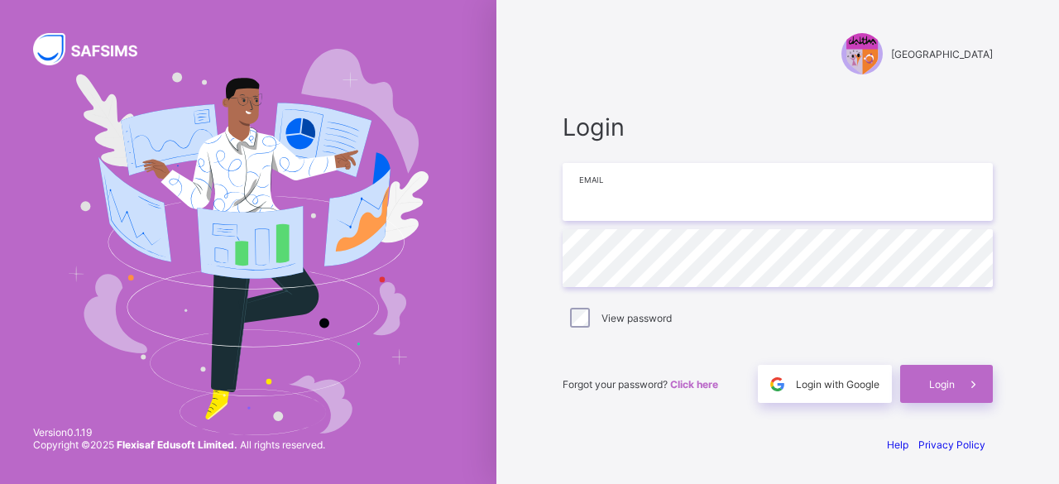
click at [766, 213] on input "email" at bounding box center [777, 192] width 430 height 58
type input "**********"
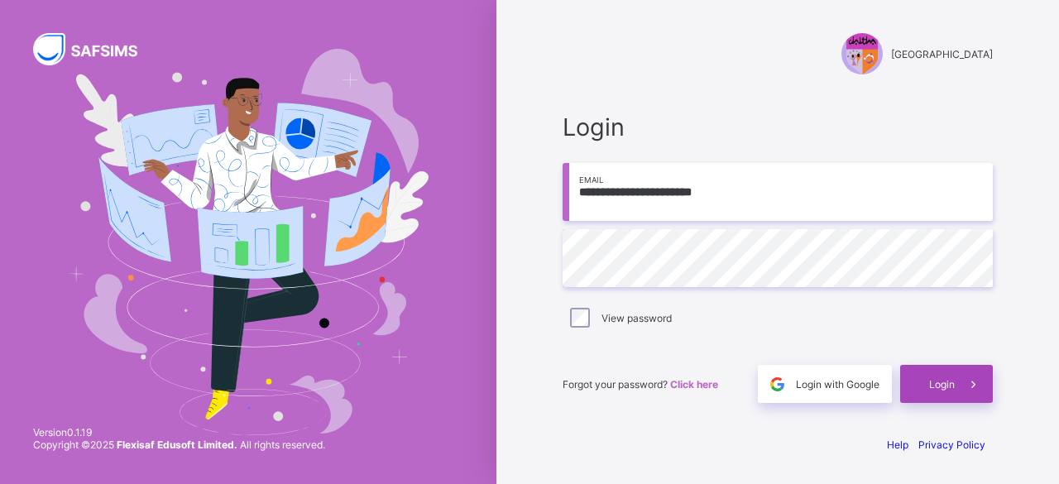
click at [955, 388] on span at bounding box center [973, 384] width 38 height 38
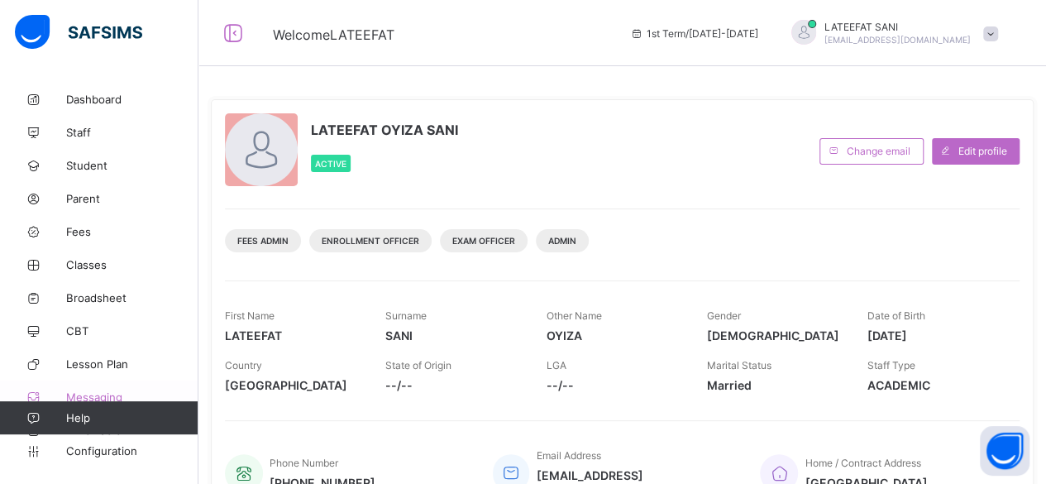
click at [116, 383] on link "Messaging" at bounding box center [99, 396] width 198 height 33
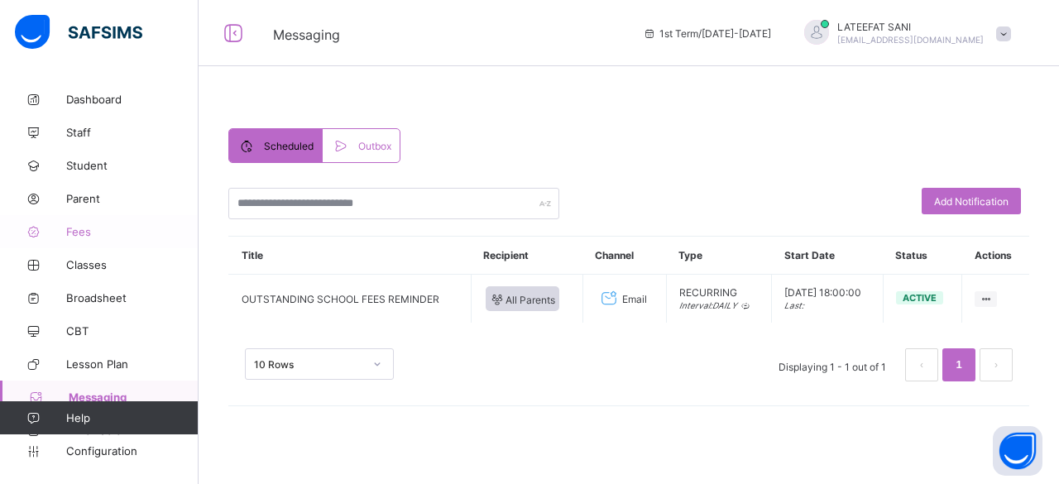
click at [93, 234] on span "Fees" at bounding box center [132, 231] width 132 height 13
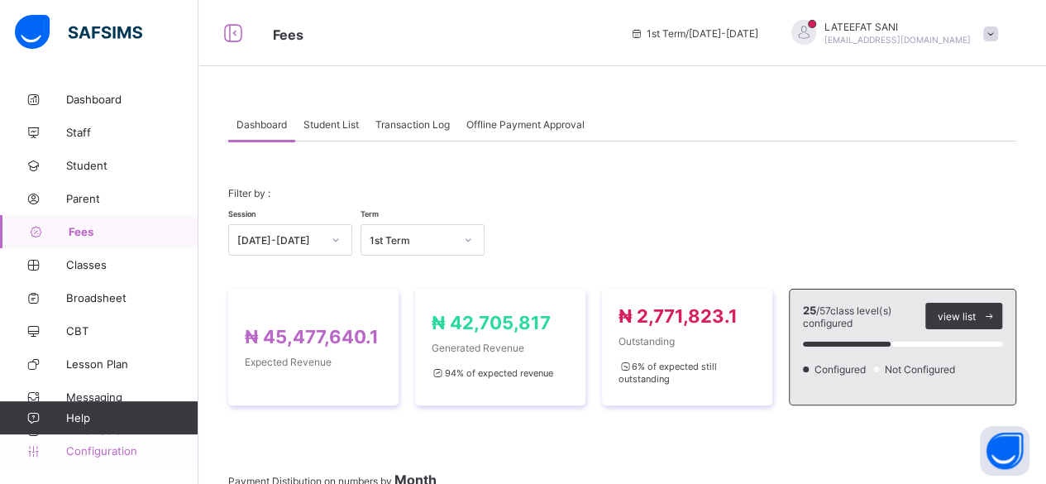
click at [125, 454] on span "Configuration" at bounding box center [131, 450] width 131 height 13
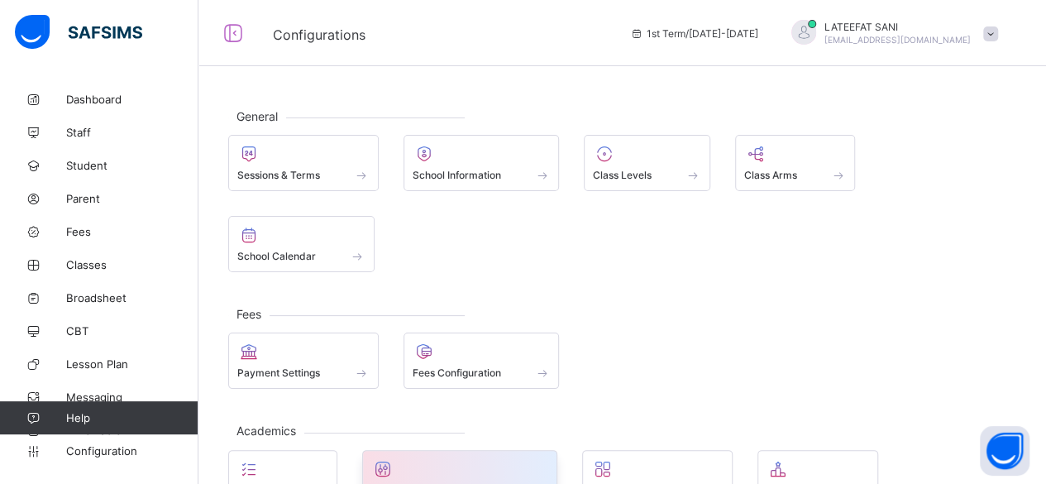
click at [442, 459] on div at bounding box center [460, 469] width 178 height 20
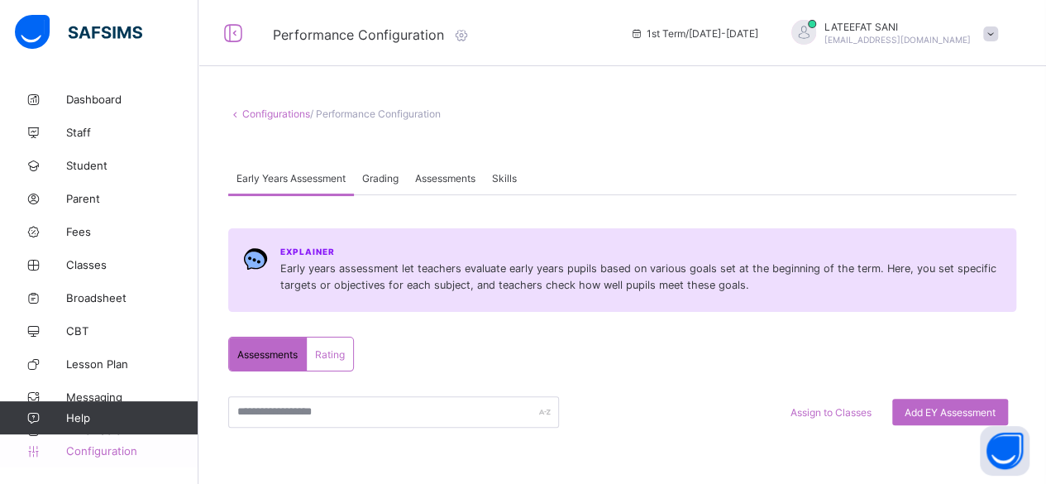
click at [132, 449] on span "Configuration" at bounding box center [131, 450] width 131 height 13
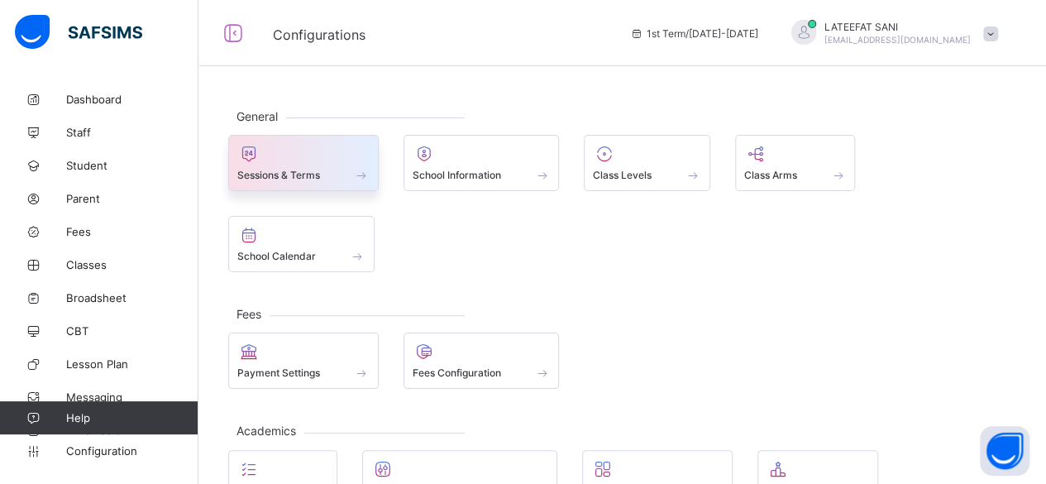
click at [356, 157] on div at bounding box center [303, 154] width 132 height 20
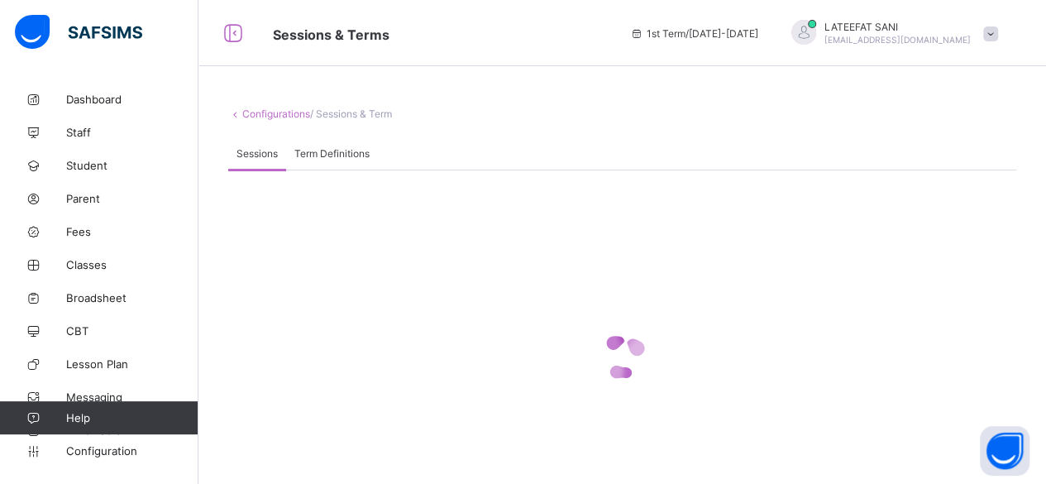
scroll to position [53, 0]
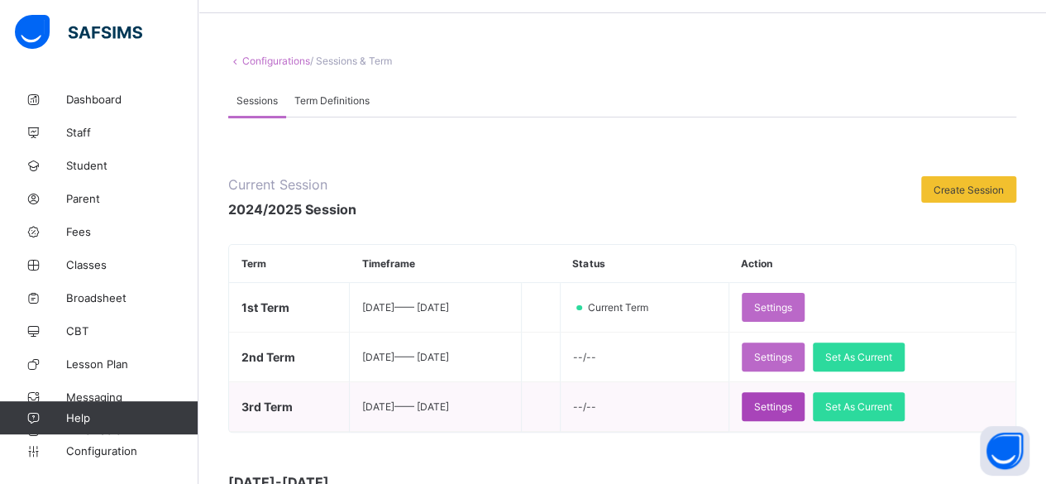
click at [792, 400] on span "Settings" at bounding box center [773, 406] width 38 height 12
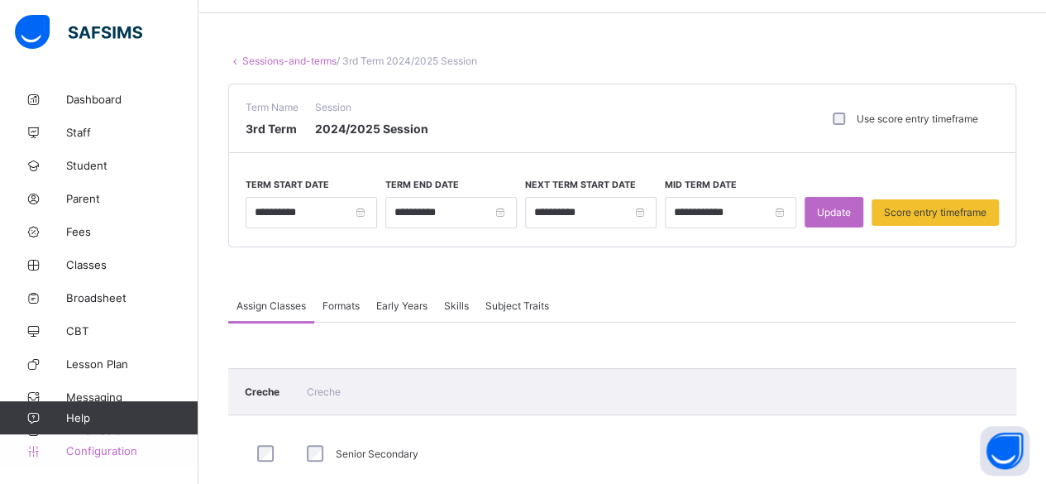
click at [113, 447] on span "Configuration" at bounding box center [131, 450] width 131 height 13
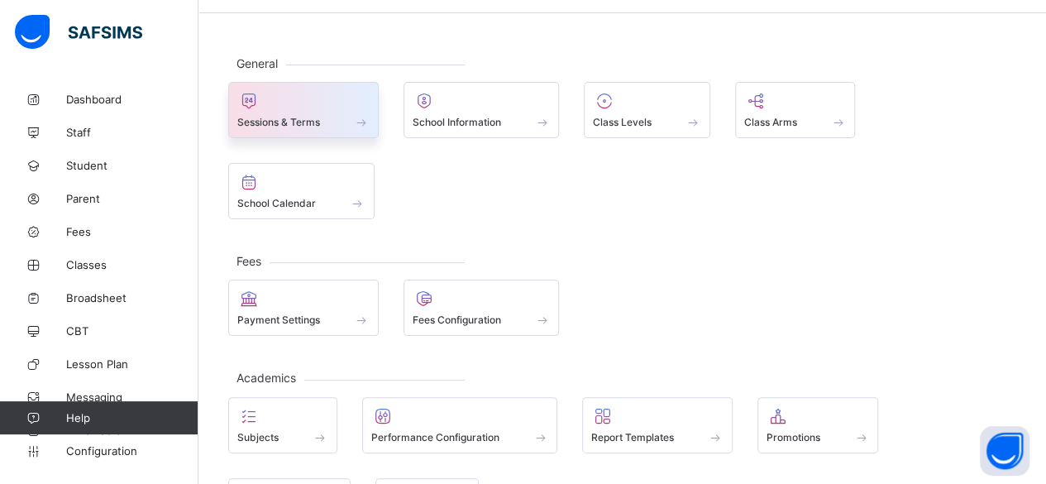
click at [327, 117] on div "Sessions & Terms" at bounding box center [303, 122] width 132 height 14
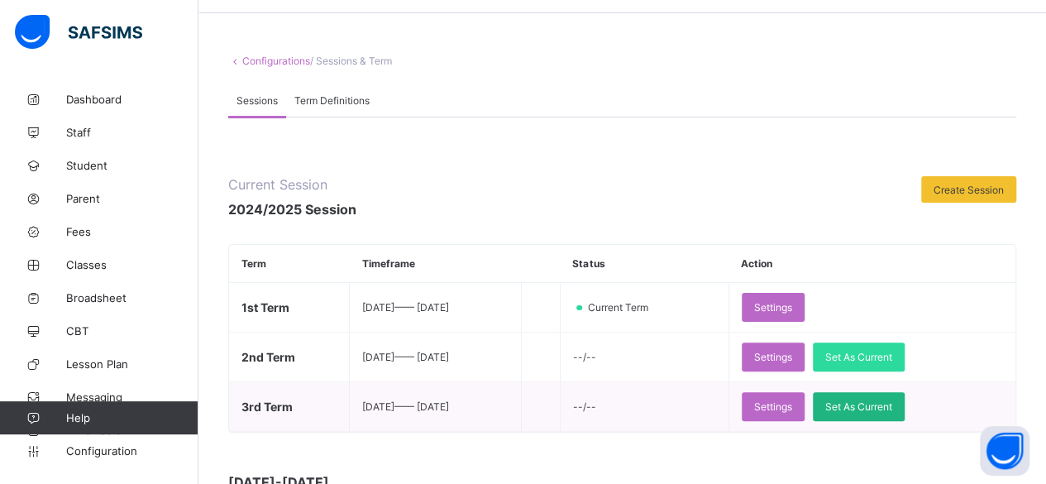
click at [884, 404] on span "Set As Current" at bounding box center [858, 406] width 67 height 12
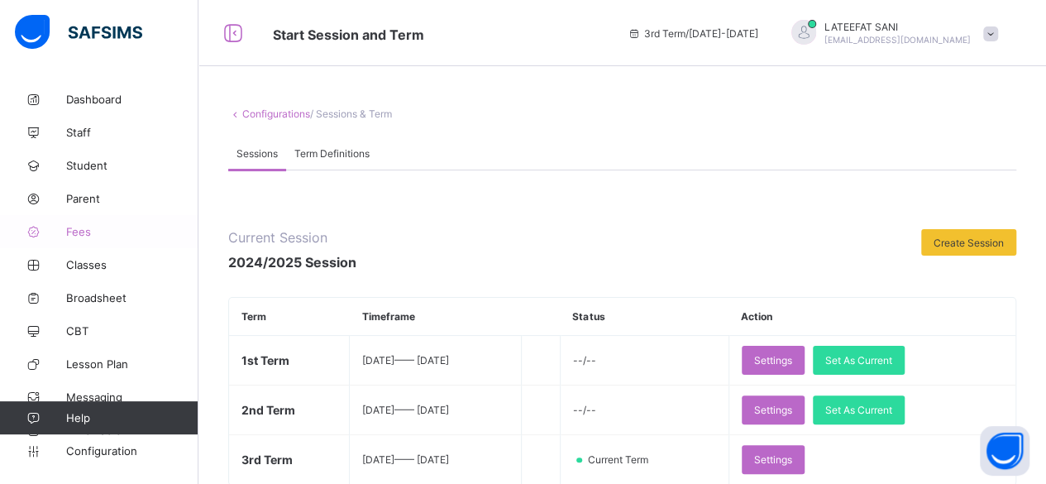
click at [96, 235] on span "Fees" at bounding box center [132, 231] width 132 height 13
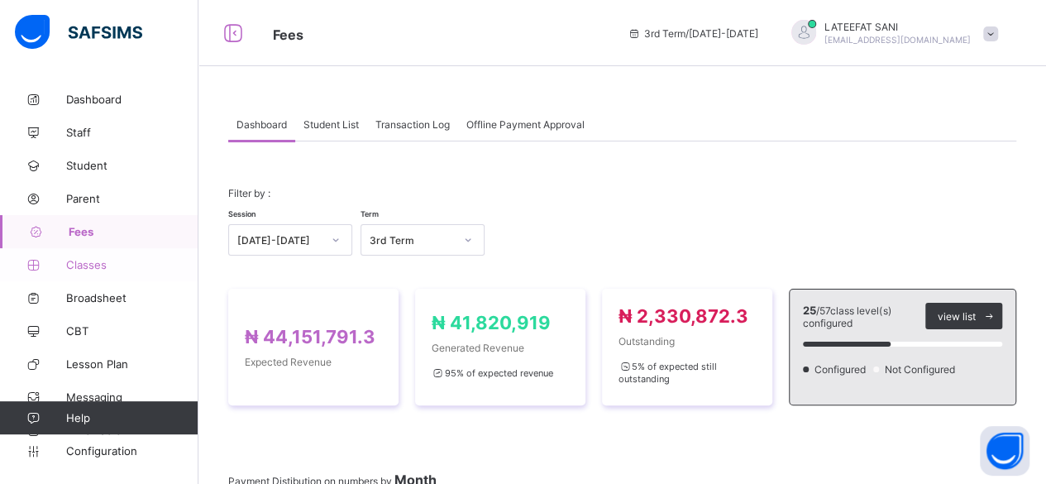
click at [115, 266] on span "Classes" at bounding box center [132, 264] width 132 height 13
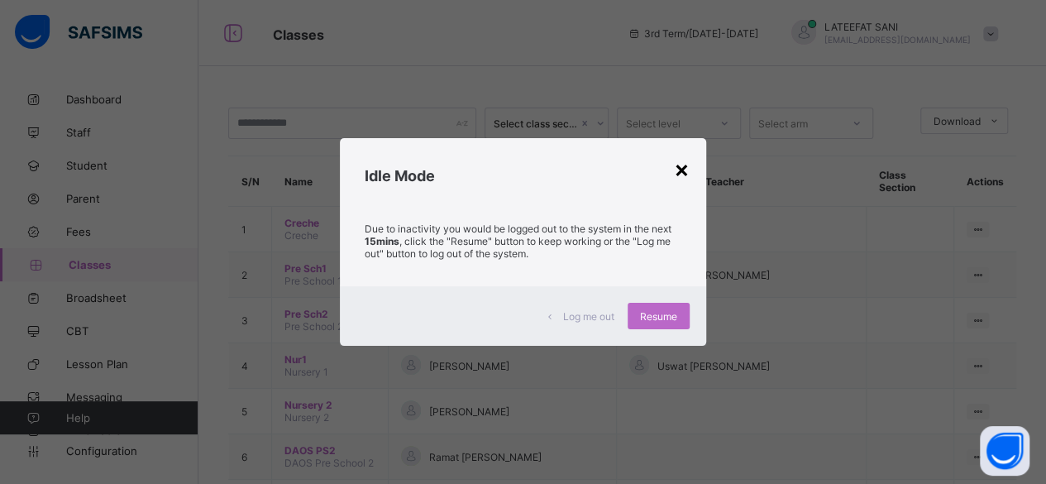
click at [683, 168] on div "×" at bounding box center [682, 169] width 16 height 28
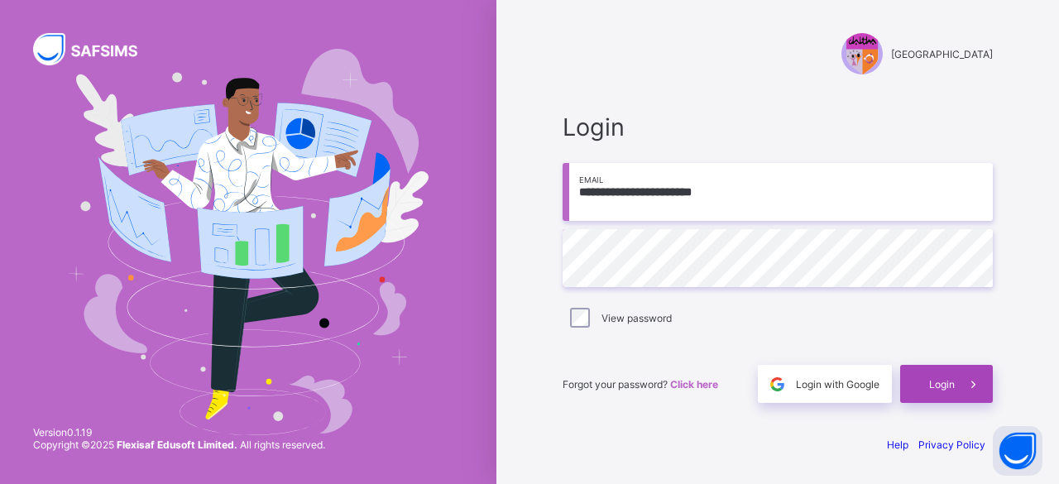
click at [930, 379] on span "Login" at bounding box center [942, 384] width 26 height 12
